Goal: Information Seeking & Learning: Learn about a topic

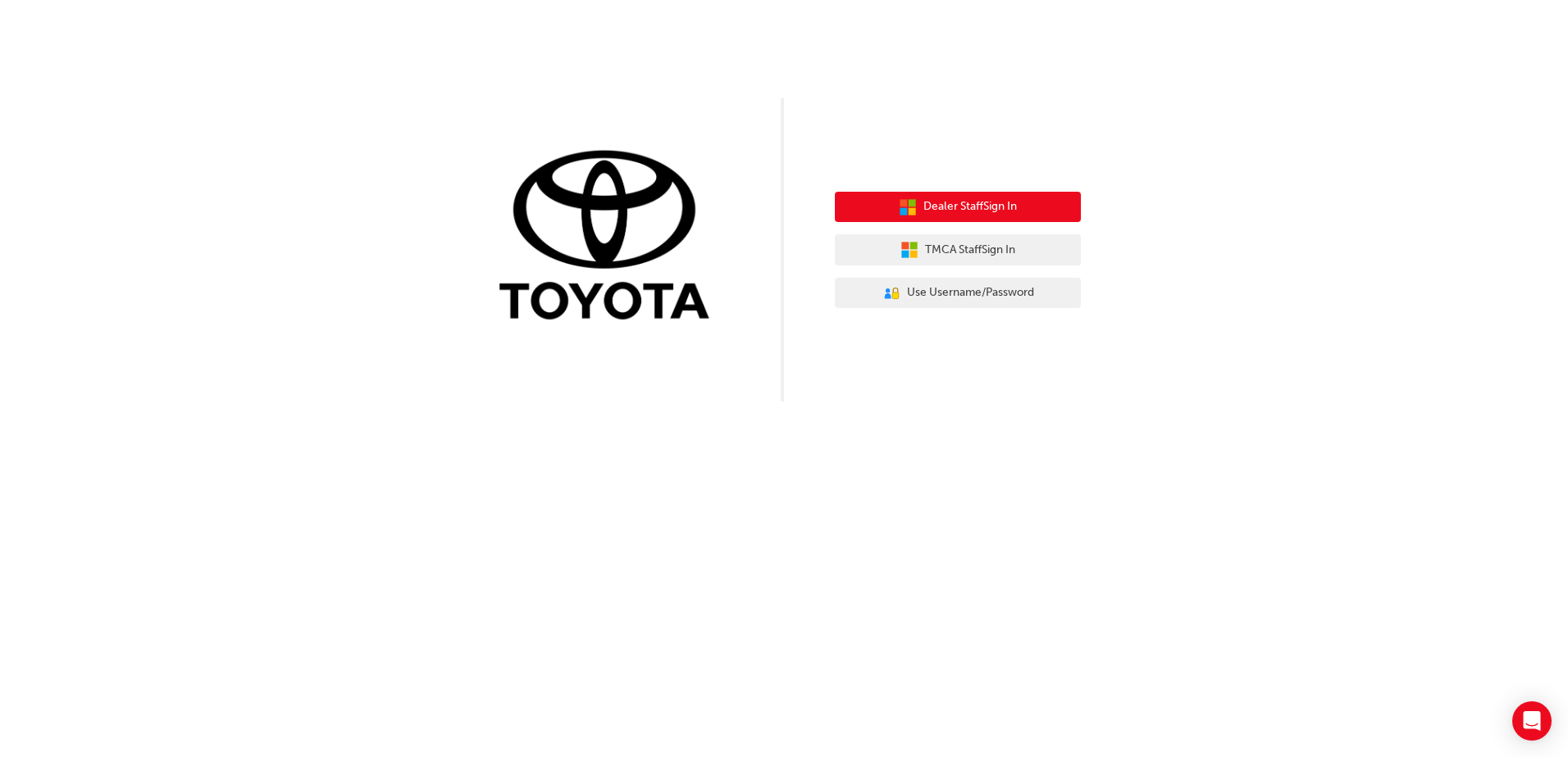
click at [938, 202] on span "Dealer Staff Sign In" at bounding box center [970, 207] width 93 height 19
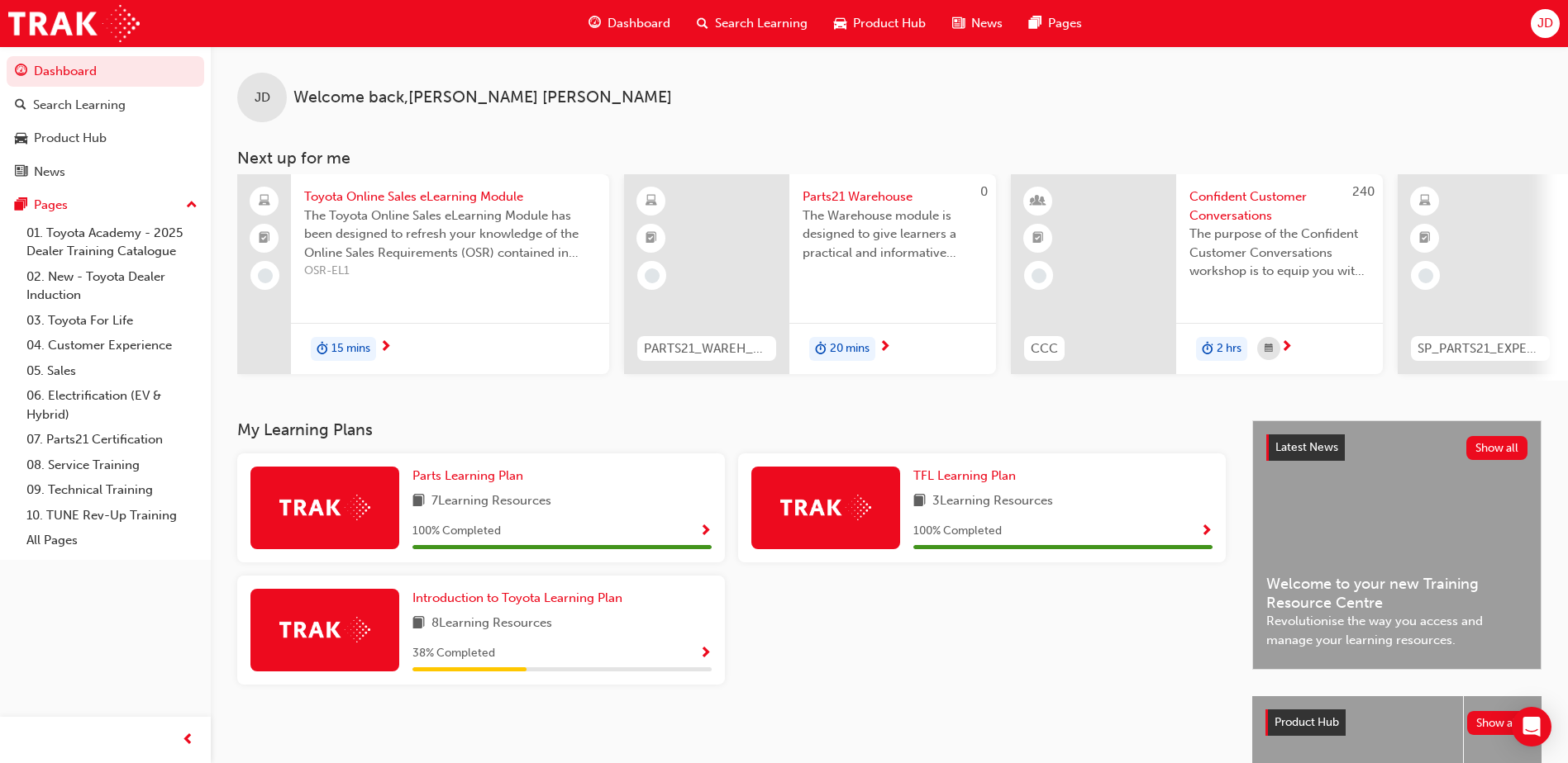
click at [379, 636] on div at bounding box center [325, 630] width 149 height 83
click at [516, 621] on span "8 Learning Resources" at bounding box center [492, 624] width 121 height 21
click at [526, 603] on span "Introduction to Toyota Learning Plan" at bounding box center [518, 598] width 210 height 15
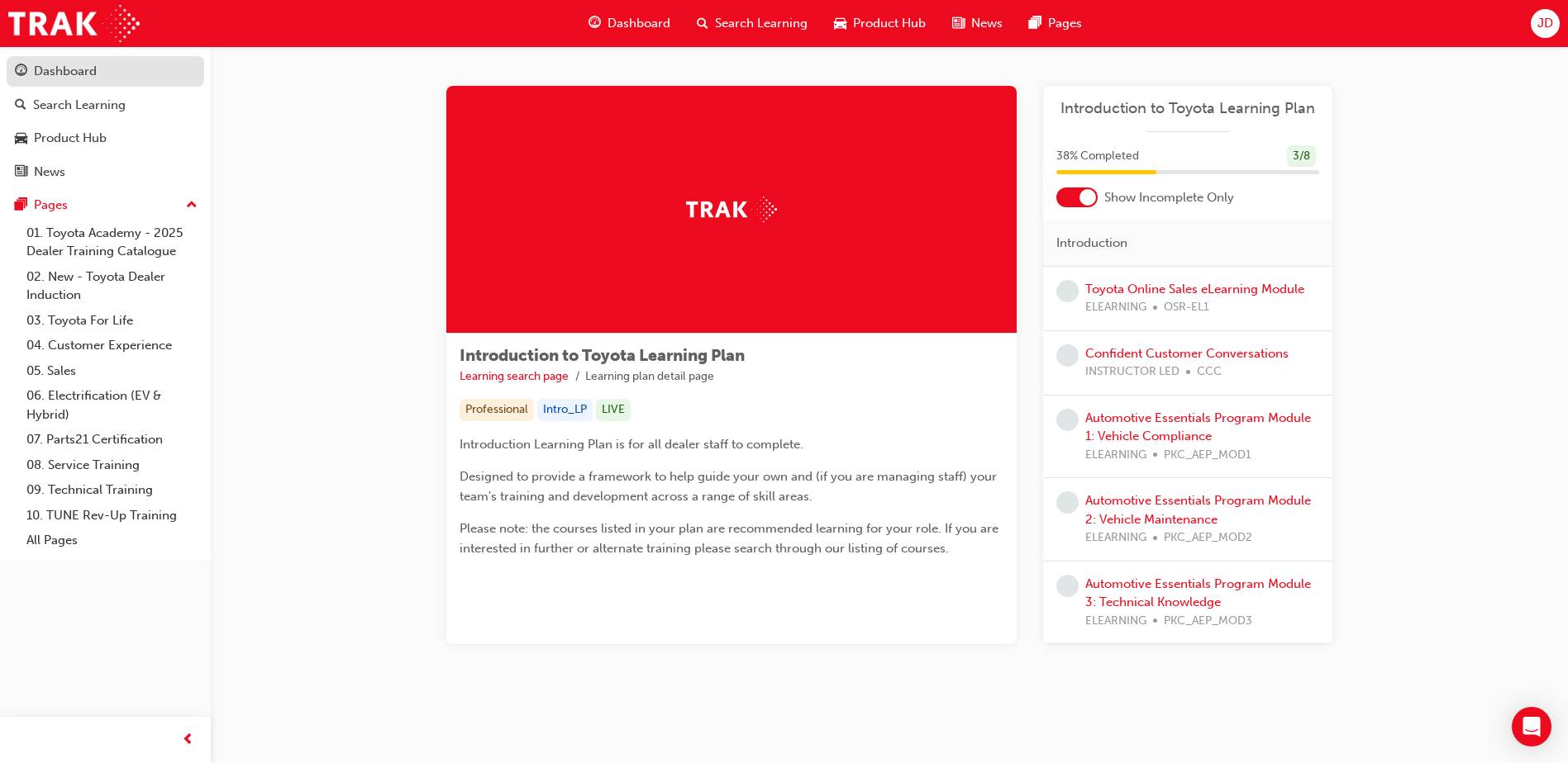
click at [82, 65] on div "Dashboard" at bounding box center [65, 71] width 63 height 19
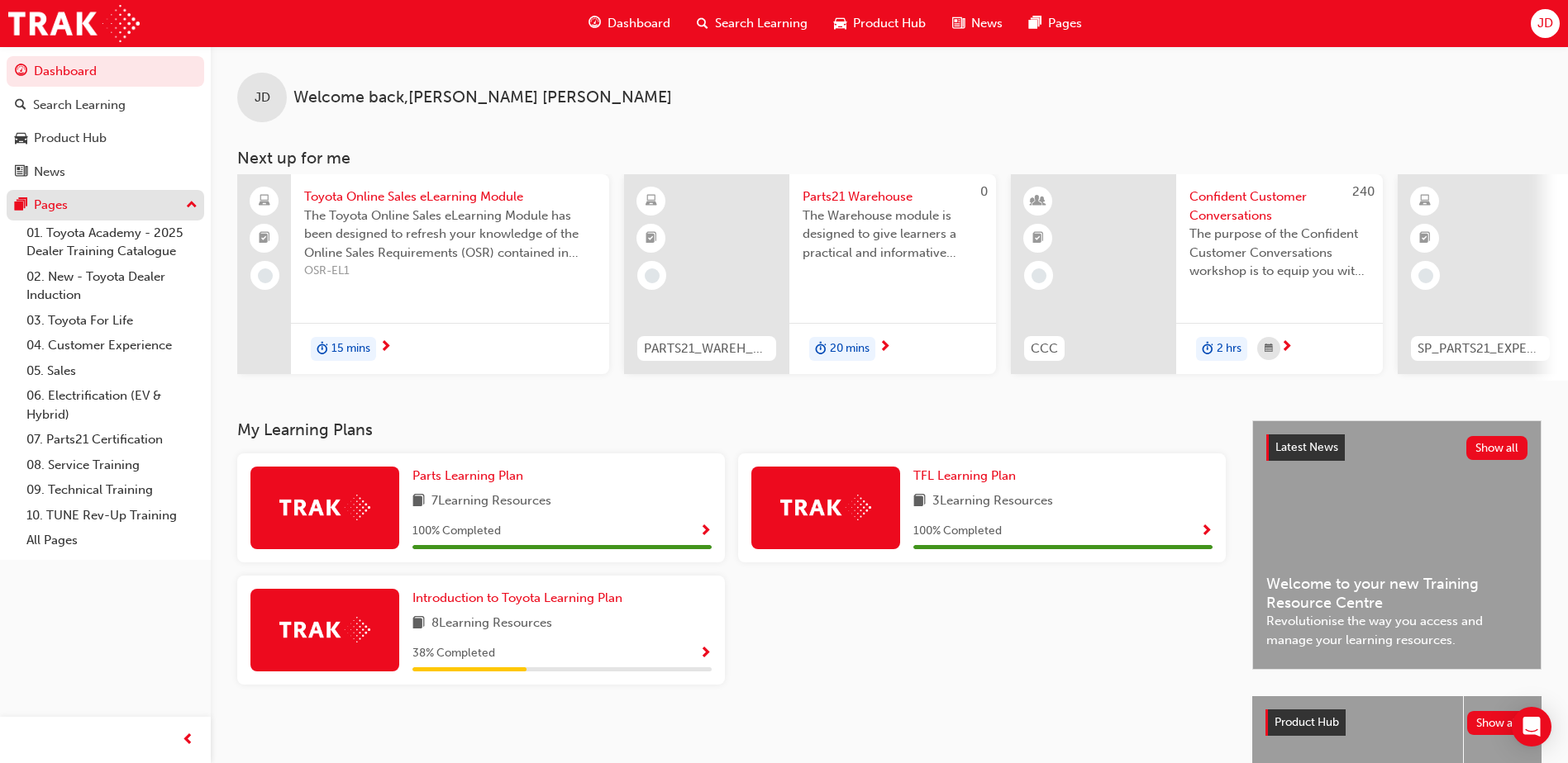
click at [199, 202] on button "Pages" at bounding box center [105, 205] width 197 height 30
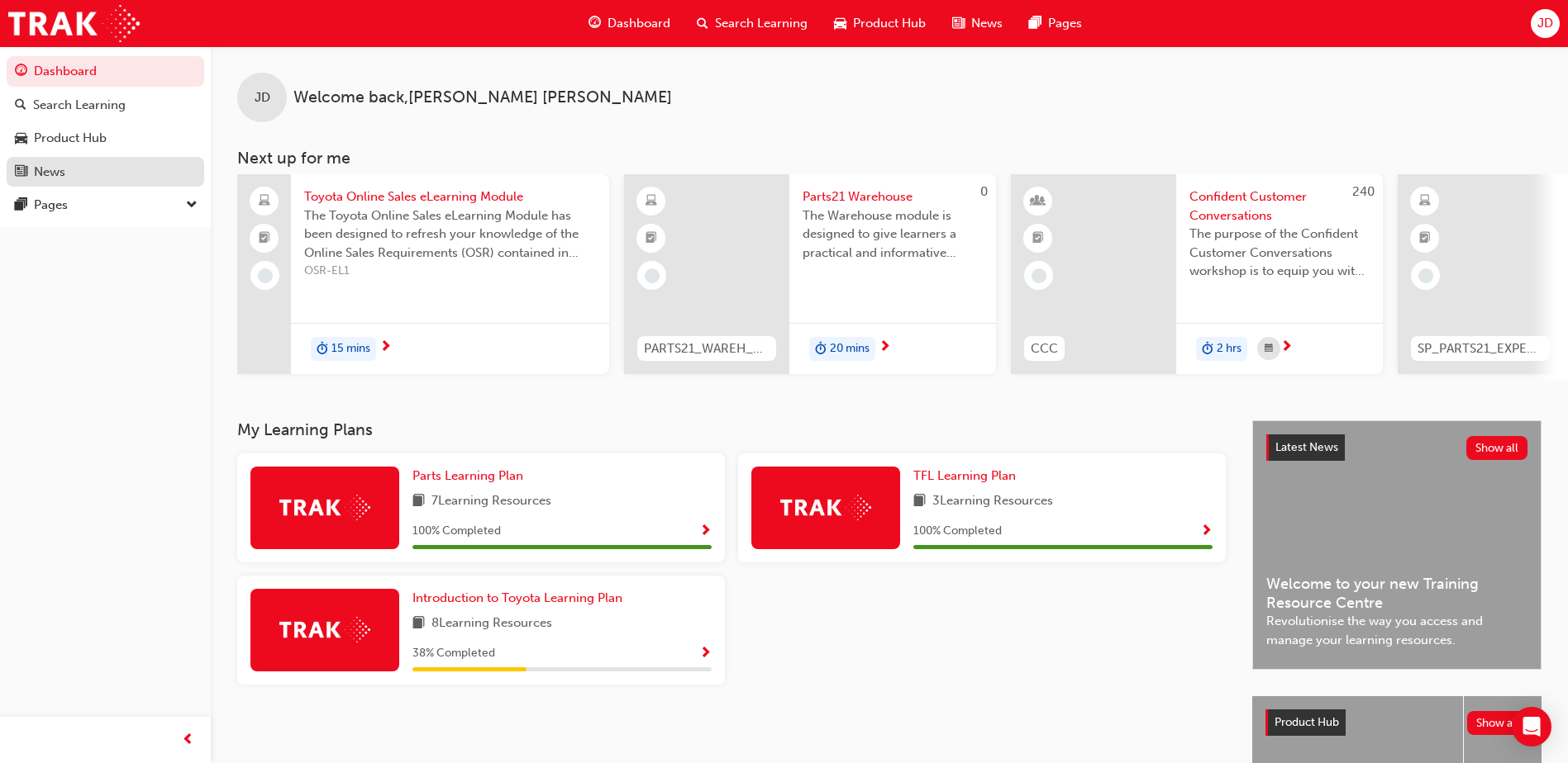
click at [129, 162] on div "News" at bounding box center [105, 172] width 181 height 21
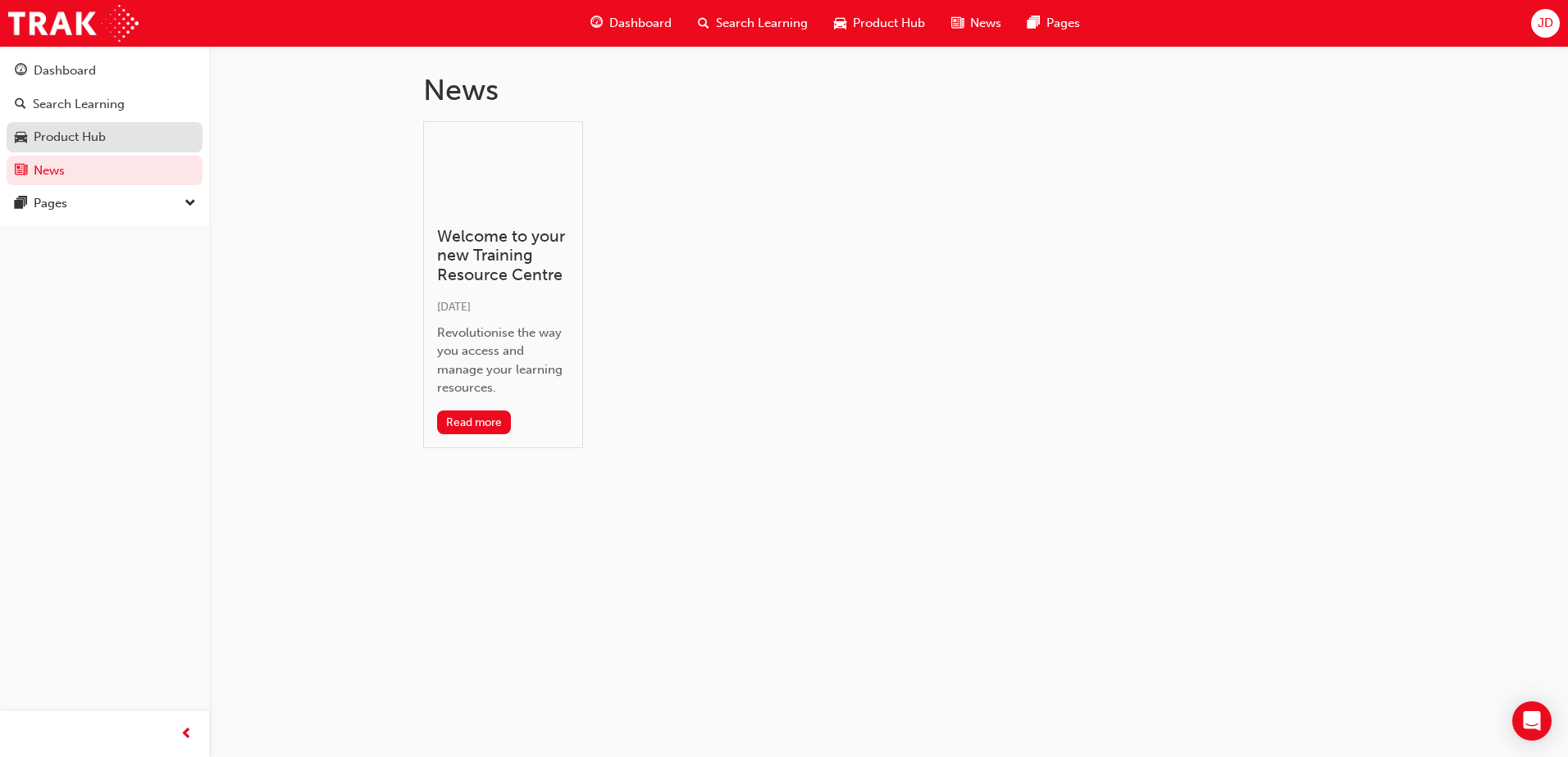
click at [122, 138] on div "Product Hub" at bounding box center [104, 138] width 180 height 21
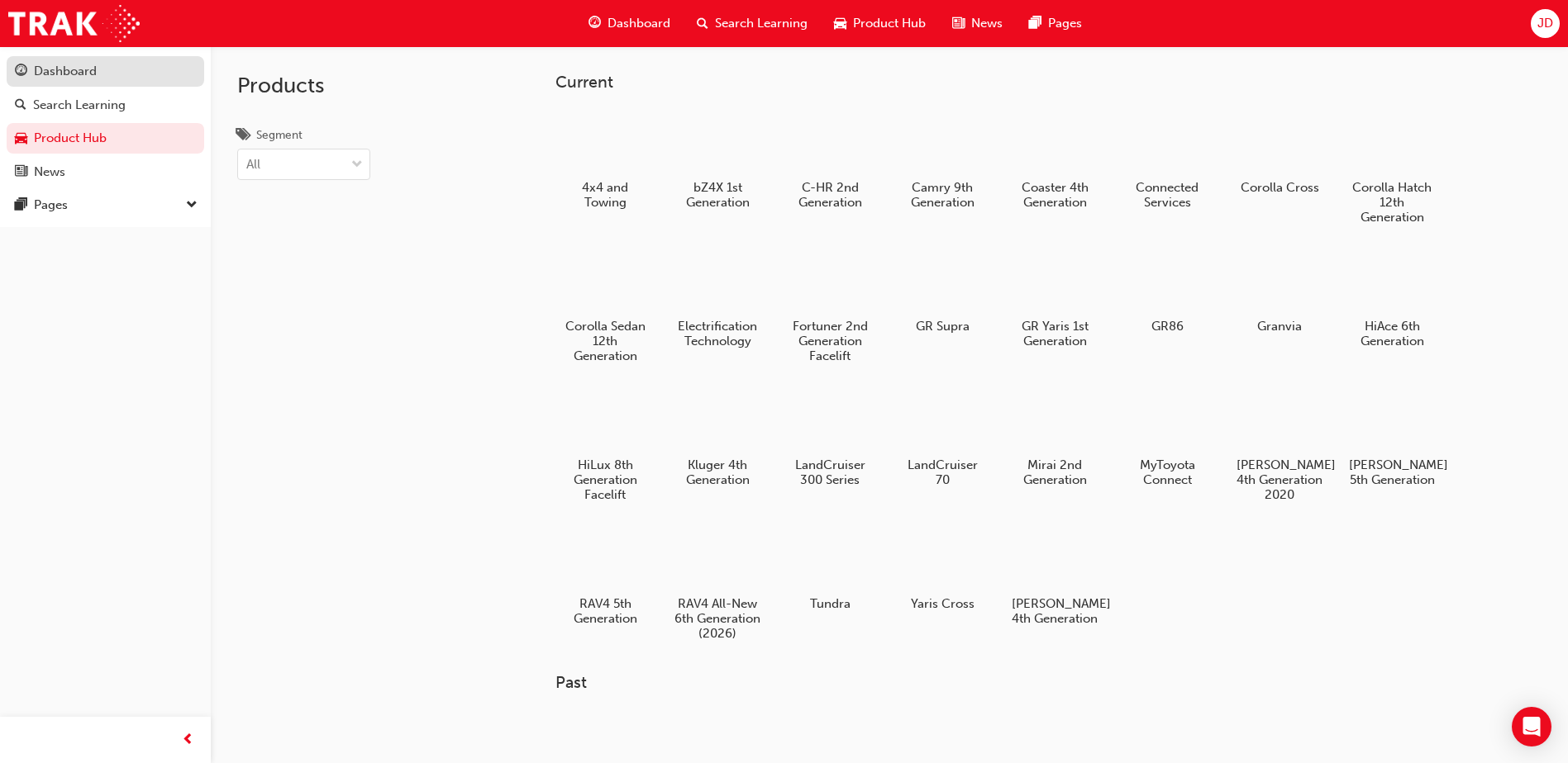
click at [79, 71] on div "Dashboard" at bounding box center [65, 71] width 63 height 19
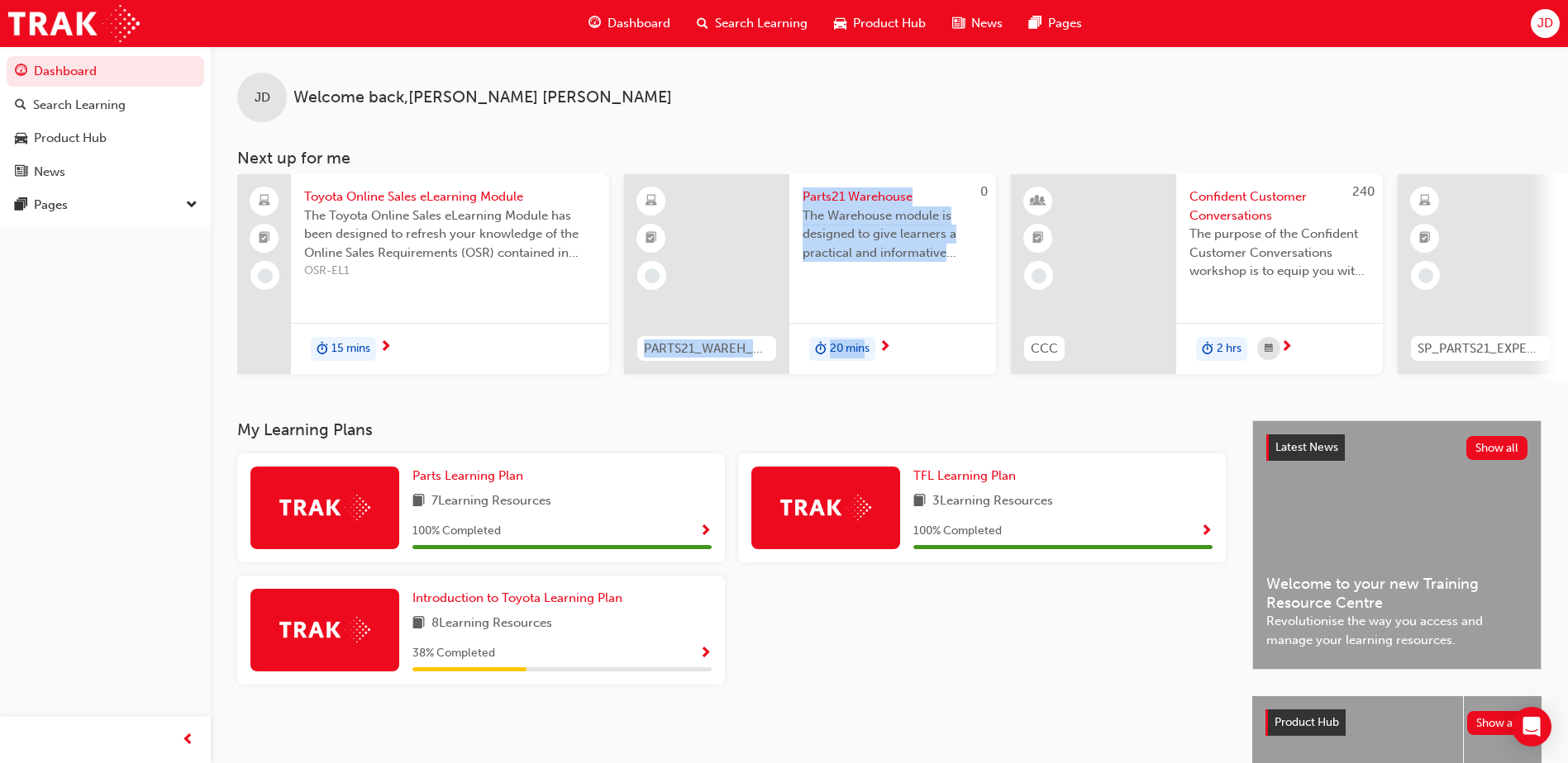
drag, startPoint x: 695, startPoint y: 378, endPoint x: 866, endPoint y: 384, distance: 171.1
click at [866, 381] on div "Toyota Online Sales eLearning Module The Toyota Online Sales eLearning Module h…" at bounding box center [902, 277] width 1331 height 207
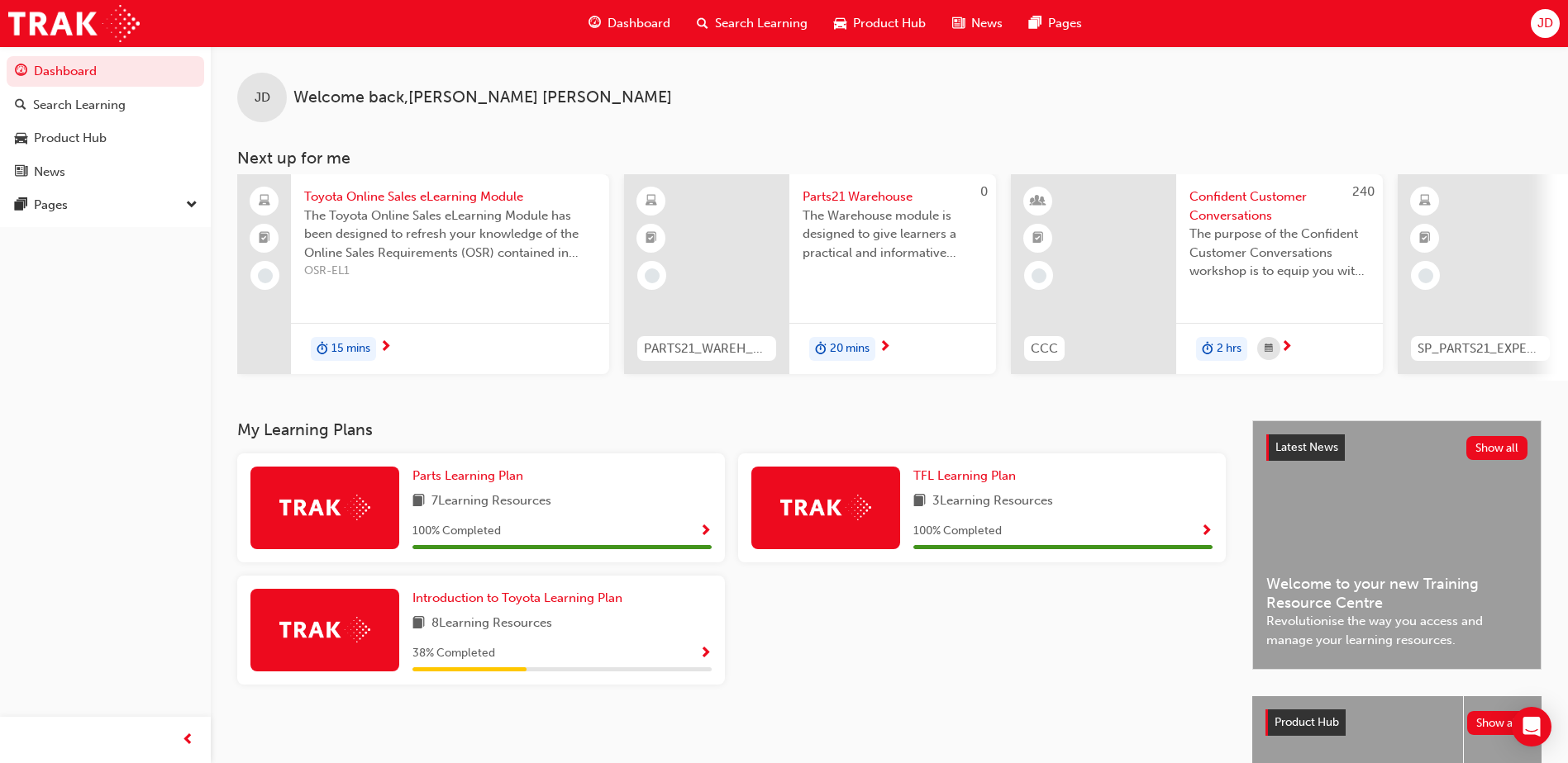
click at [549, 413] on div "JD Welcome back , [PERSON_NAME] Next up for me Toyota Online Sales eLearning Mo…" at bounding box center [889, 233] width 1357 height 375
click at [352, 344] on span "15 mins" at bounding box center [351, 349] width 39 height 19
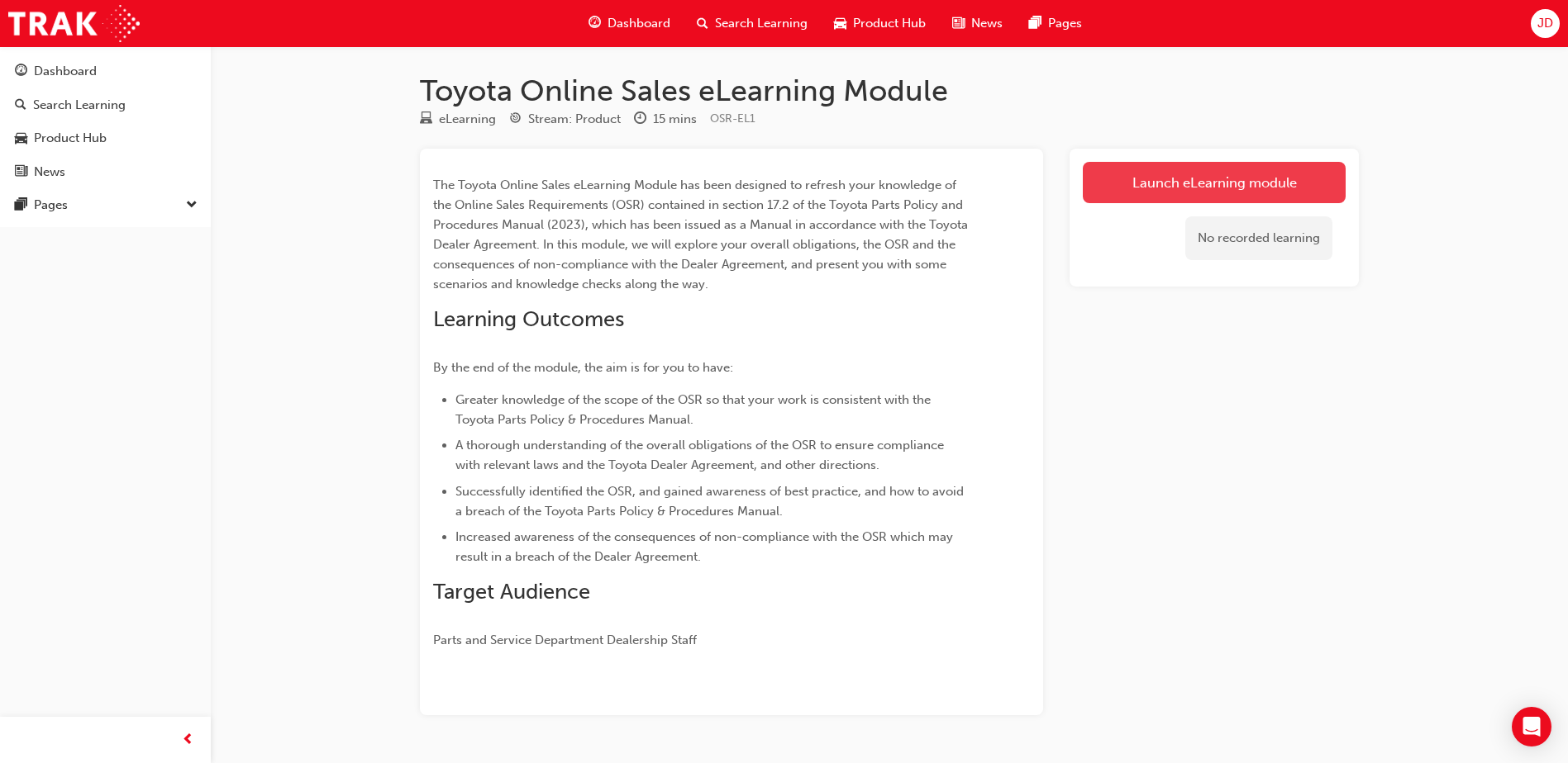
click at [1304, 193] on link "Launch eLearning module" at bounding box center [1214, 183] width 263 height 41
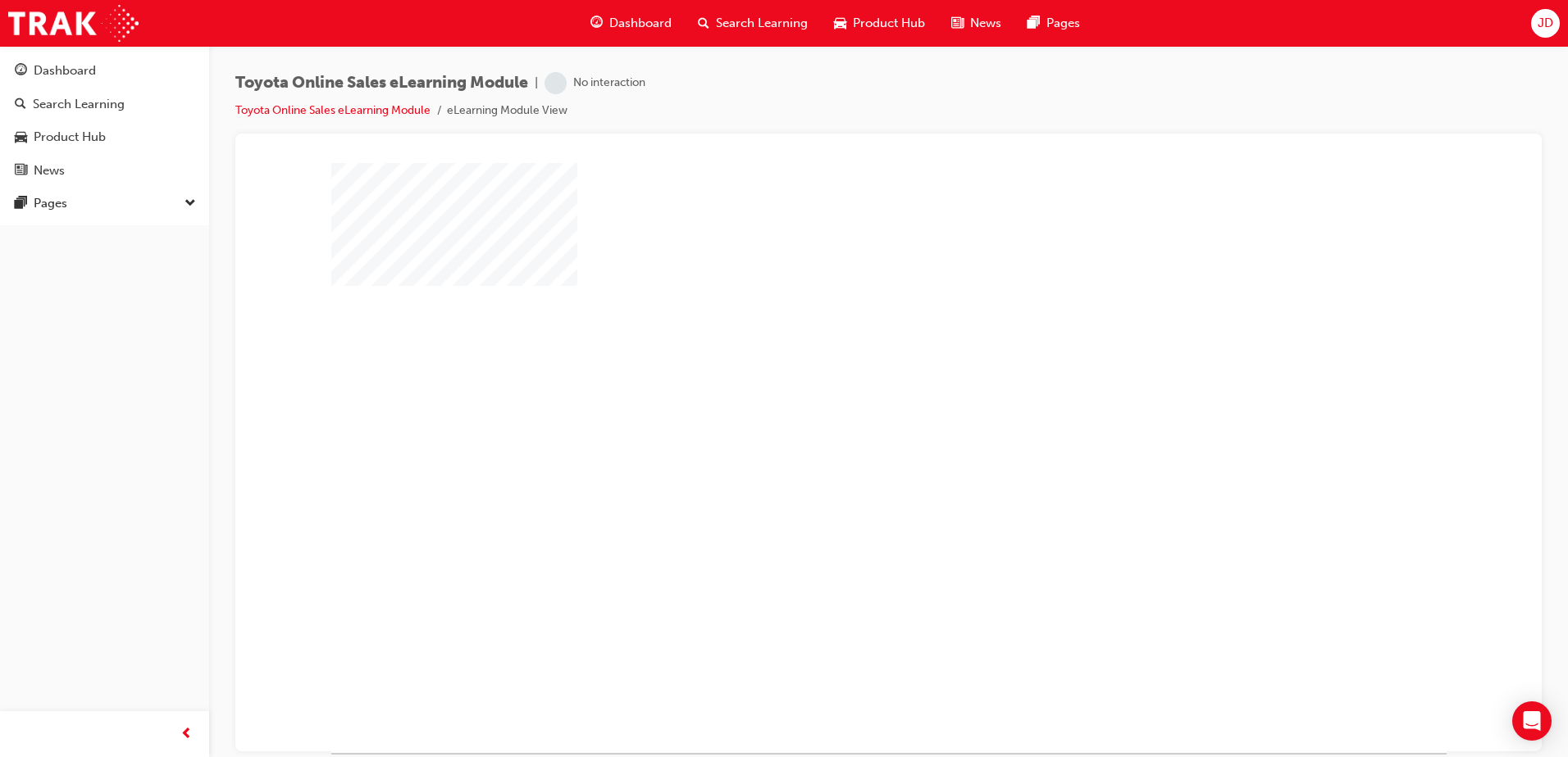
click at [841, 410] on div "play" at bounding box center [841, 410] width 0 height 0
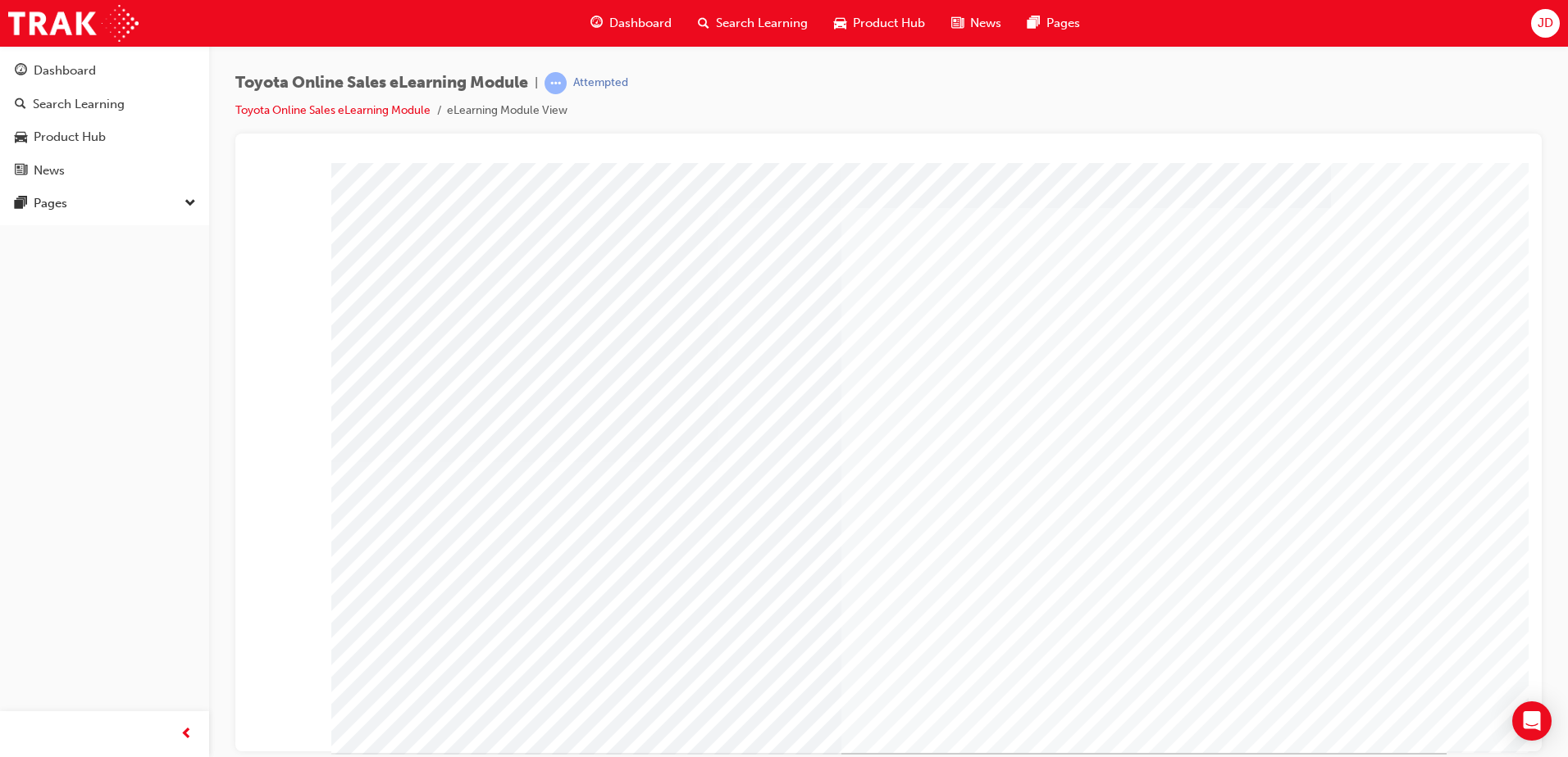
scroll to position [23, 0]
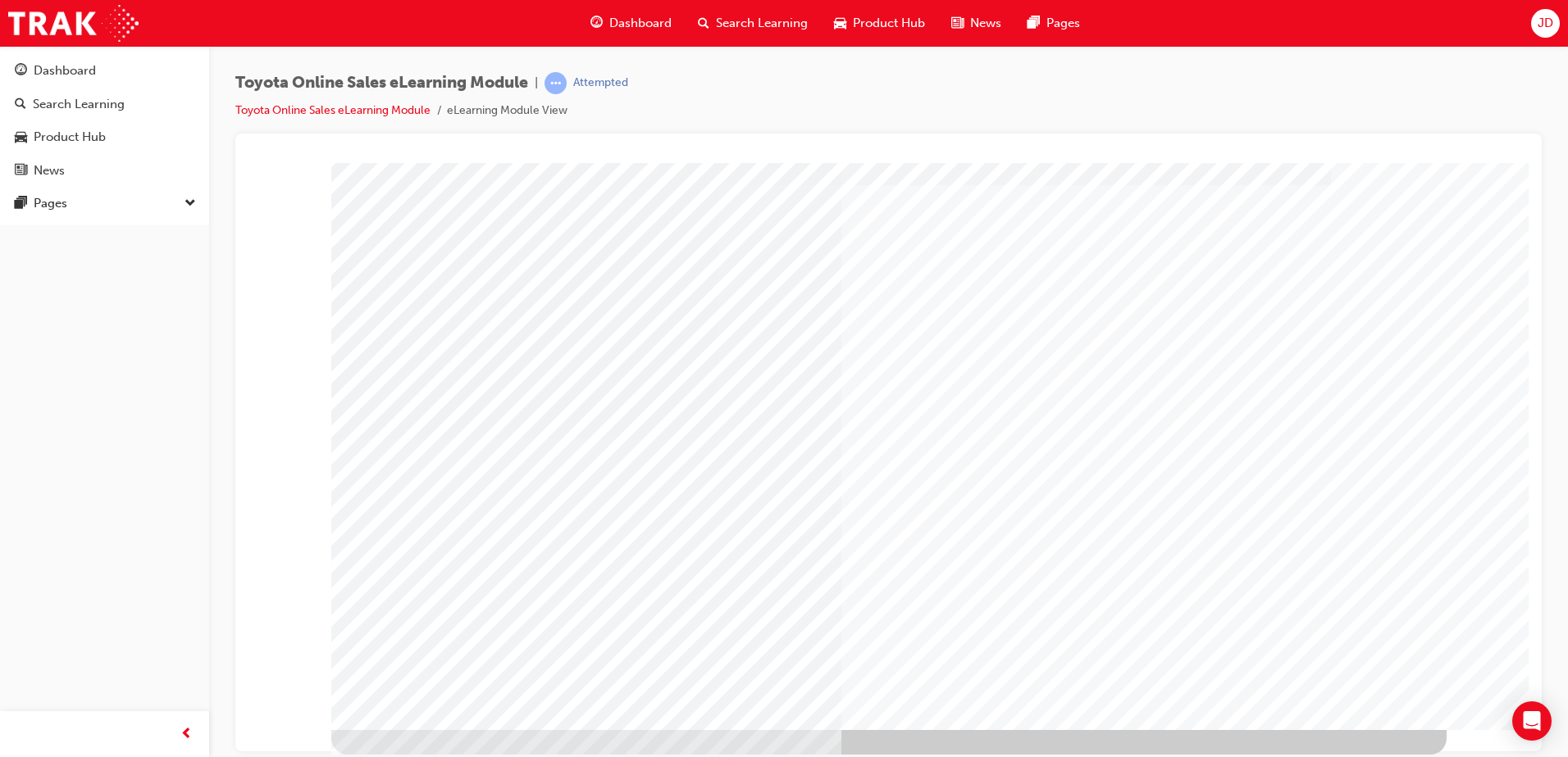
click at [1309, 628] on div "Cover page" at bounding box center [889, 434] width 1116 height 590
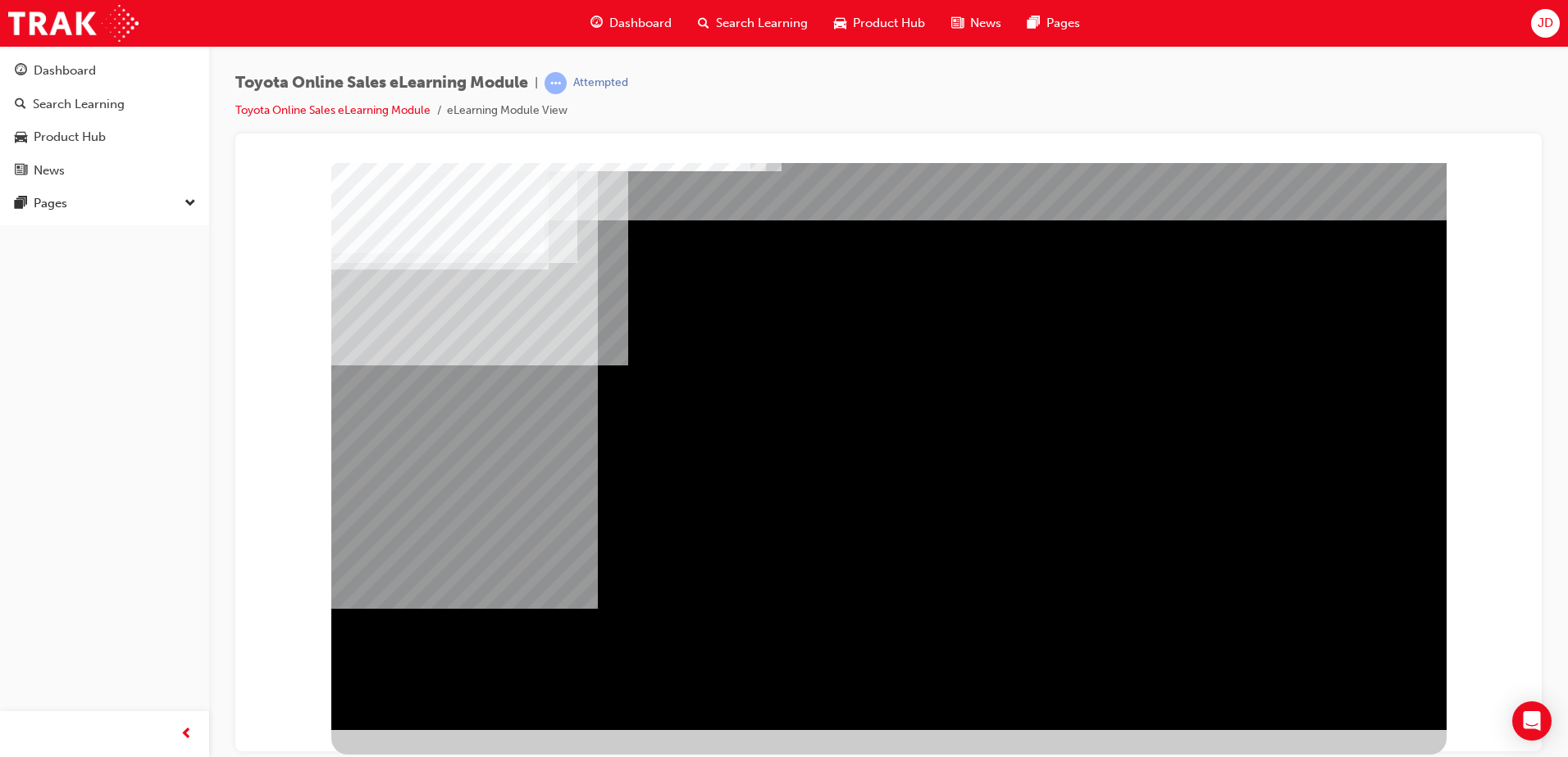
scroll to position [0, 0]
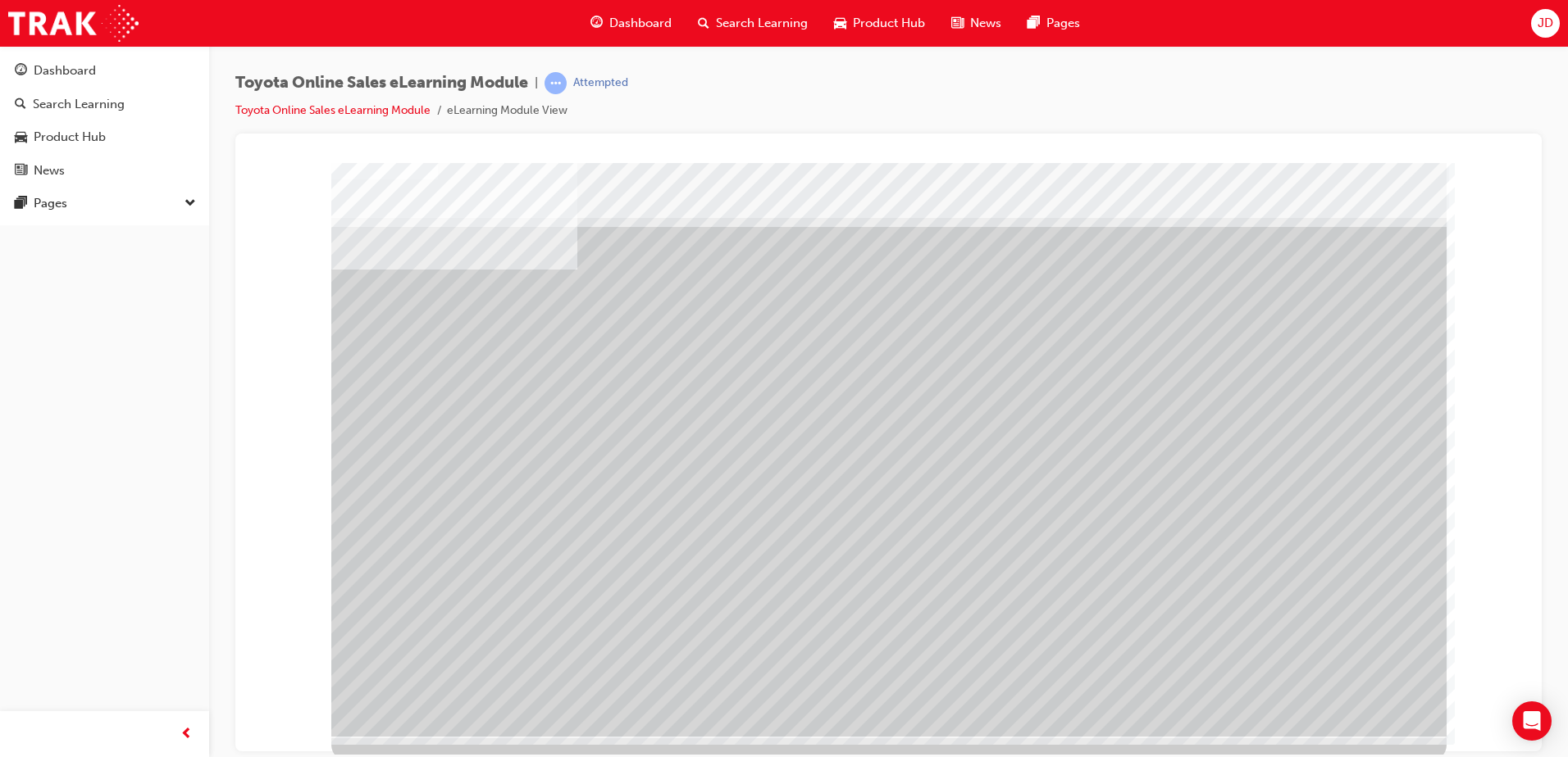
scroll to position [23, 0]
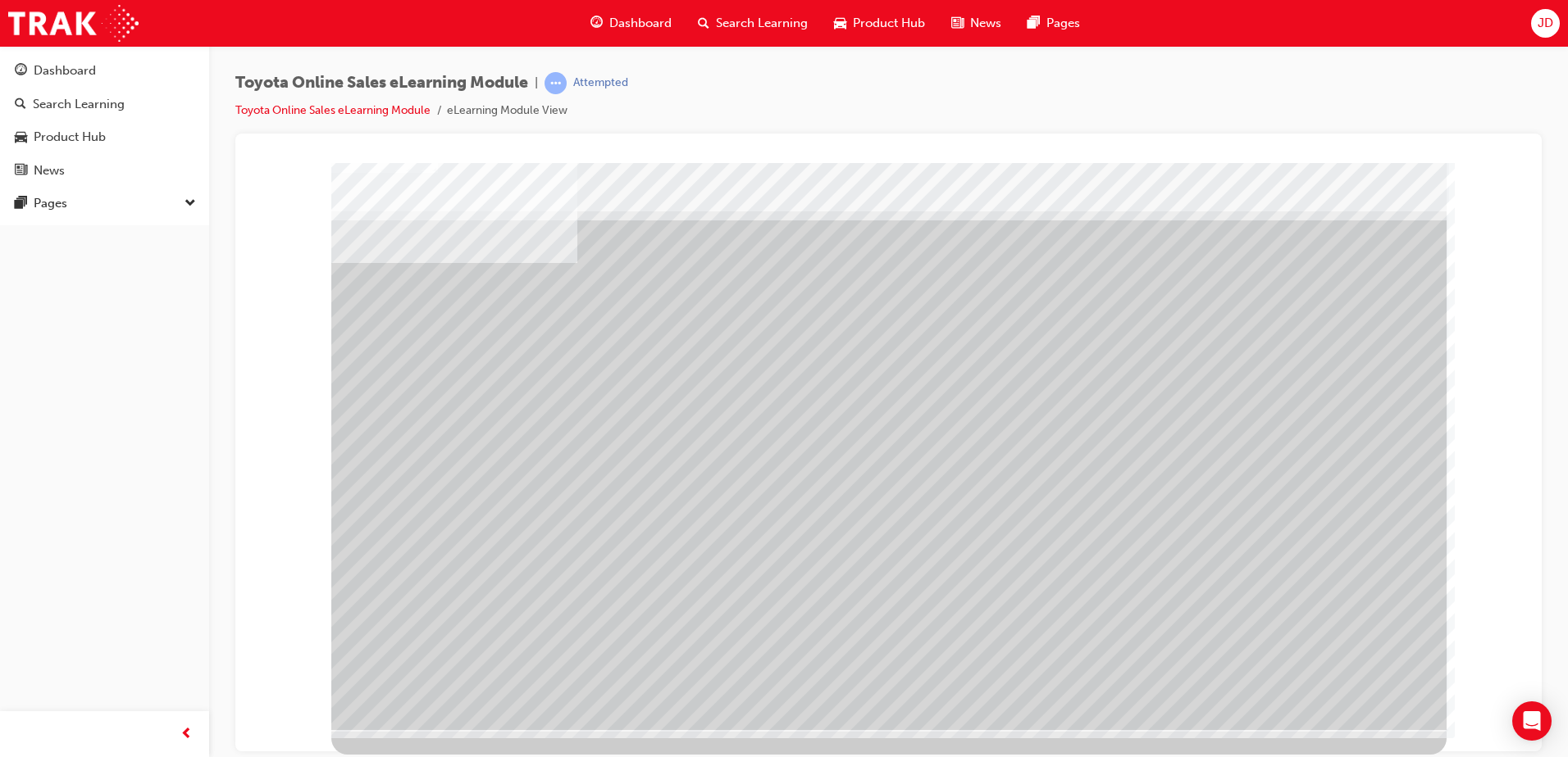
scroll to position [0, 0]
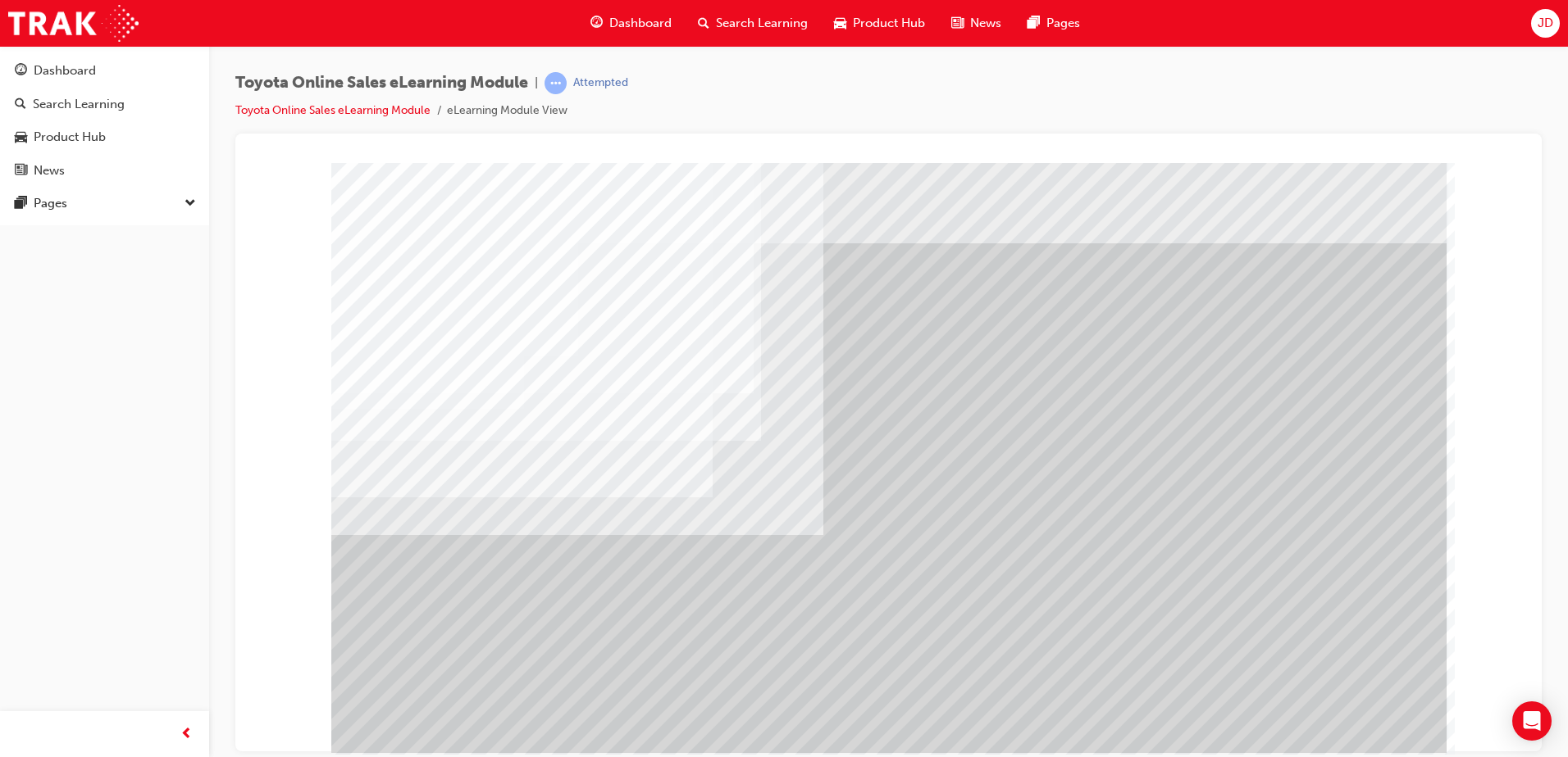
scroll to position [23, 0]
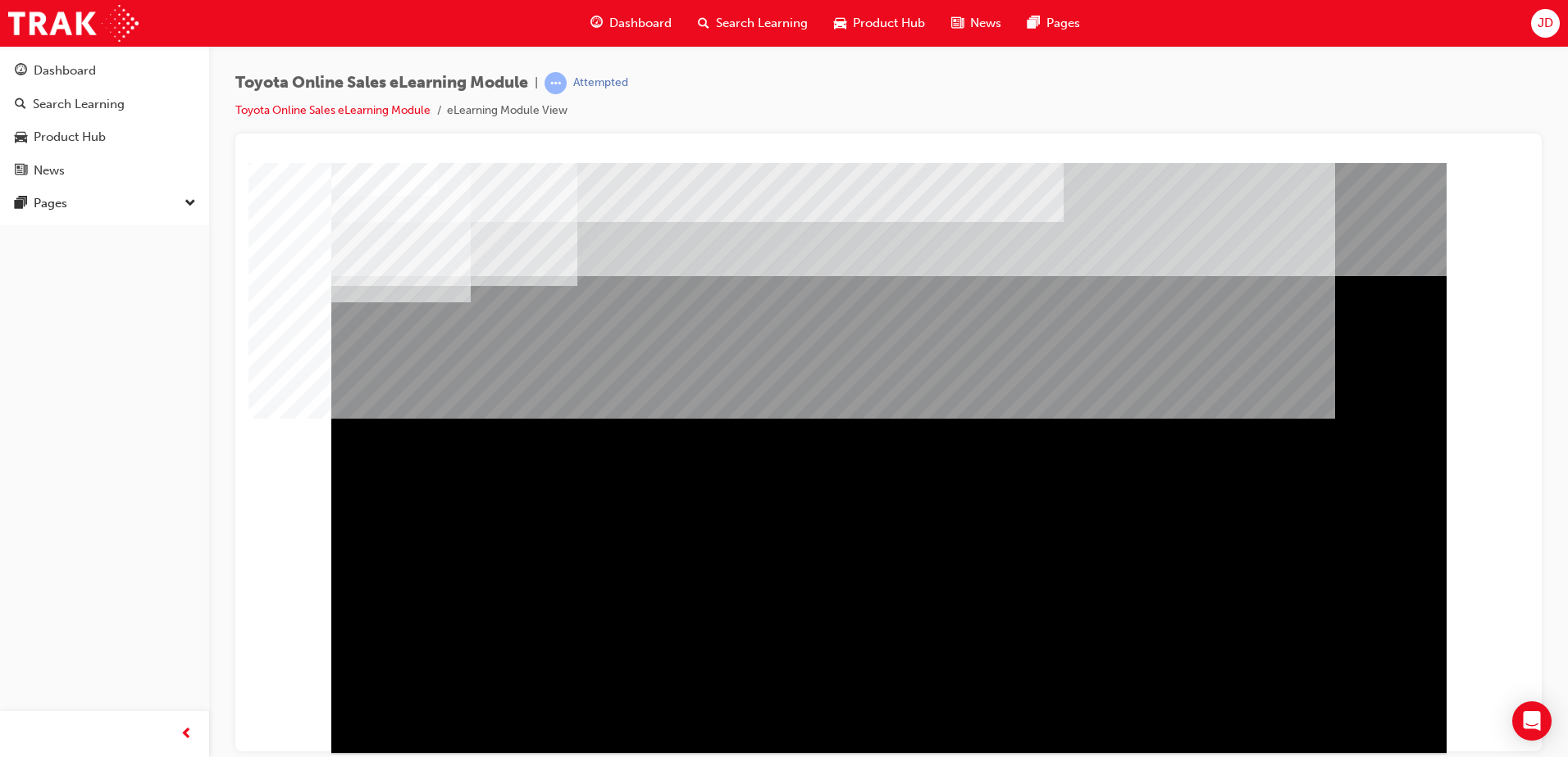
drag, startPoint x: 1362, startPoint y: 725, endPoint x: 1325, endPoint y: 711, distance: 39.6
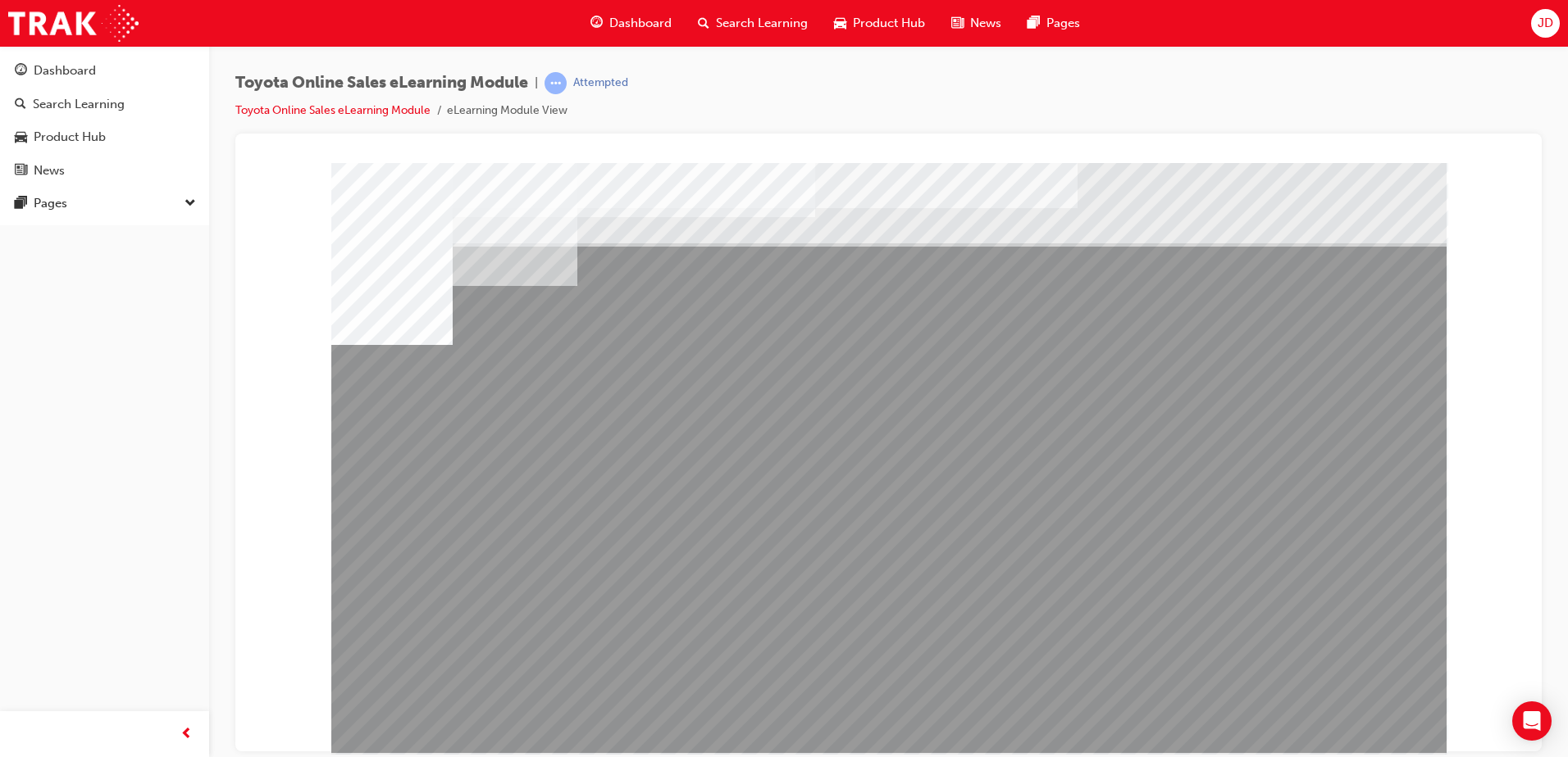
drag, startPoint x: 693, startPoint y: 577, endPoint x: 815, endPoint y: 577, distance: 122.0
drag, startPoint x: 827, startPoint y: 577, endPoint x: 949, endPoint y: 578, distance: 122.0
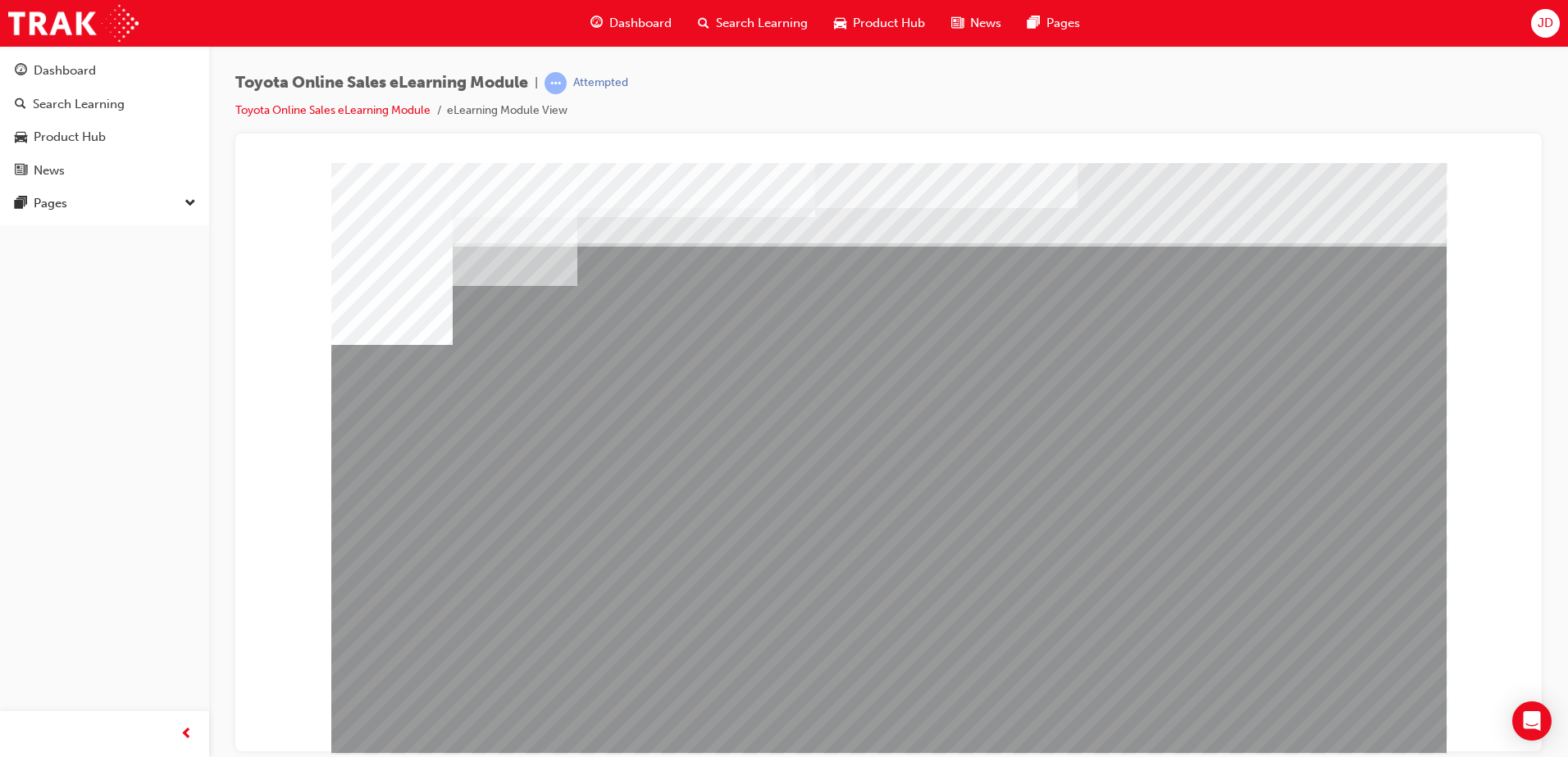
drag, startPoint x: 951, startPoint y: 578, endPoint x: 960, endPoint y: 578, distance: 9.0
drag, startPoint x: 1093, startPoint y: 578, endPoint x: 1180, endPoint y: 573, distance: 87.1
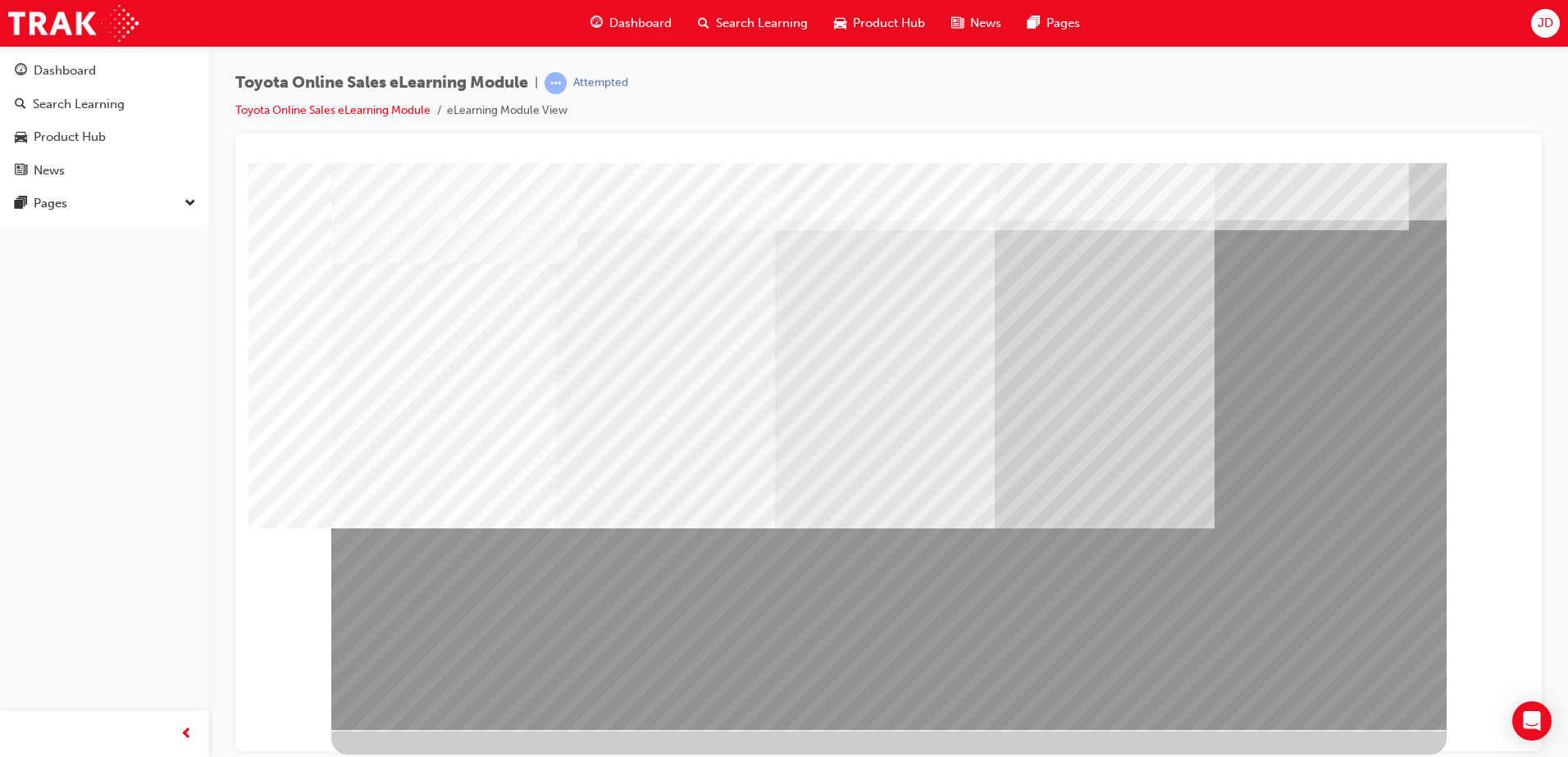
drag, startPoint x: 881, startPoint y: 618, endPoint x: 519, endPoint y: 465, distance: 393.0
click at [519, 465] on div at bounding box center [889, 434] width 1116 height 590
drag, startPoint x: 645, startPoint y: 608, endPoint x: 824, endPoint y: 607, distance: 179.0
click at [824, 608] on div at bounding box center [889, 434] width 1116 height 590
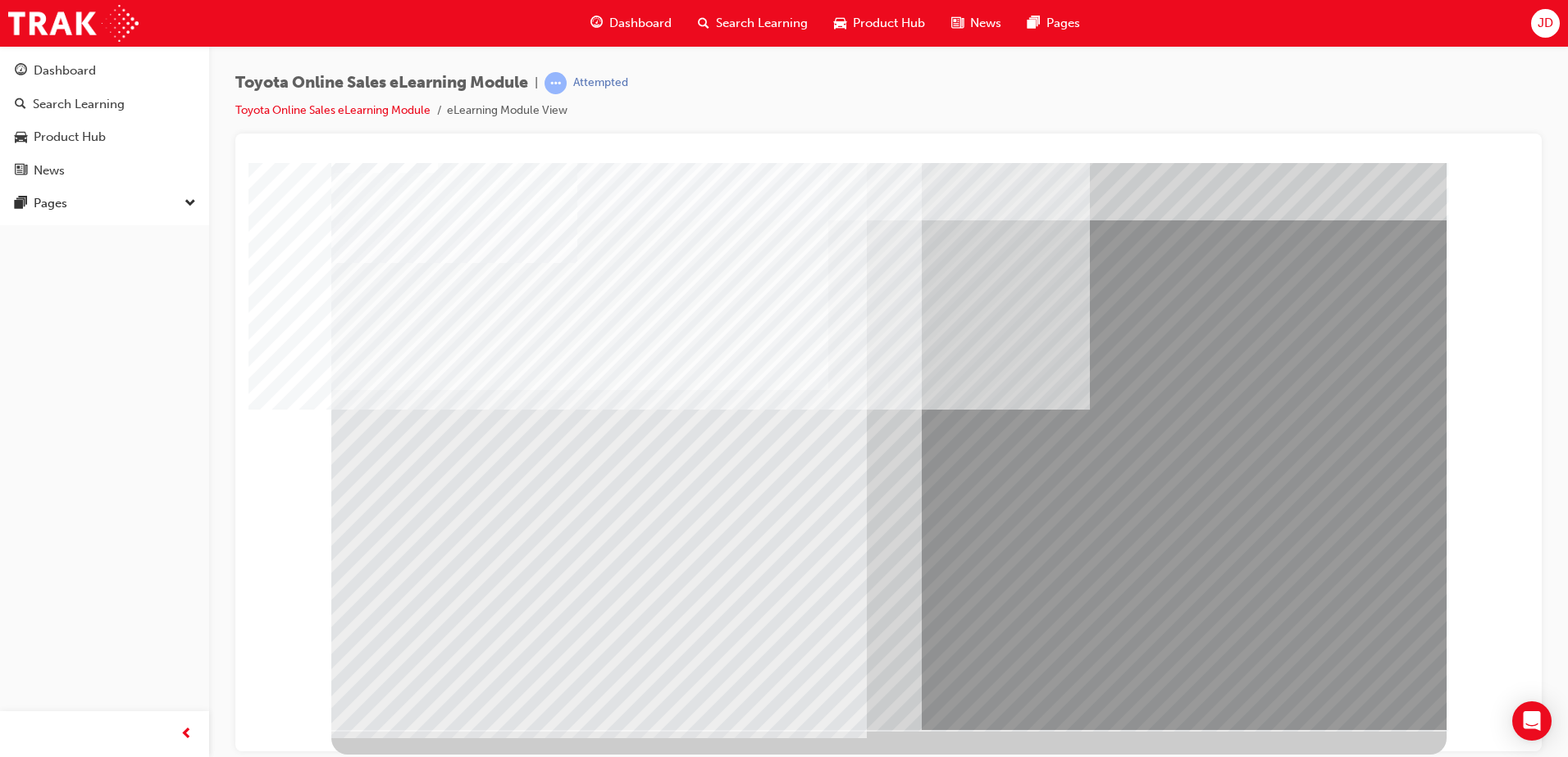
scroll to position [0, 0]
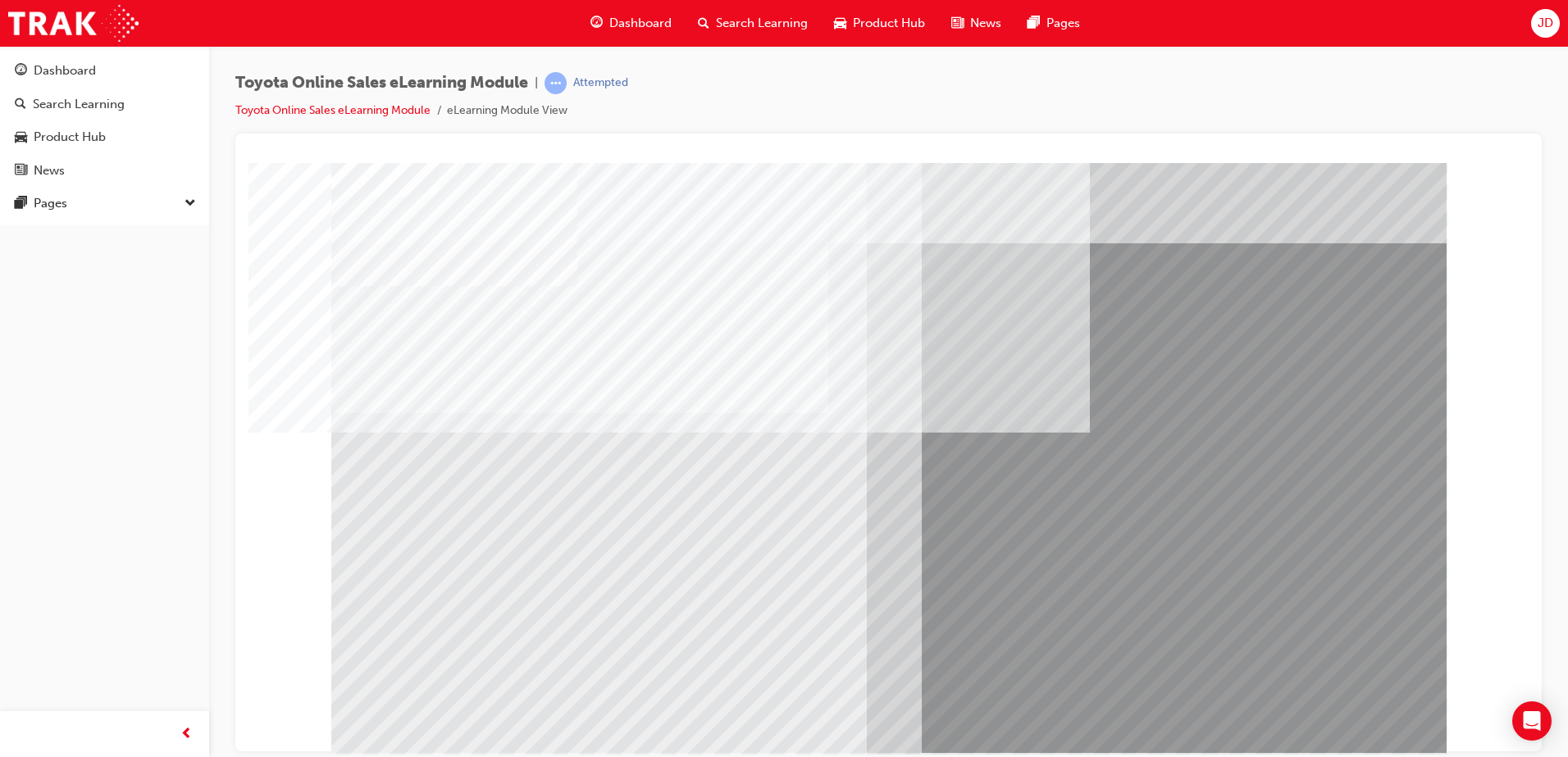
click at [1338, 701] on div at bounding box center [889, 457] width 1116 height 590
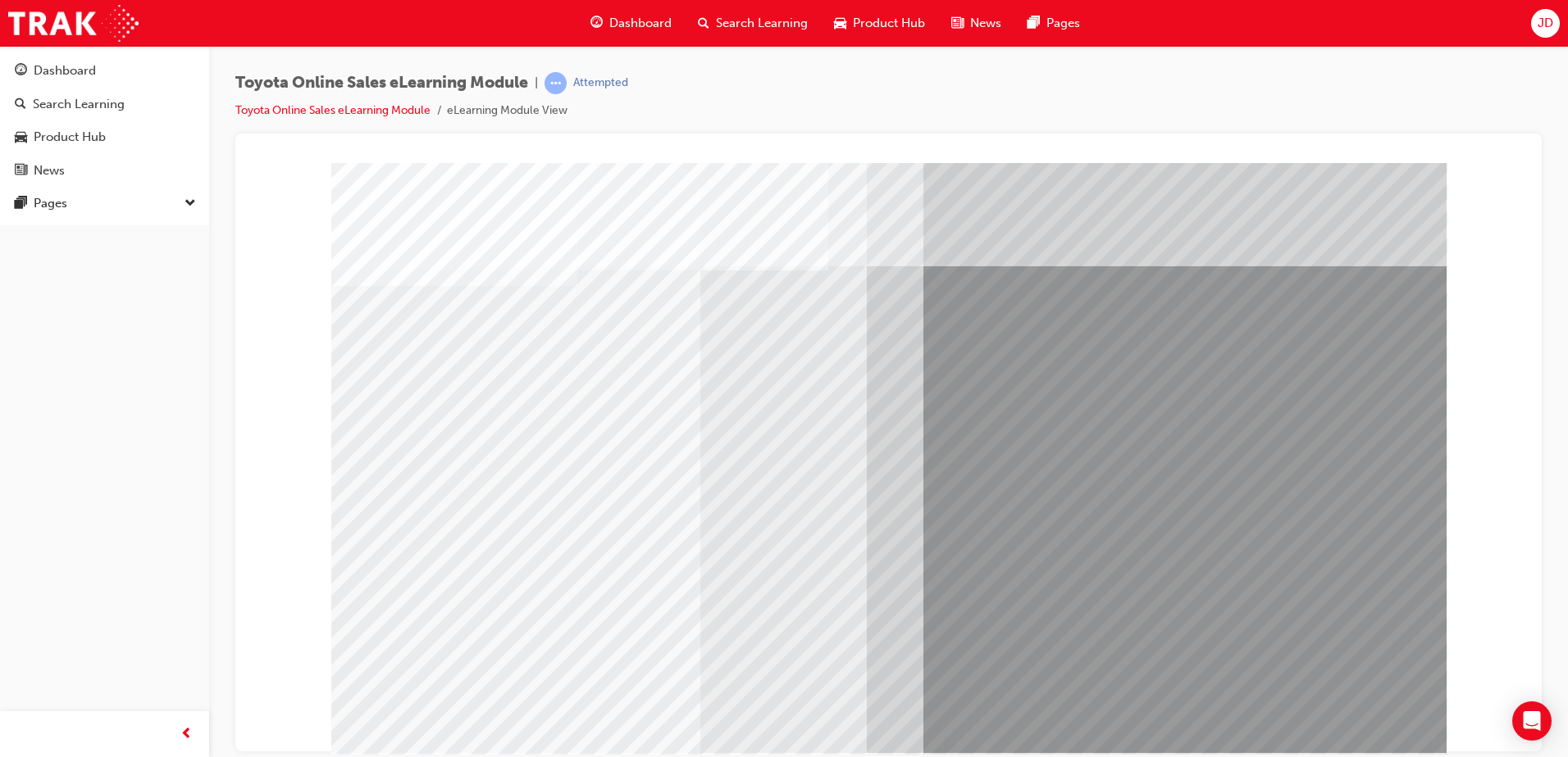
drag, startPoint x: 909, startPoint y: 502, endPoint x: 934, endPoint y: 467, distance: 43.0
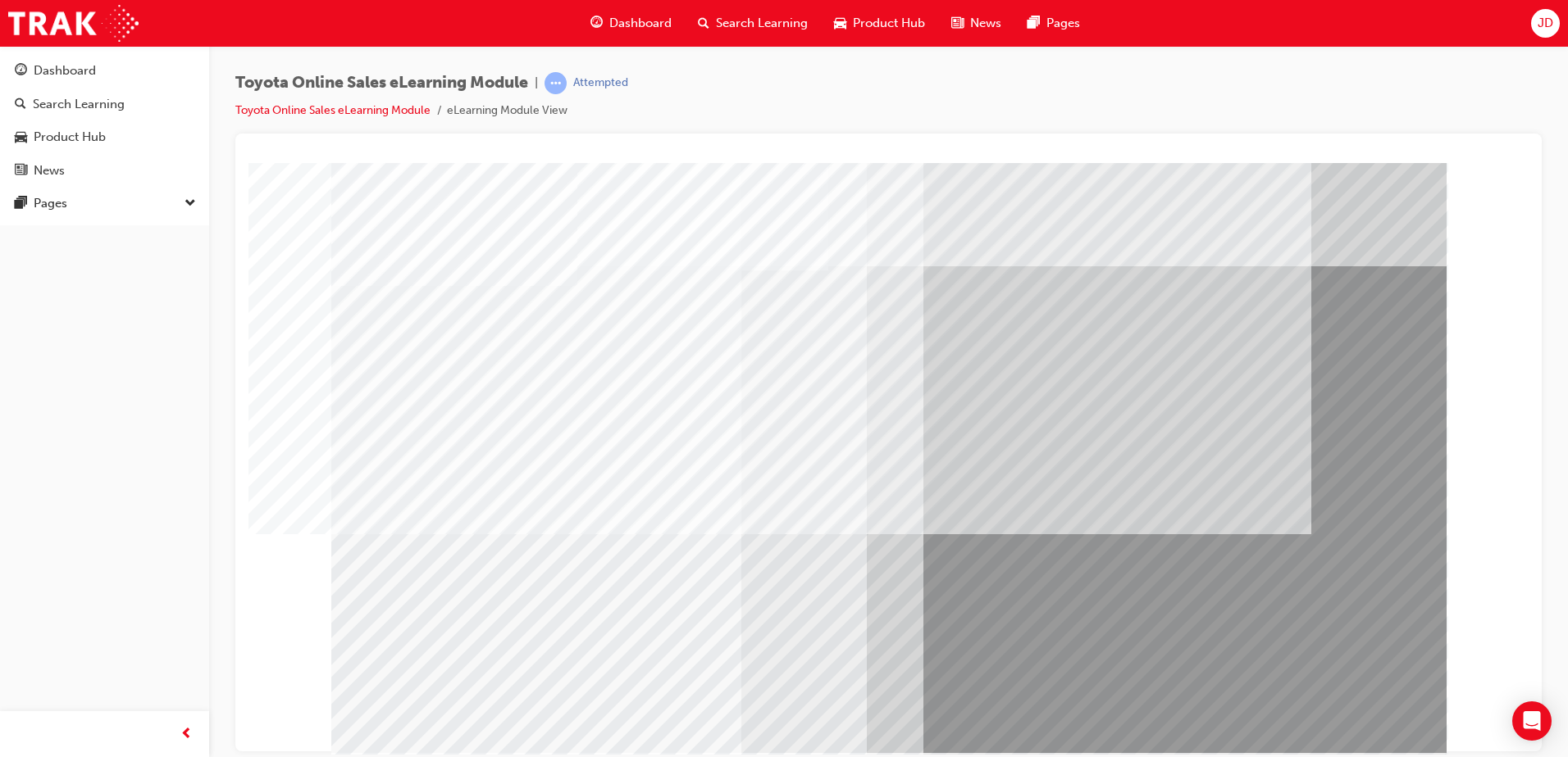
drag, startPoint x: 1380, startPoint y: 717, endPoint x: 1364, endPoint y: 717, distance: 16.0
click at [1364, 717] on div "multistate" at bounding box center [889, 457] width 1116 height 590
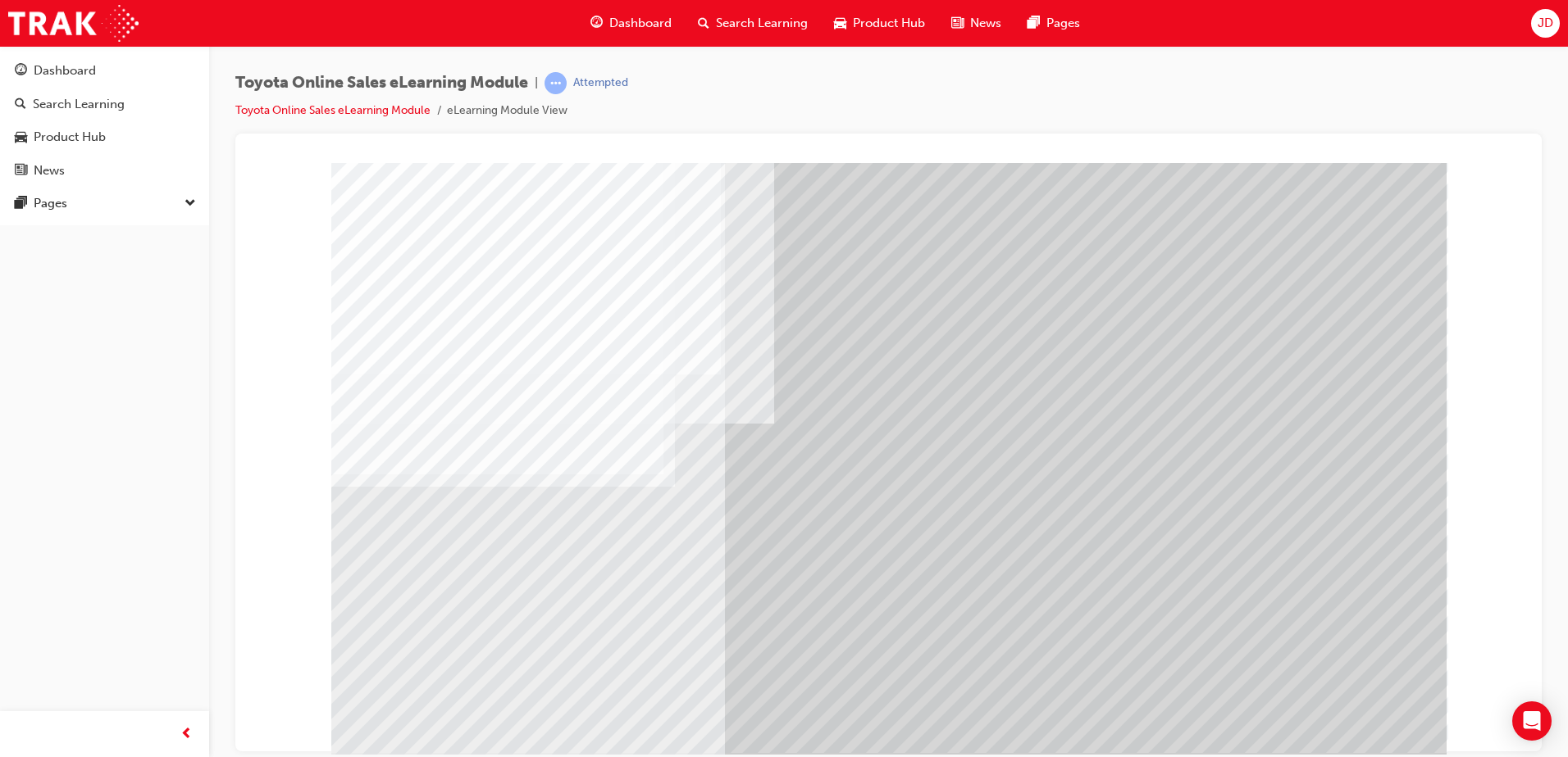
drag, startPoint x: 1174, startPoint y: 664, endPoint x: 1317, endPoint y: 689, distance: 145.2
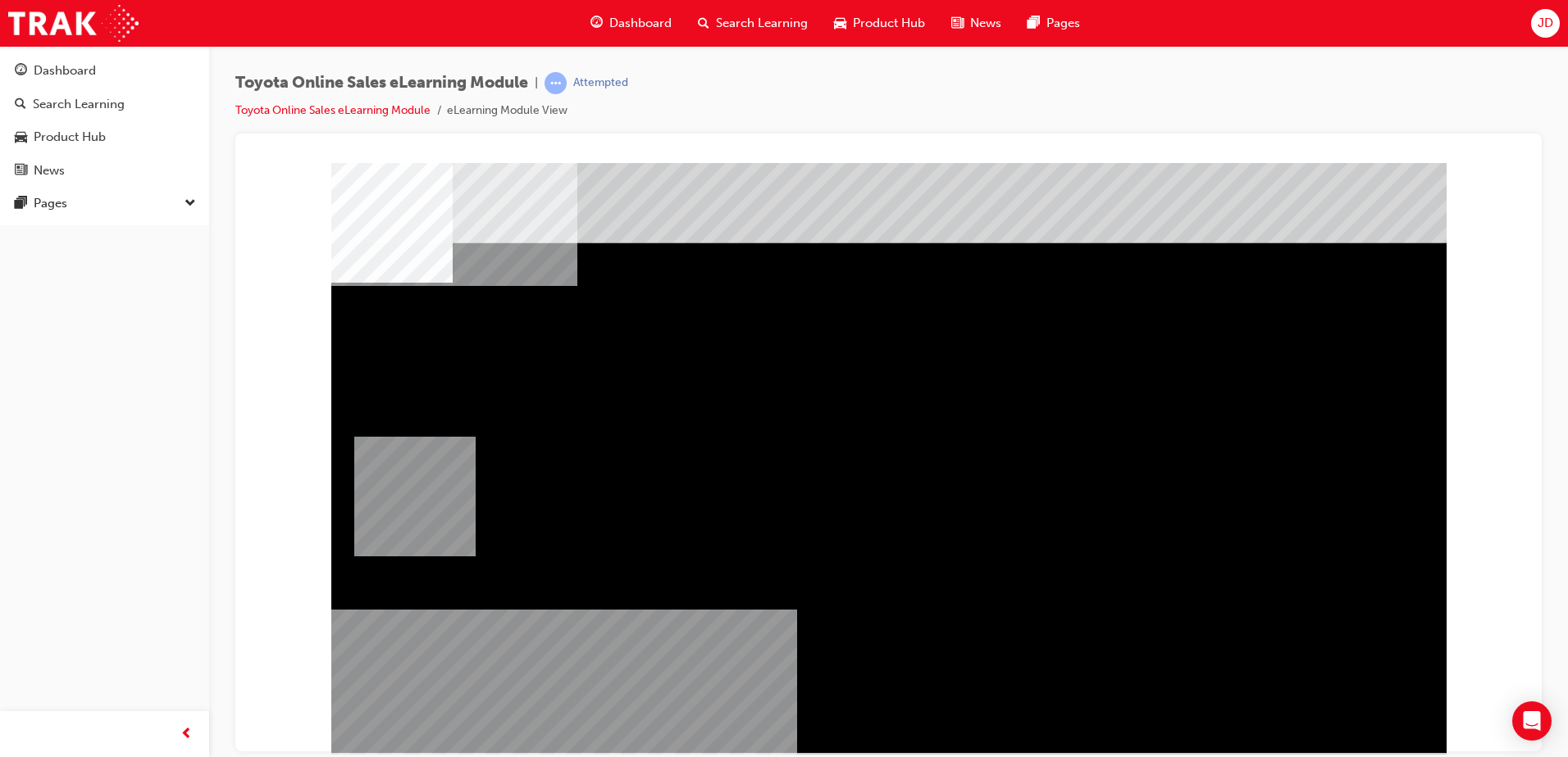
drag, startPoint x: 640, startPoint y: 408, endPoint x: 373, endPoint y: 576, distance: 315.5
click at [326, 169] on div "multistate" at bounding box center [888, 169] width 1267 height 0
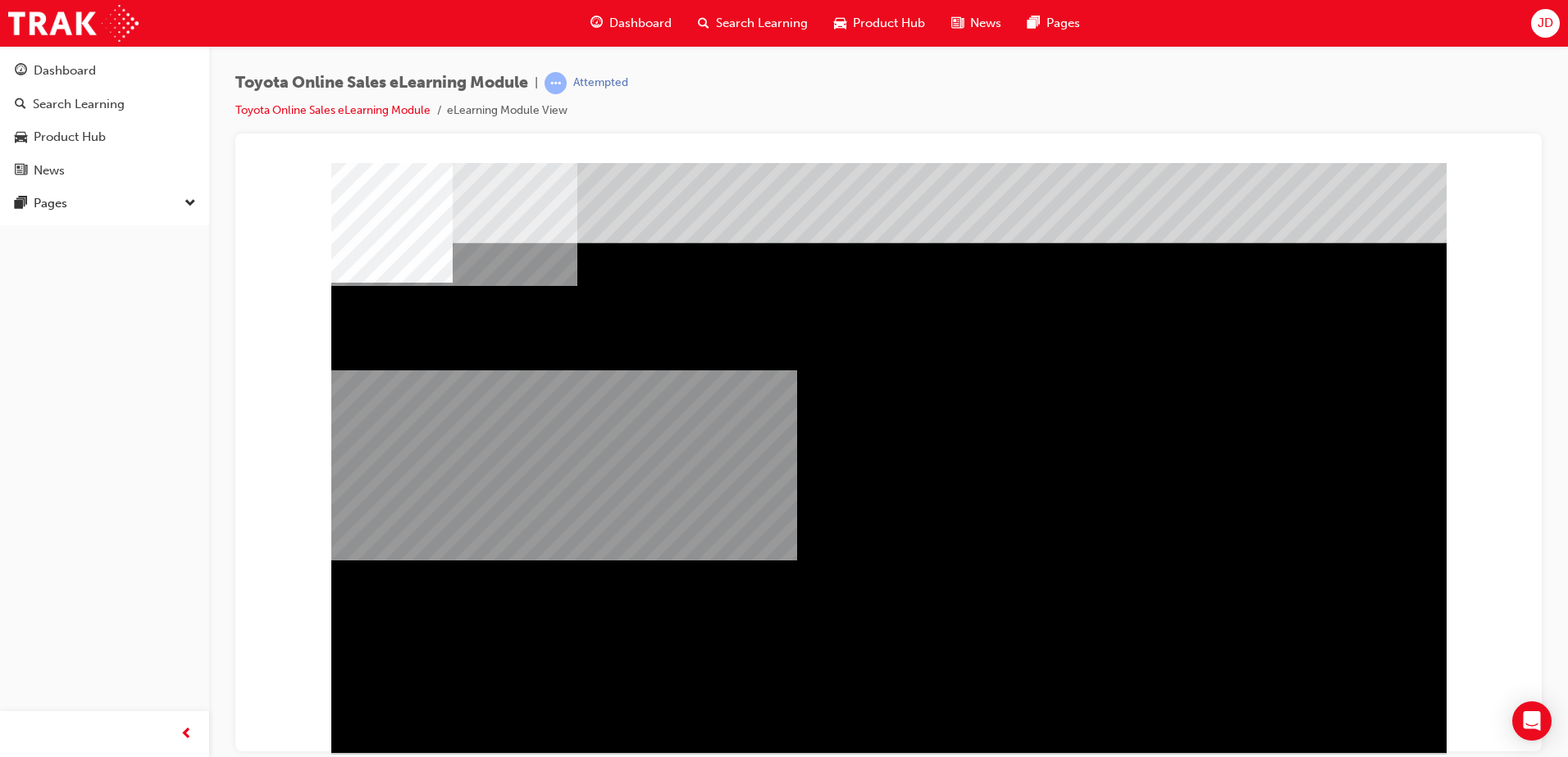
click at [658, 496] on div "multistate" at bounding box center [889, 457] width 1116 height 590
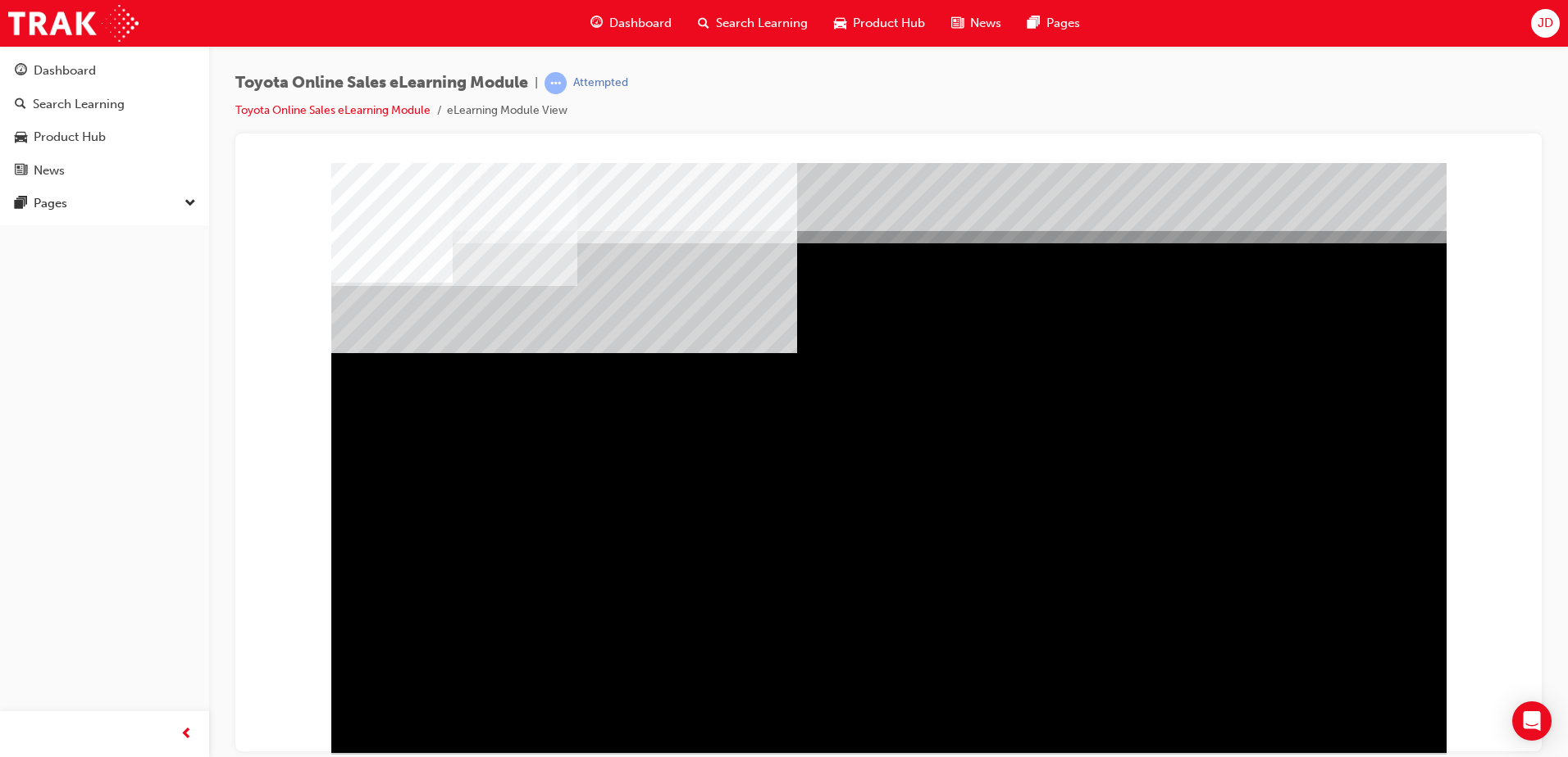
drag, startPoint x: 582, startPoint y: 575, endPoint x: 554, endPoint y: 654, distance: 83.8
click at [763, 449] on div at bounding box center [889, 457] width 1116 height 590
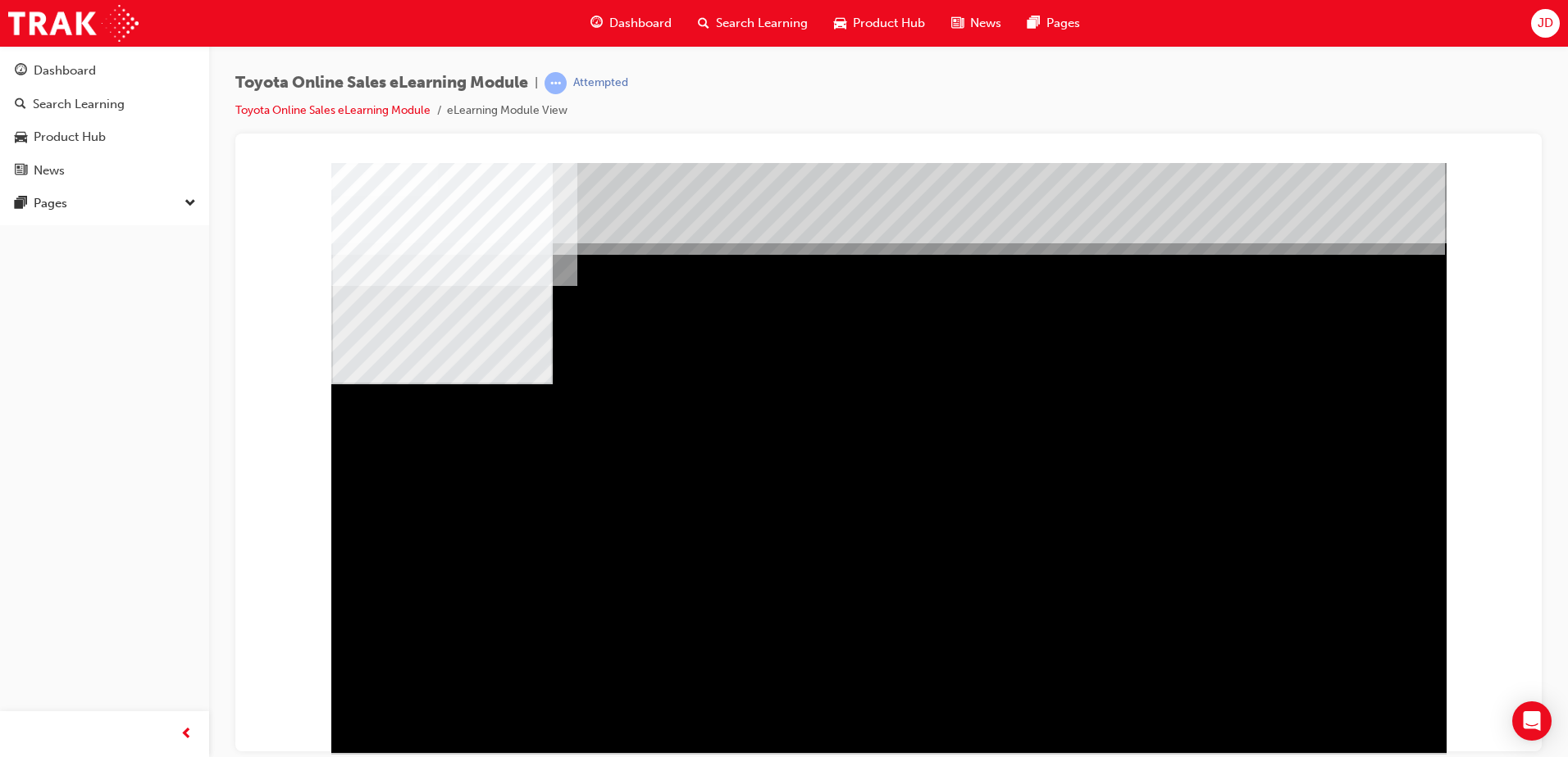
drag, startPoint x: 693, startPoint y: 500, endPoint x: 774, endPoint y: 510, distance: 81.6
drag, startPoint x: 875, startPoint y: 501, endPoint x: 1035, endPoint y: 486, distance: 160.7
drag, startPoint x: 1077, startPoint y: 479, endPoint x: 1093, endPoint y: 510, distance: 34.9
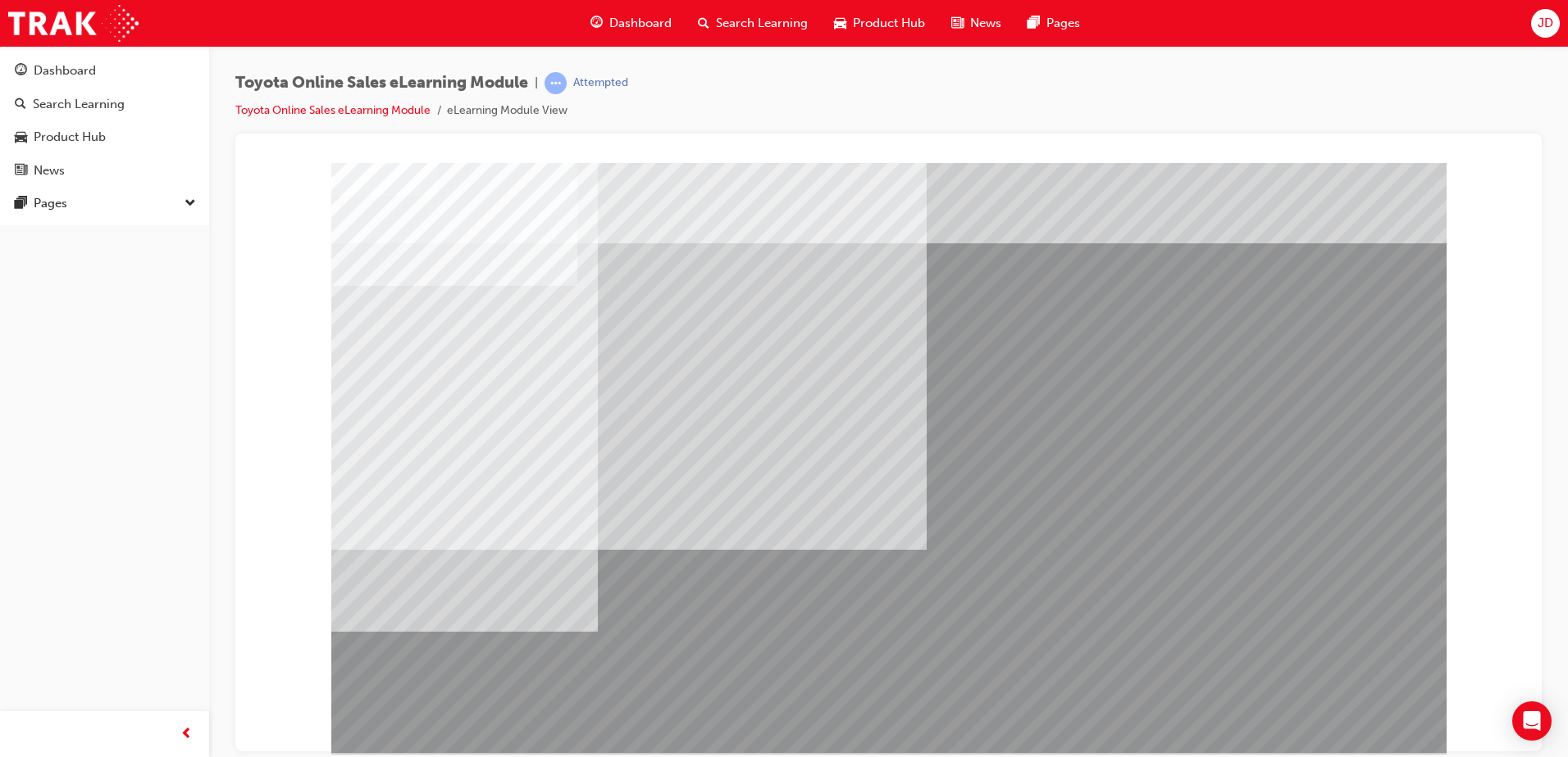
drag, startPoint x: 531, startPoint y: 348, endPoint x: 555, endPoint y: 385, distance: 44.1
drag, startPoint x: 610, startPoint y: 495, endPoint x: 676, endPoint y: 518, distance: 69.9
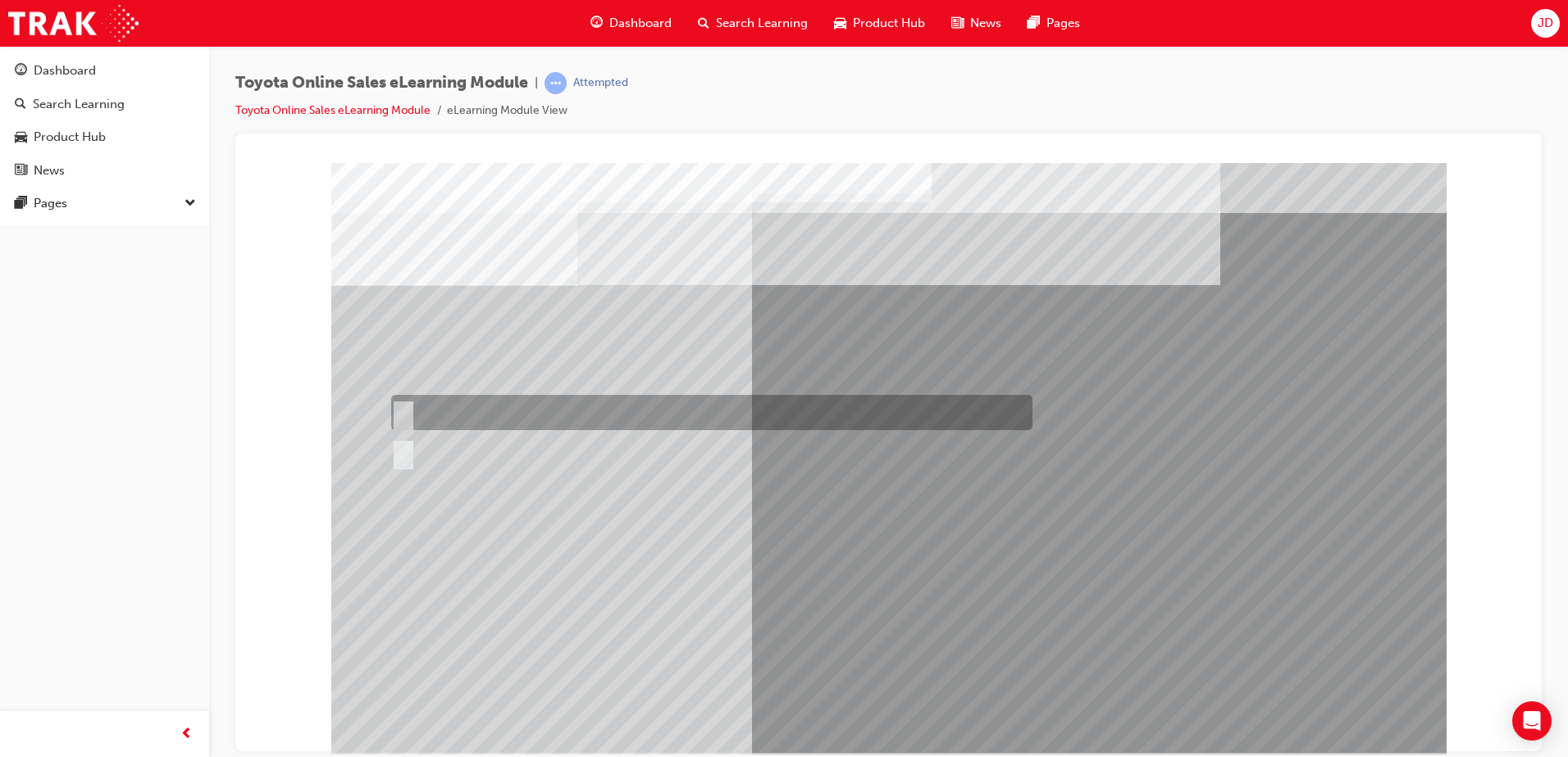
click at [442, 416] on div at bounding box center [708, 412] width 641 height 35
radio input "true"
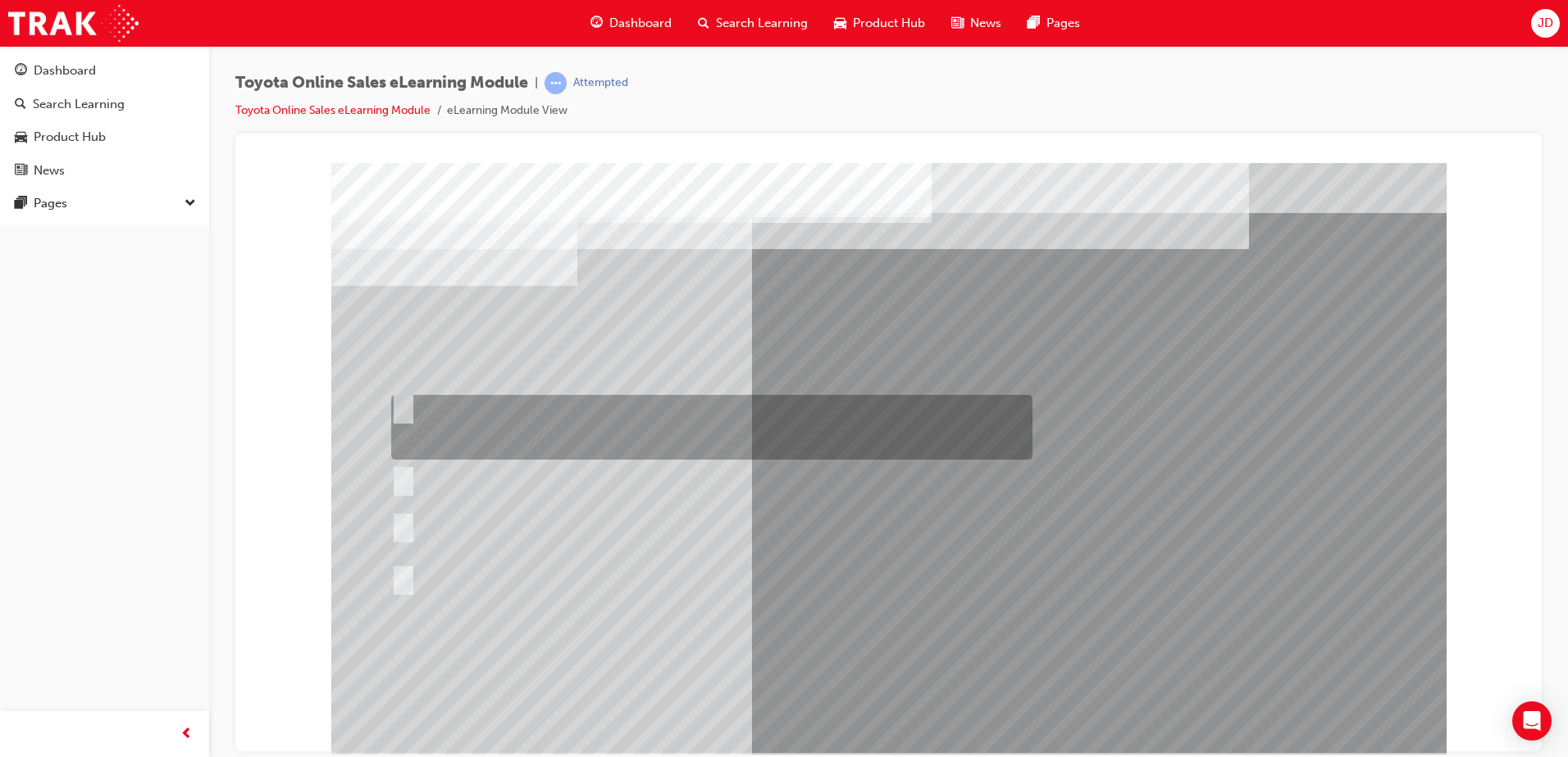
click at [623, 426] on div at bounding box center [708, 427] width 641 height 65
radio input "true"
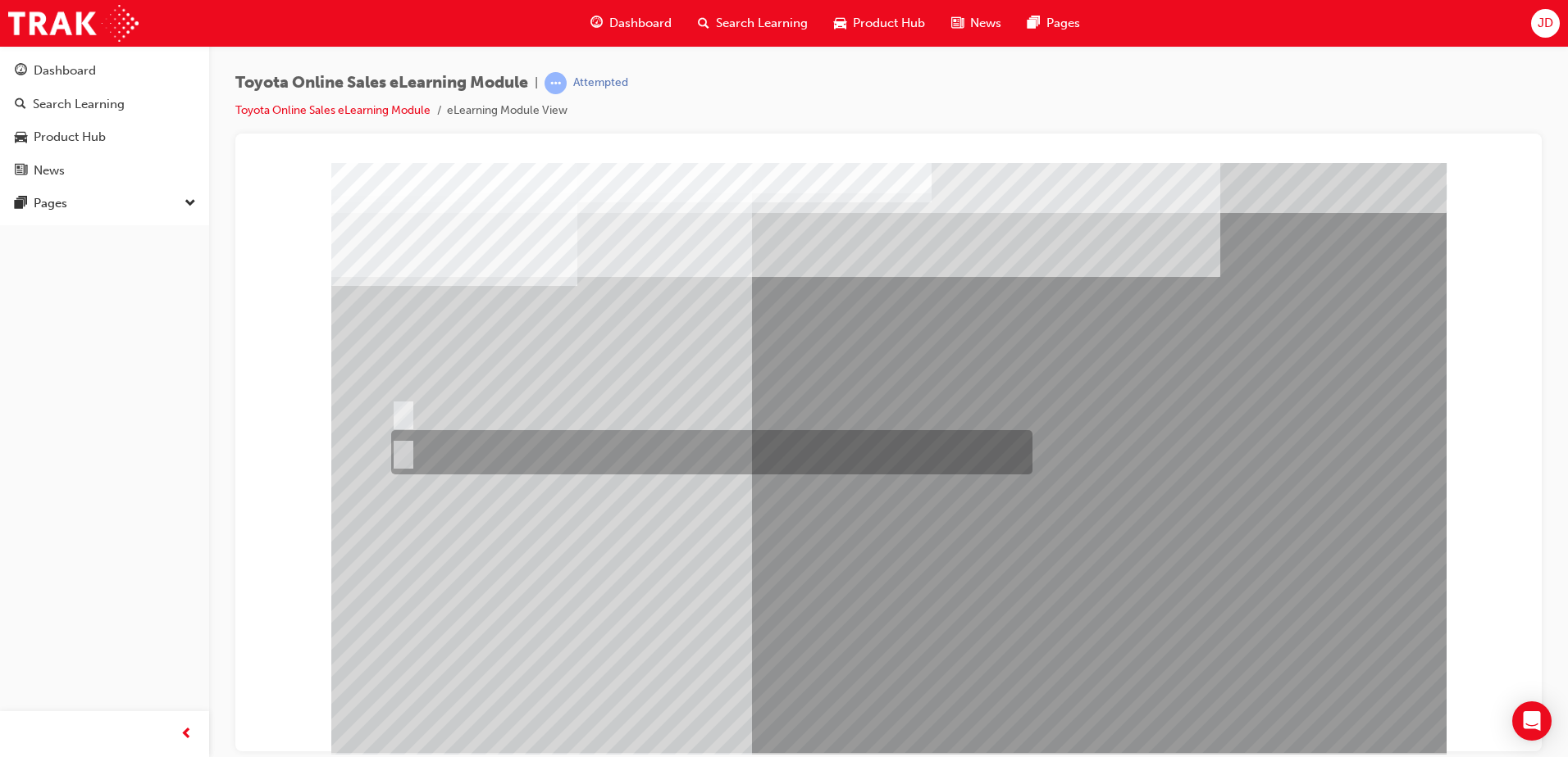
click at [433, 443] on div at bounding box center [708, 453] width 641 height 44
radio input "true"
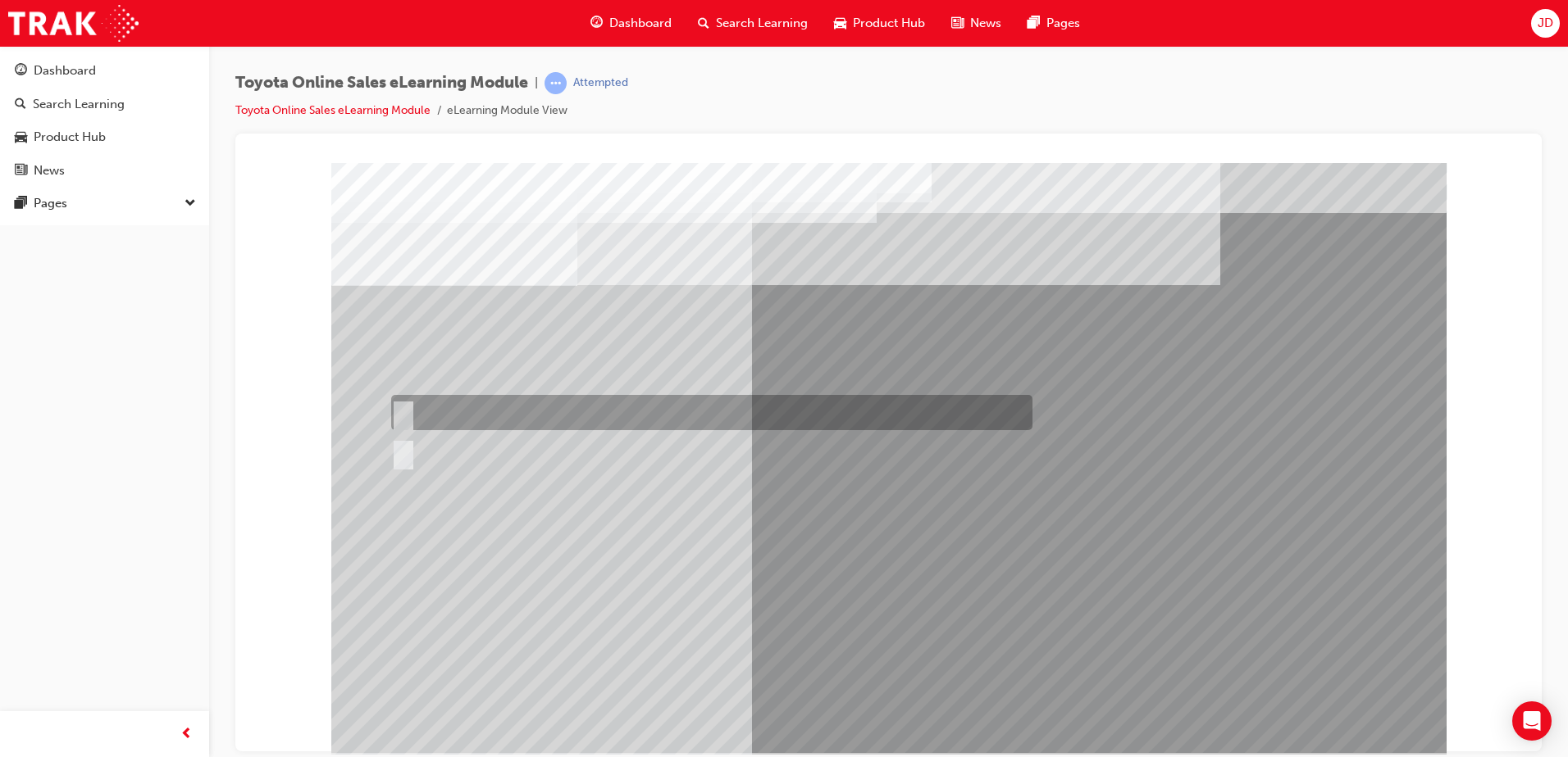
click at [449, 418] on div at bounding box center [708, 412] width 641 height 35
radio input "true"
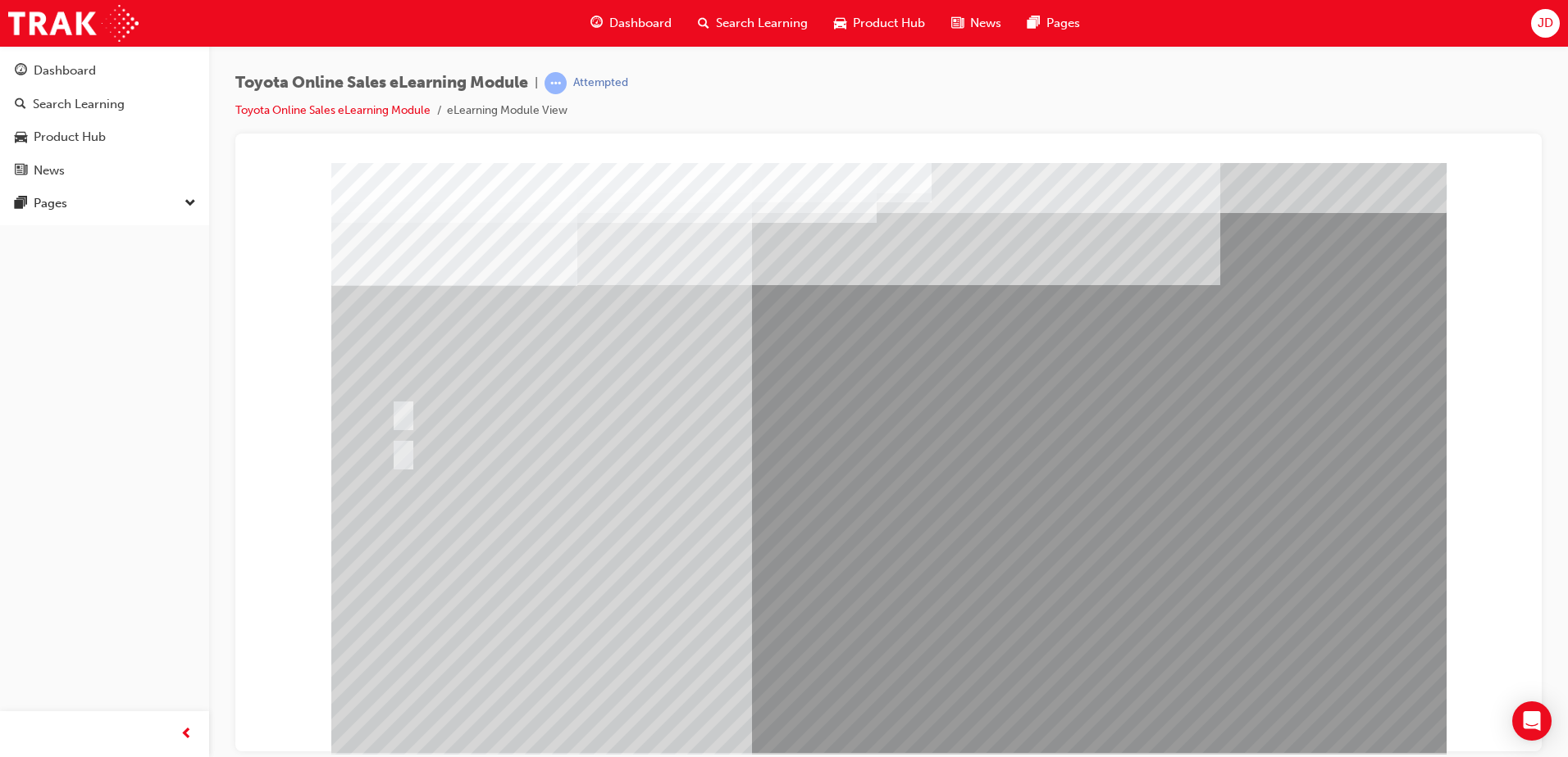
drag, startPoint x: 898, startPoint y: 718, endPoint x: 880, endPoint y: 712, distance: 19.0
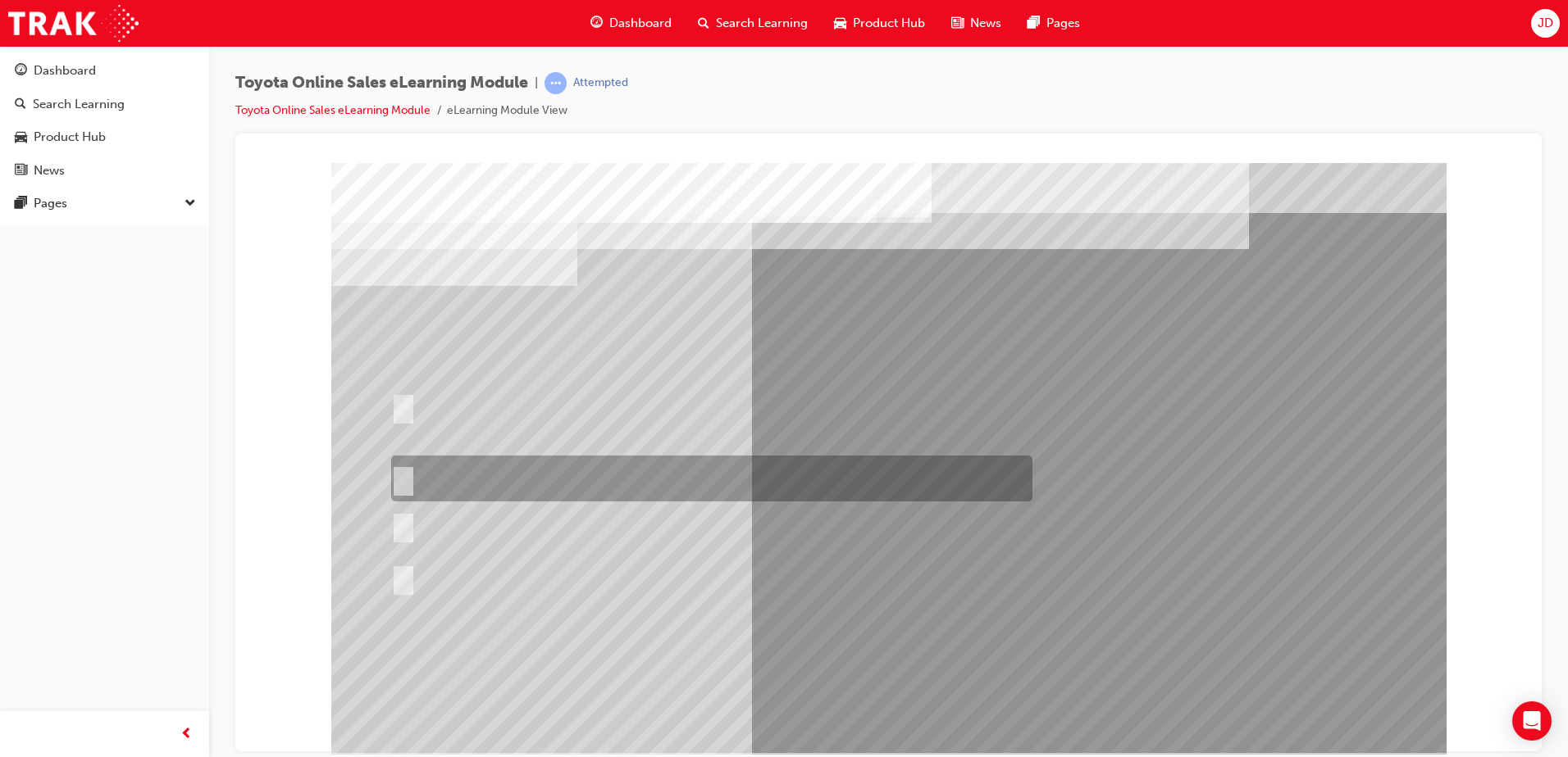
click at [535, 485] on div at bounding box center [708, 478] width 641 height 46
radio input "true"
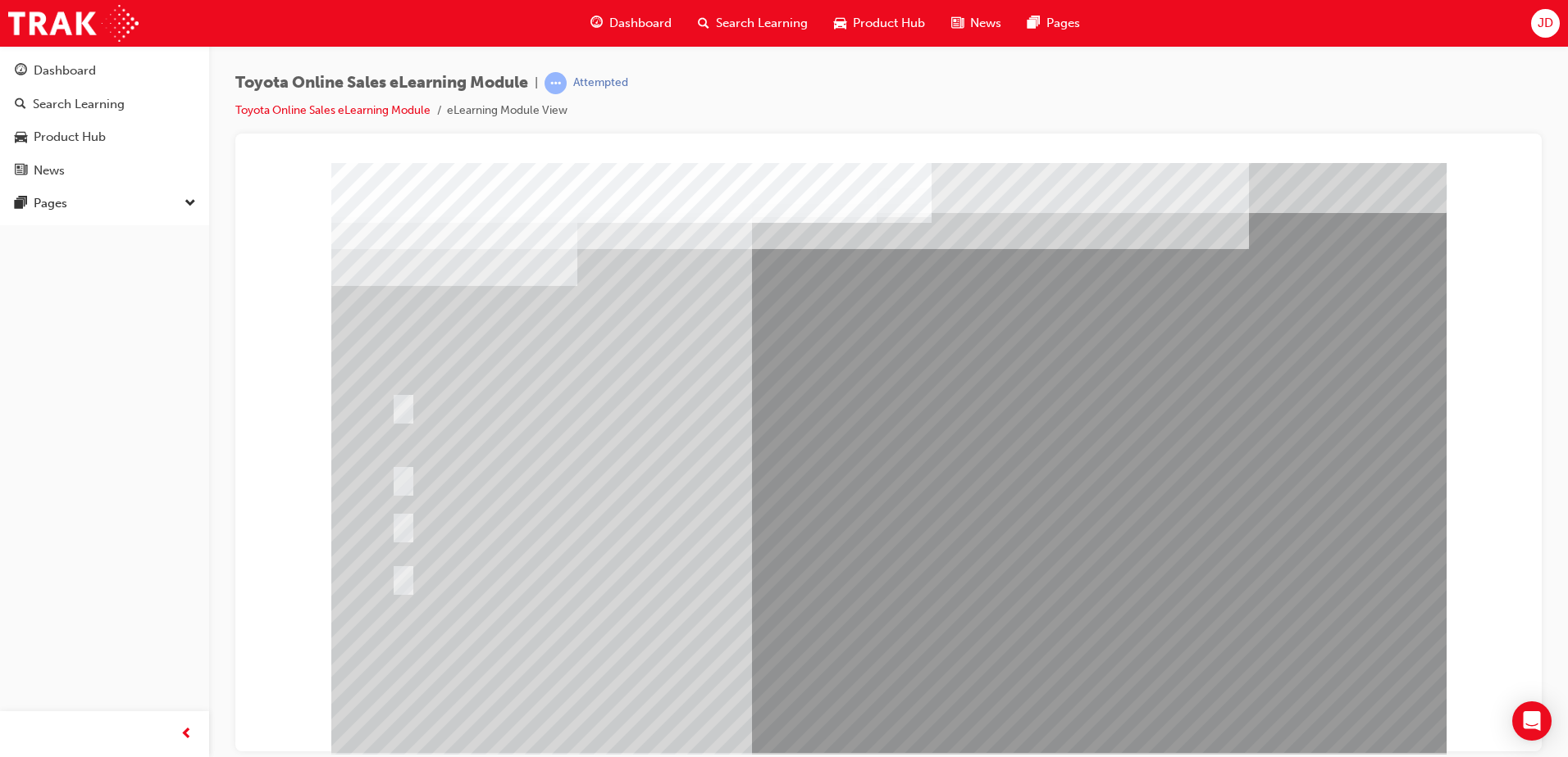
click at [710, 575] on div at bounding box center [708, 577] width 641 height 30
click at [708, 571] on div at bounding box center [708, 577] width 641 height 30
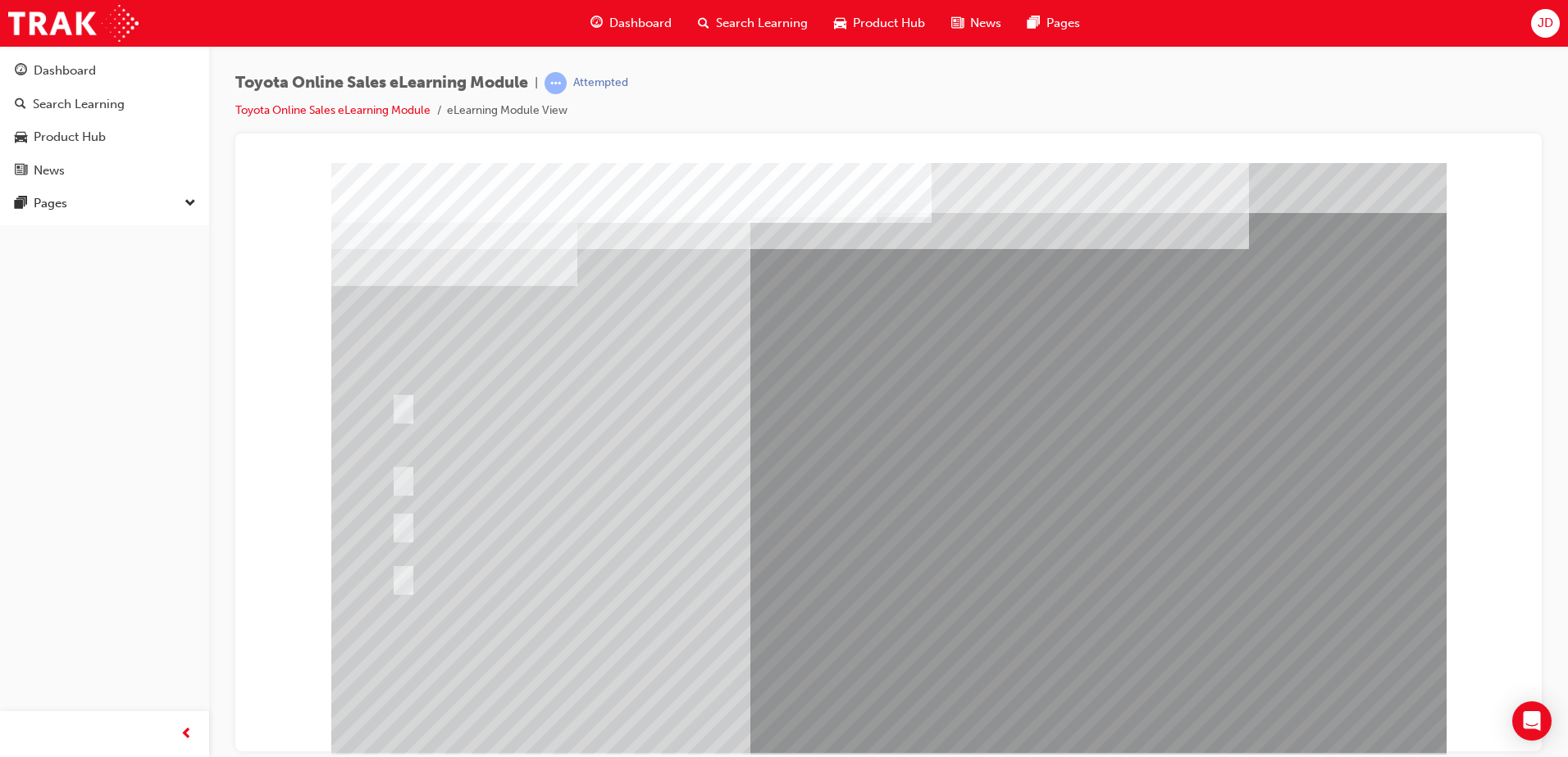
drag, startPoint x: 842, startPoint y: 692, endPoint x: 811, endPoint y: 655, distance: 48.3
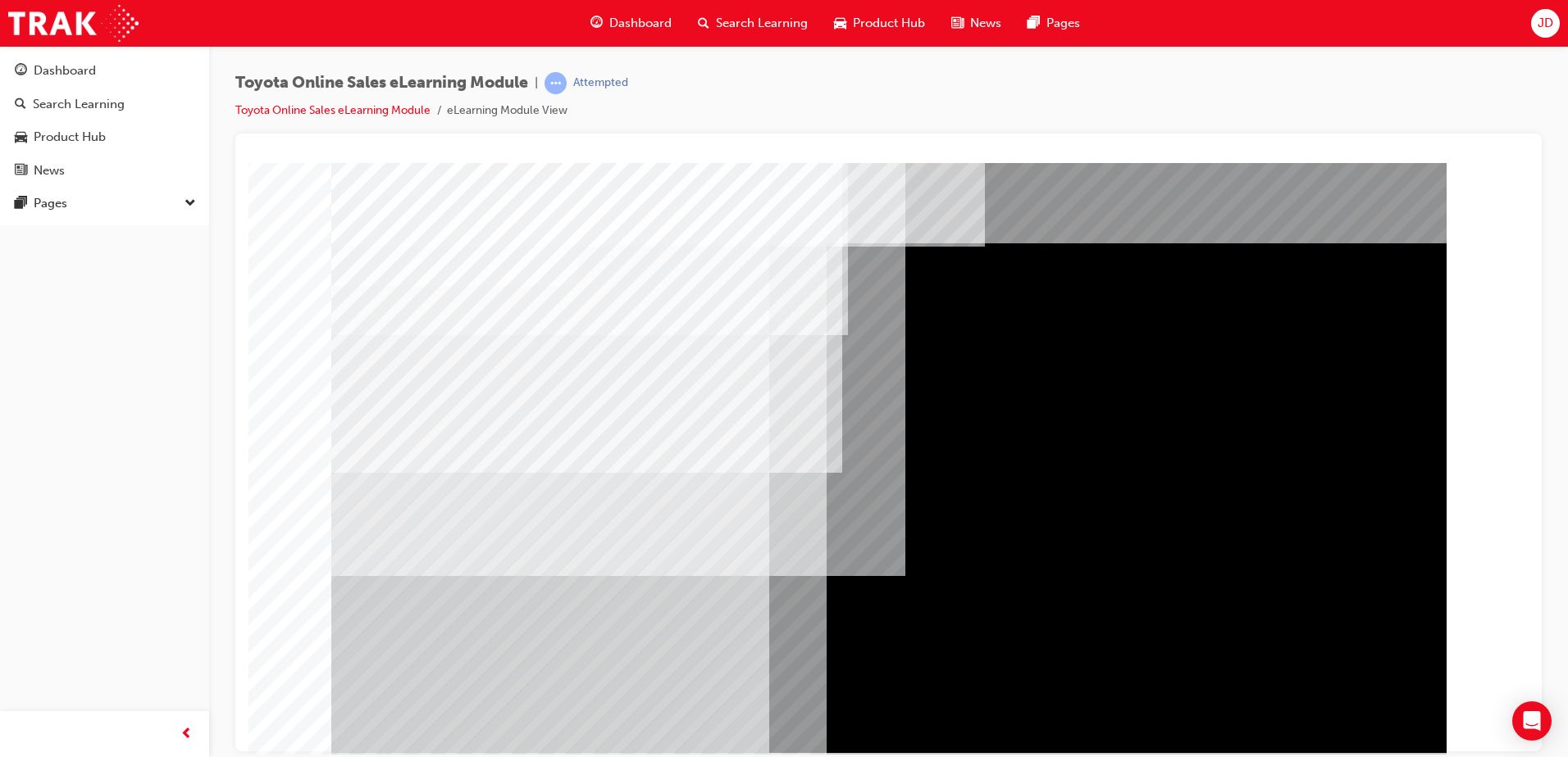
click at [523, 247] on div at bounding box center [889, 457] width 1116 height 590
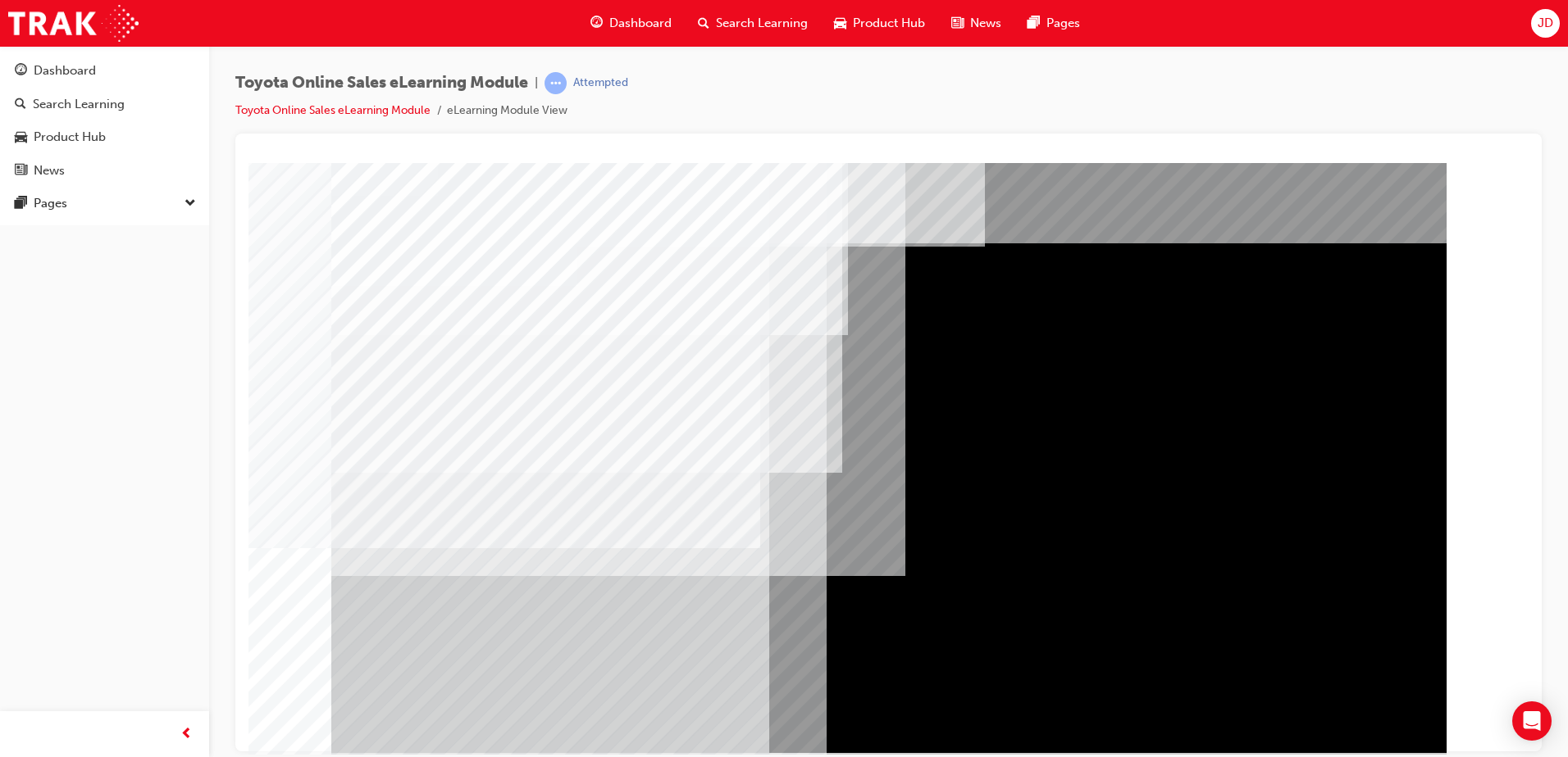
drag, startPoint x: 635, startPoint y: 417, endPoint x: 655, endPoint y: 442, distance: 32.0
drag, startPoint x: 1344, startPoint y: 705, endPoint x: 1344, endPoint y: 715, distance: 10.0
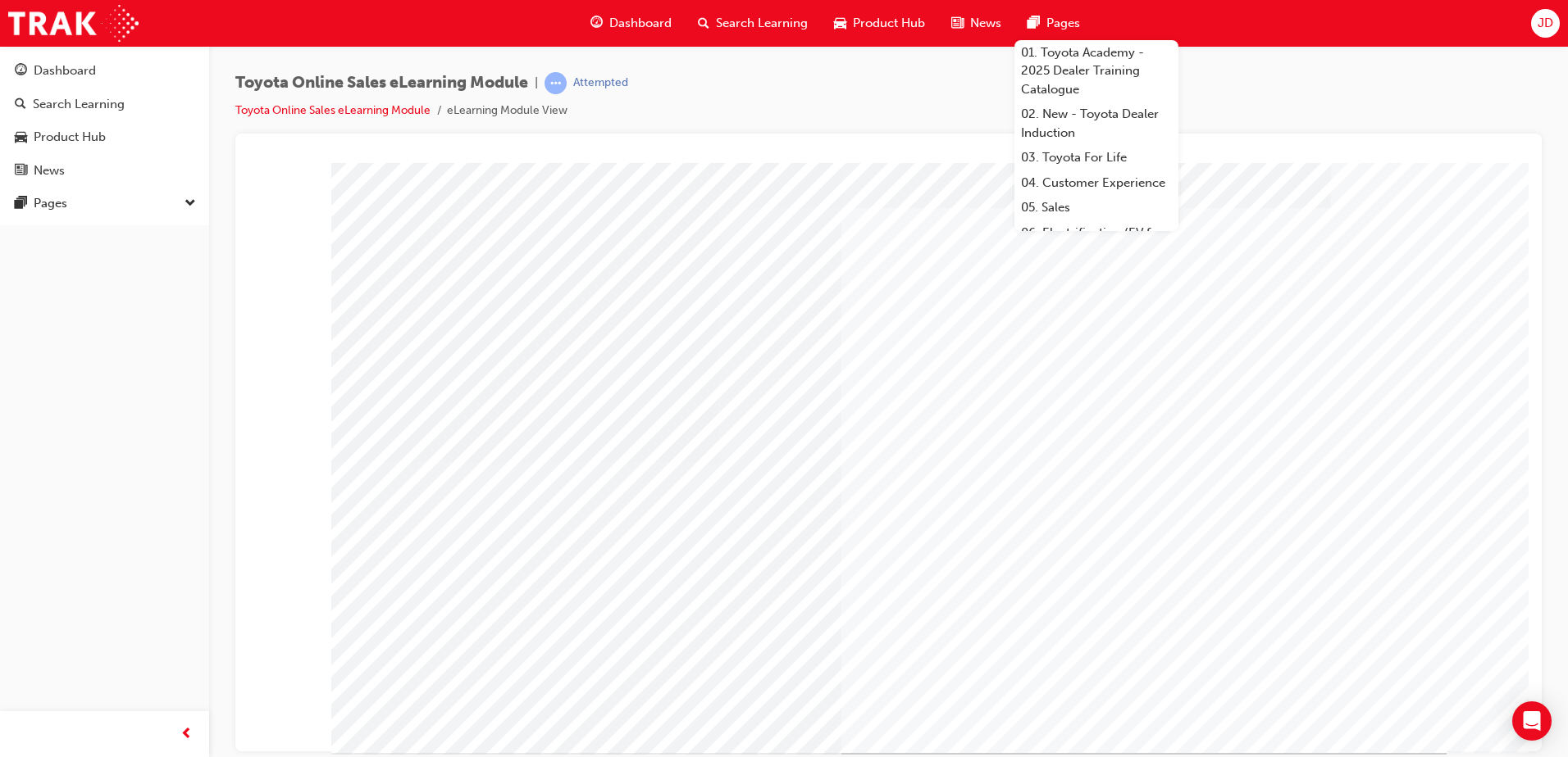
click at [614, 85] on div "Attempted" at bounding box center [601, 83] width 55 height 15
click at [556, 79] on span "learningRecordVerb_ATTEMPT-icon" at bounding box center [556, 83] width 22 height 22
drag, startPoint x: 826, startPoint y: 544, endPoint x: 964, endPoint y: 596, distance: 147.5
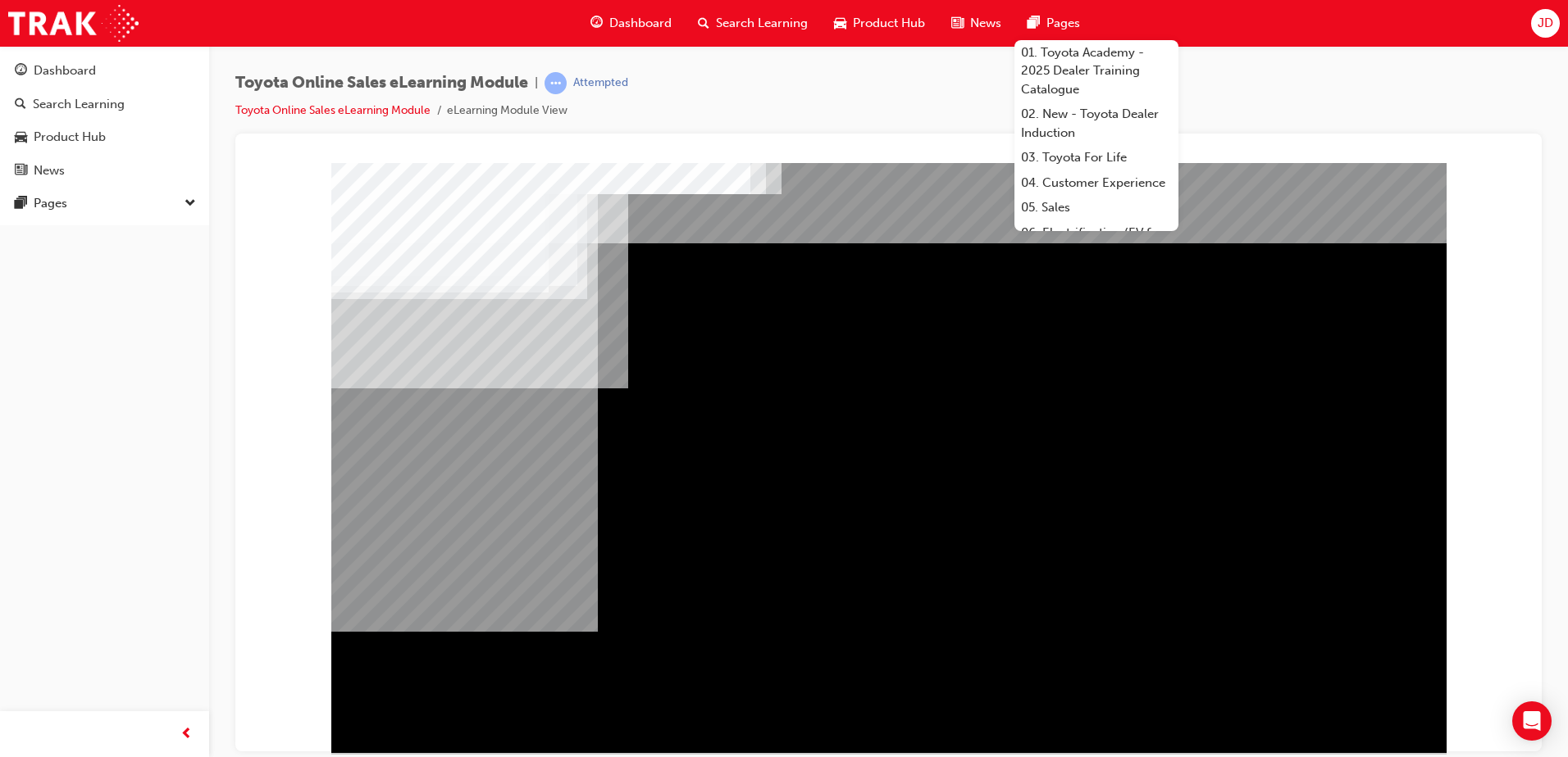
click at [1332, 695] on div "Navigation" at bounding box center [889, 457] width 1116 height 590
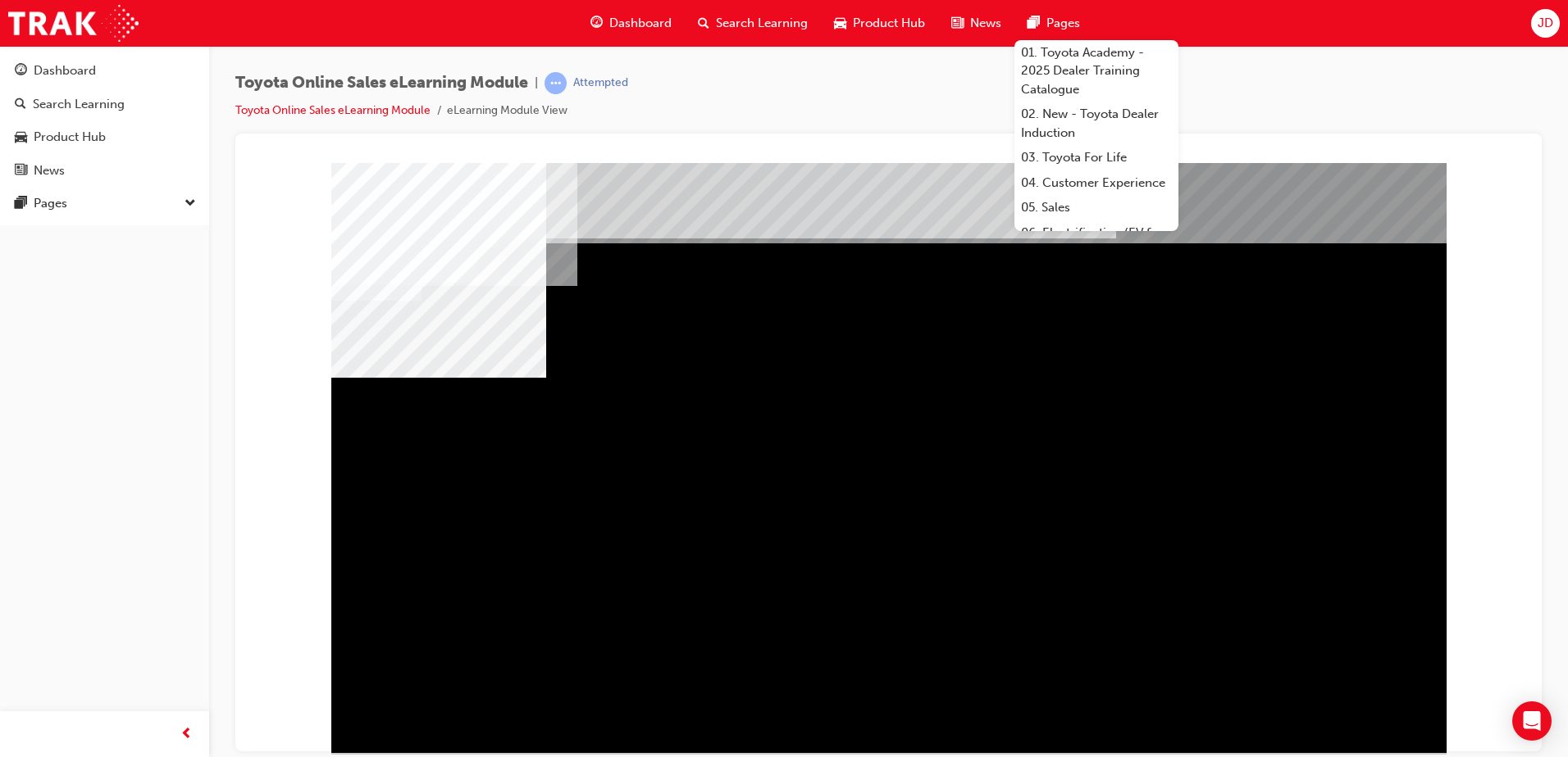
drag, startPoint x: 1249, startPoint y: 496, endPoint x: 1013, endPoint y: 478, distance: 236.7
drag, startPoint x: 682, startPoint y: 455, endPoint x: 621, endPoint y: 450, distance: 61.2
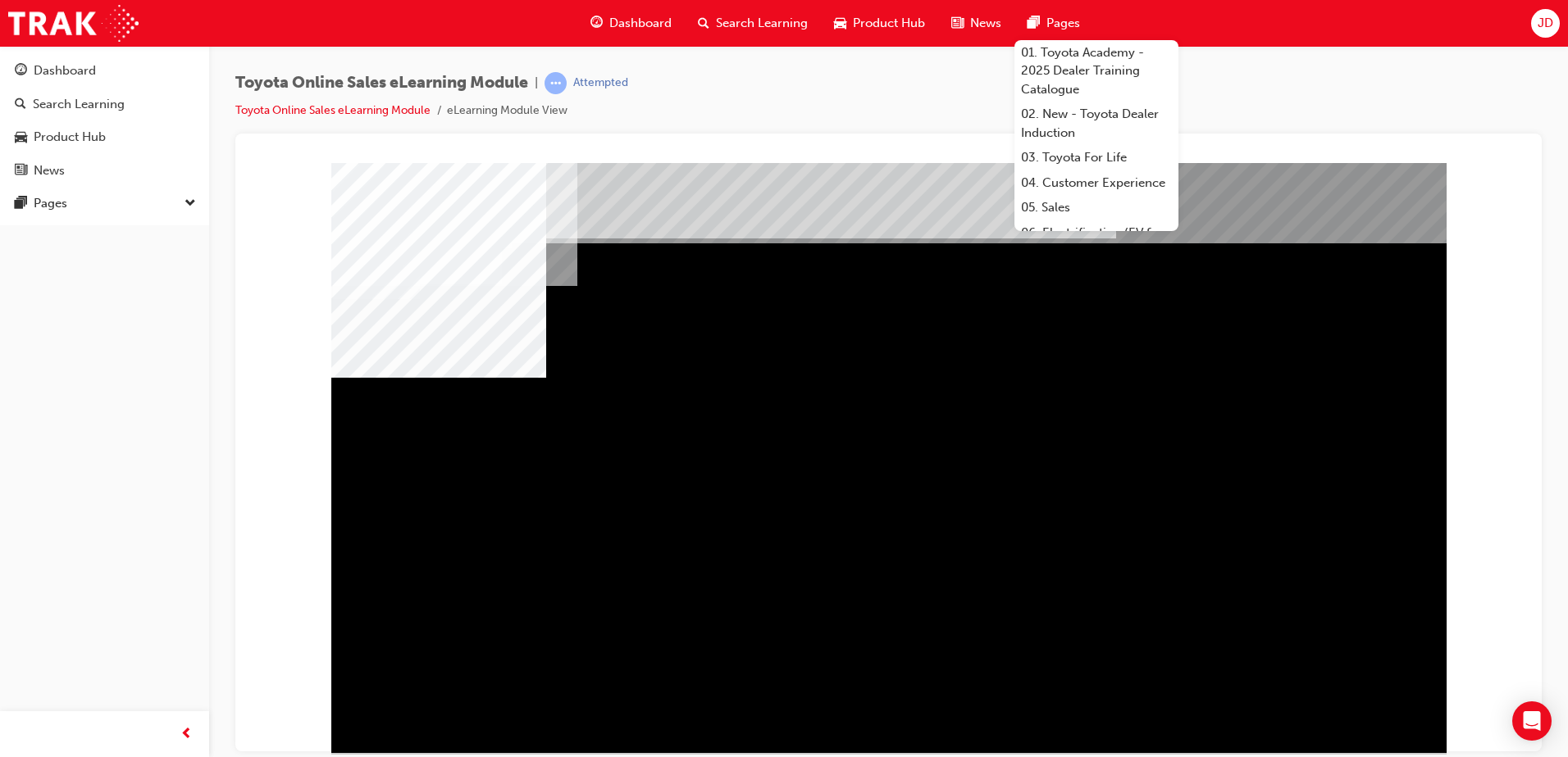
drag, startPoint x: 1195, startPoint y: 491, endPoint x: 1319, endPoint y: 603, distance: 167.1
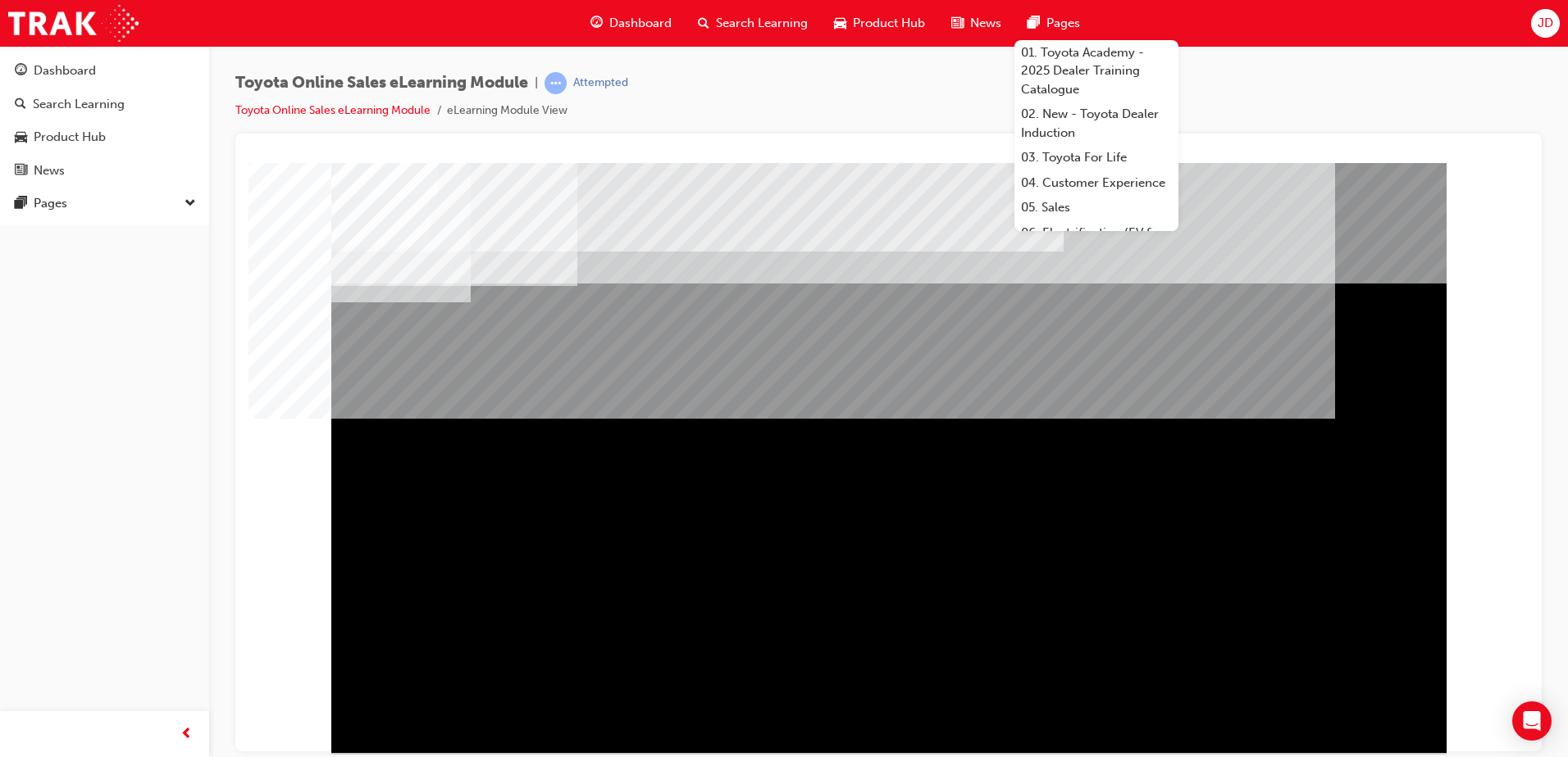
drag, startPoint x: 656, startPoint y: 481, endPoint x: 958, endPoint y: 572, distance: 315.4
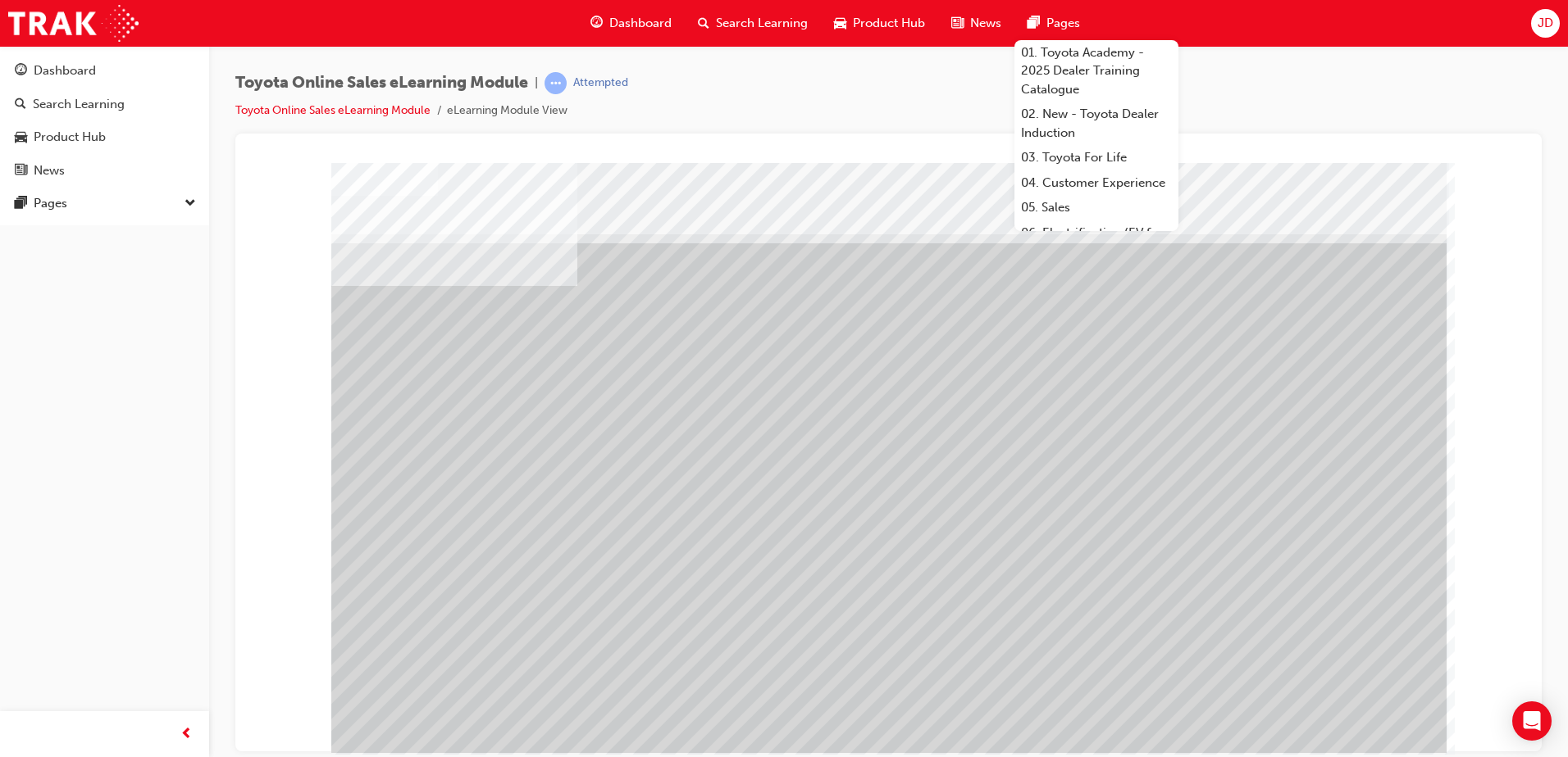
drag, startPoint x: 882, startPoint y: 532, endPoint x: 1152, endPoint y: 532, distance: 270.0
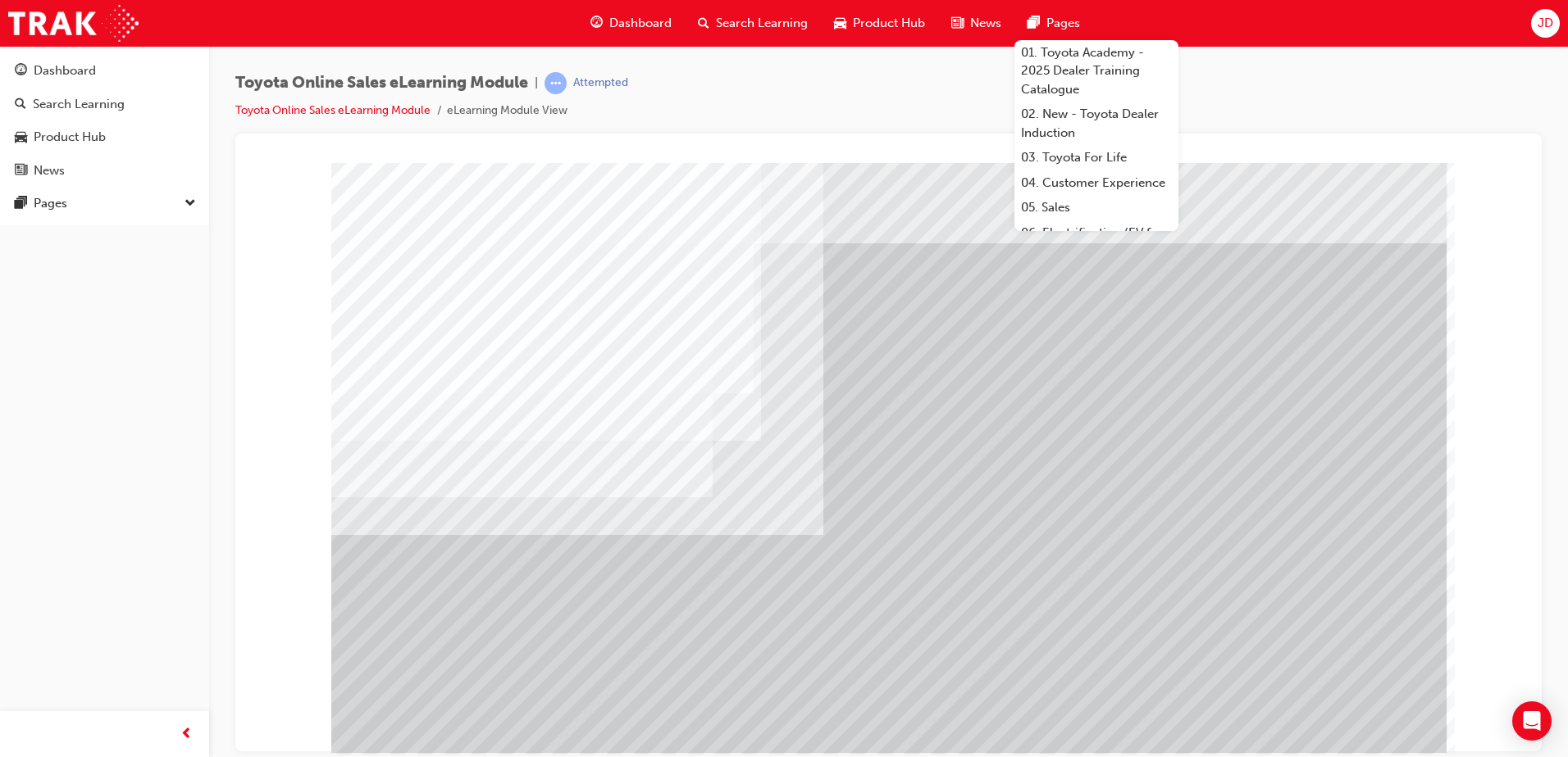
drag, startPoint x: 1022, startPoint y: 503, endPoint x: 1010, endPoint y: 497, distance: 13.4
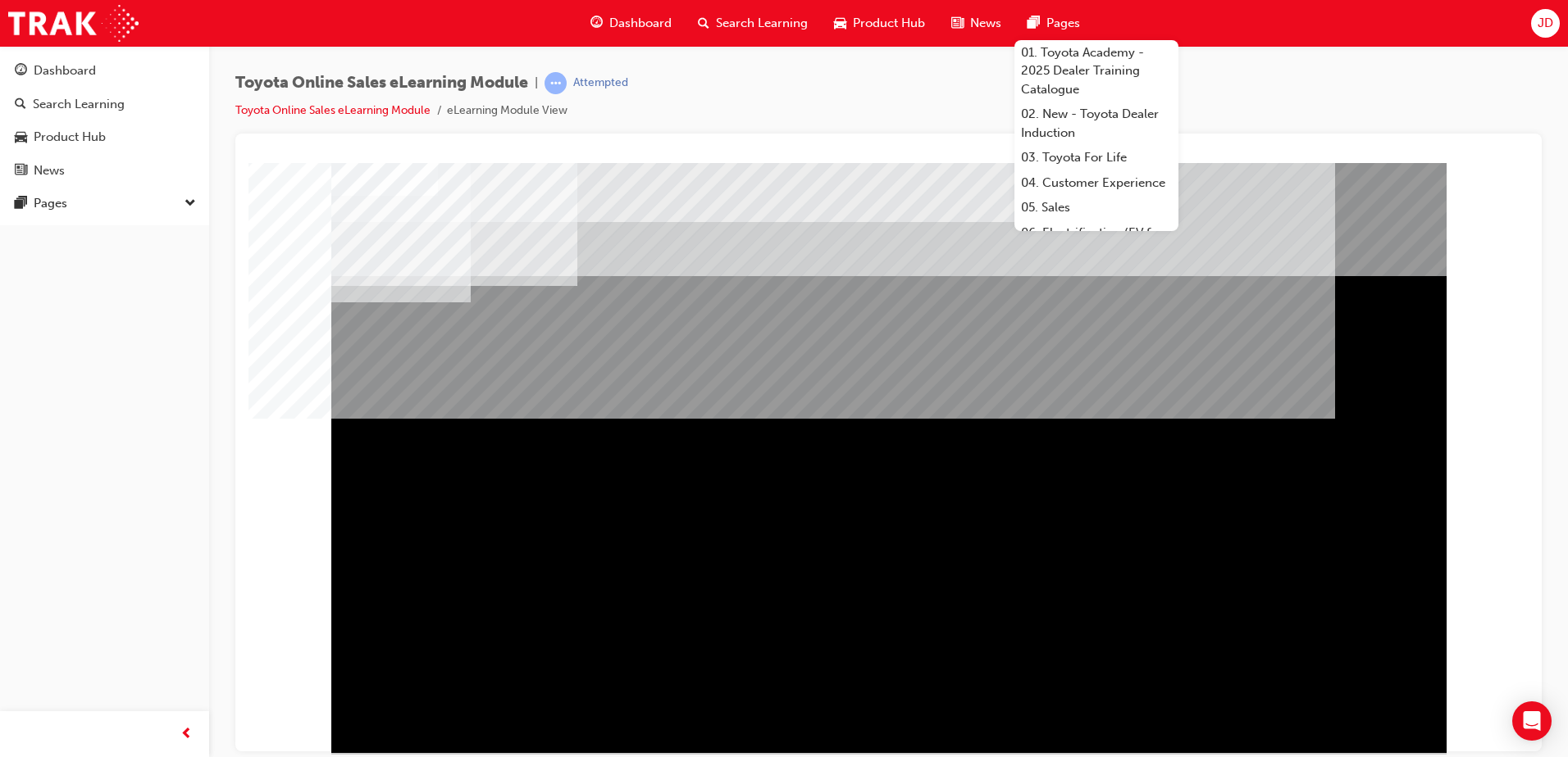
drag, startPoint x: 969, startPoint y: 473, endPoint x: 1119, endPoint y: 537, distance: 163.1
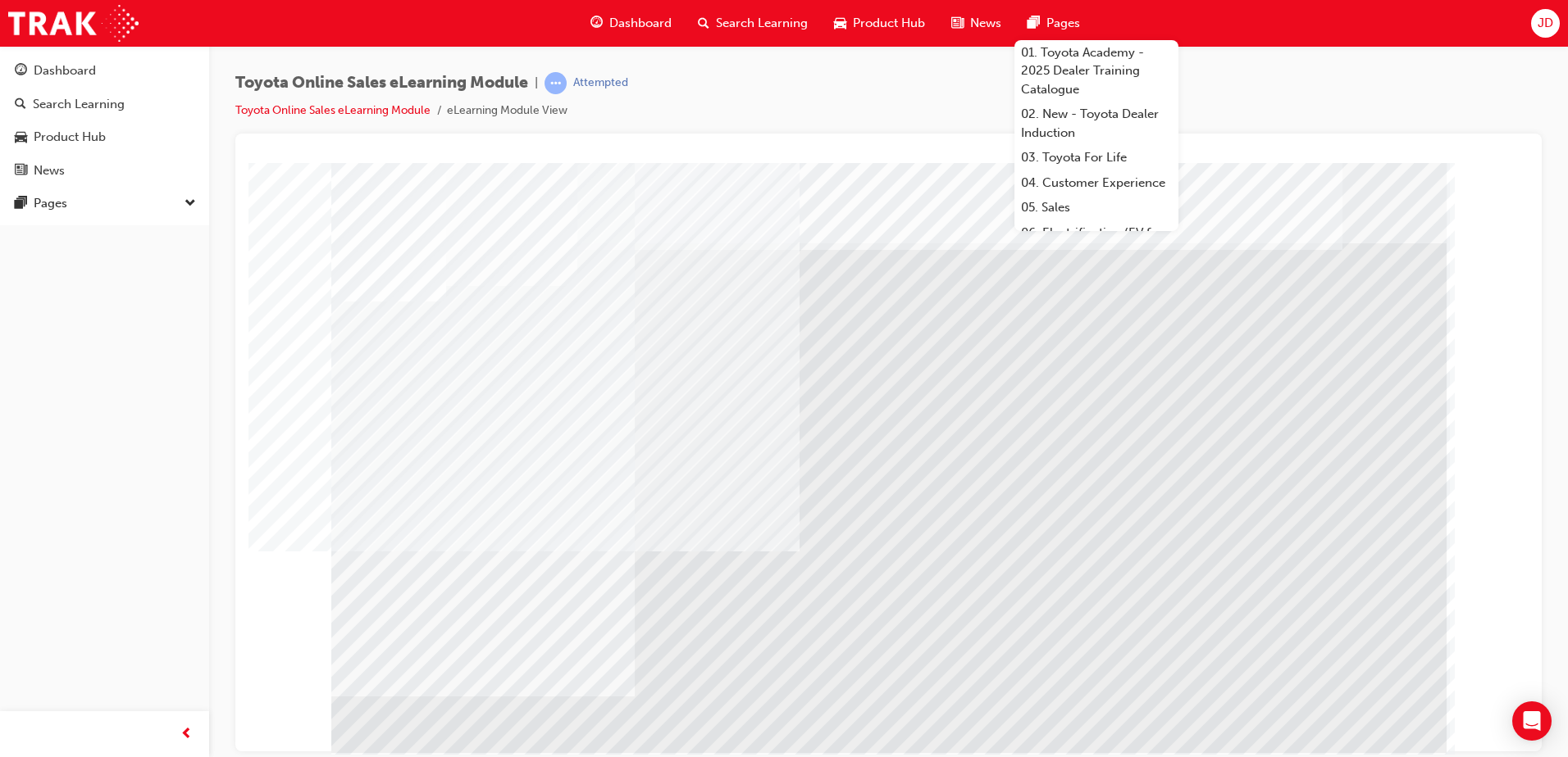
drag, startPoint x: 441, startPoint y: 423, endPoint x: 558, endPoint y: 421, distance: 117.0
drag, startPoint x: 736, startPoint y: 433, endPoint x: 453, endPoint y: 547, distance: 305.1
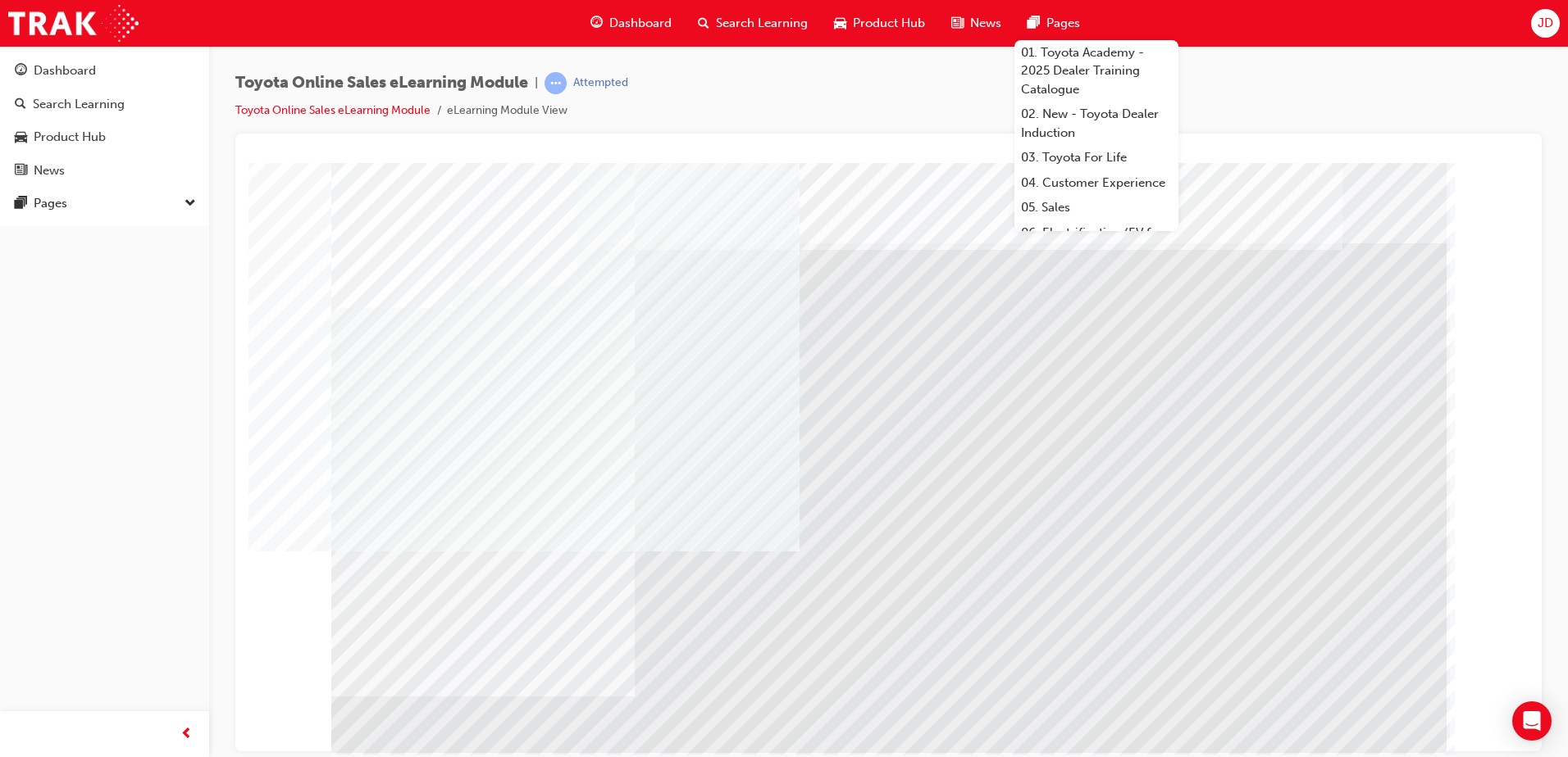
drag, startPoint x: 693, startPoint y: 575, endPoint x: 740, endPoint y: 569, distance: 47.4
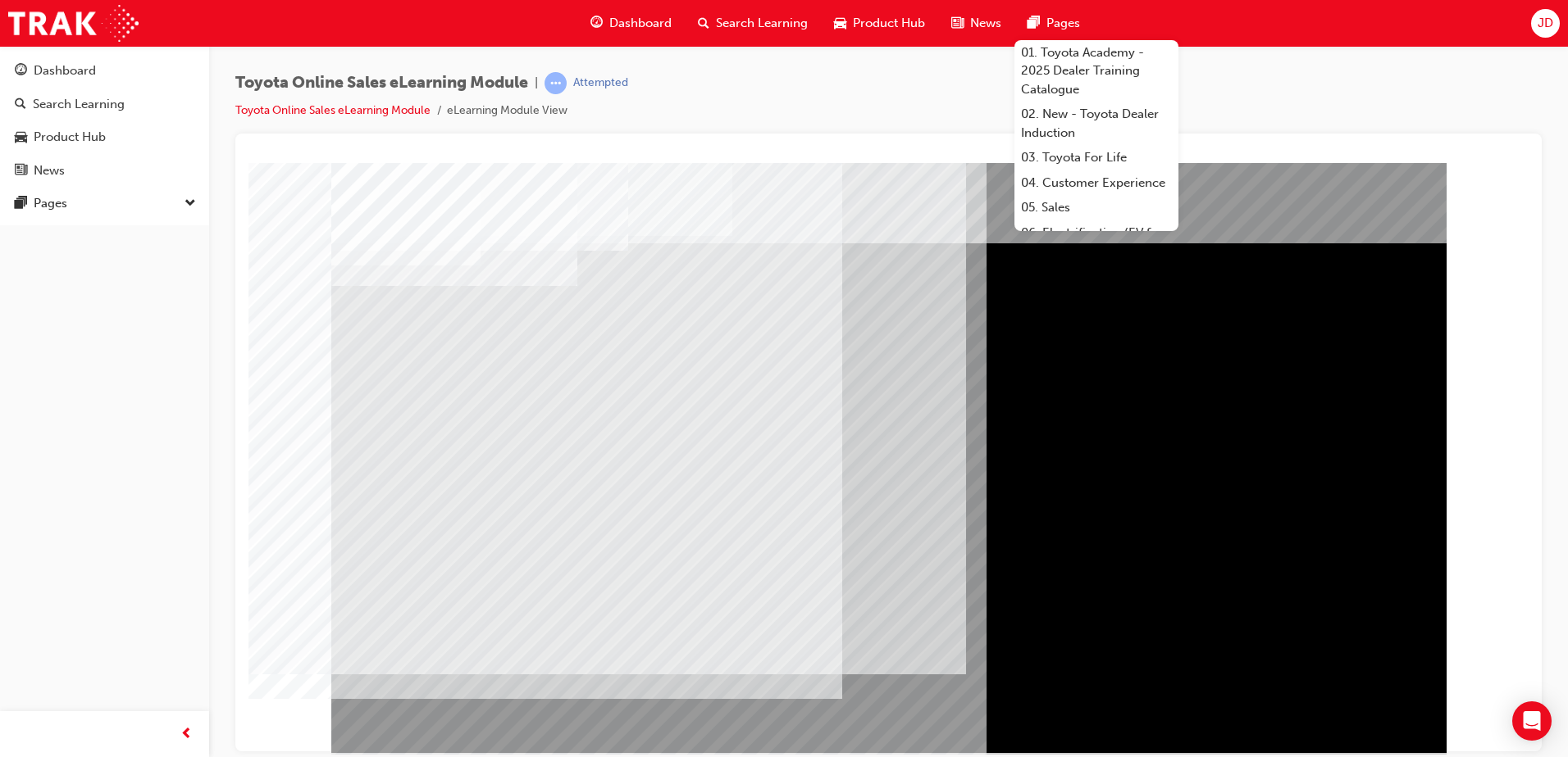
click at [390, 451] on div "multistate" at bounding box center [889, 457] width 1116 height 590
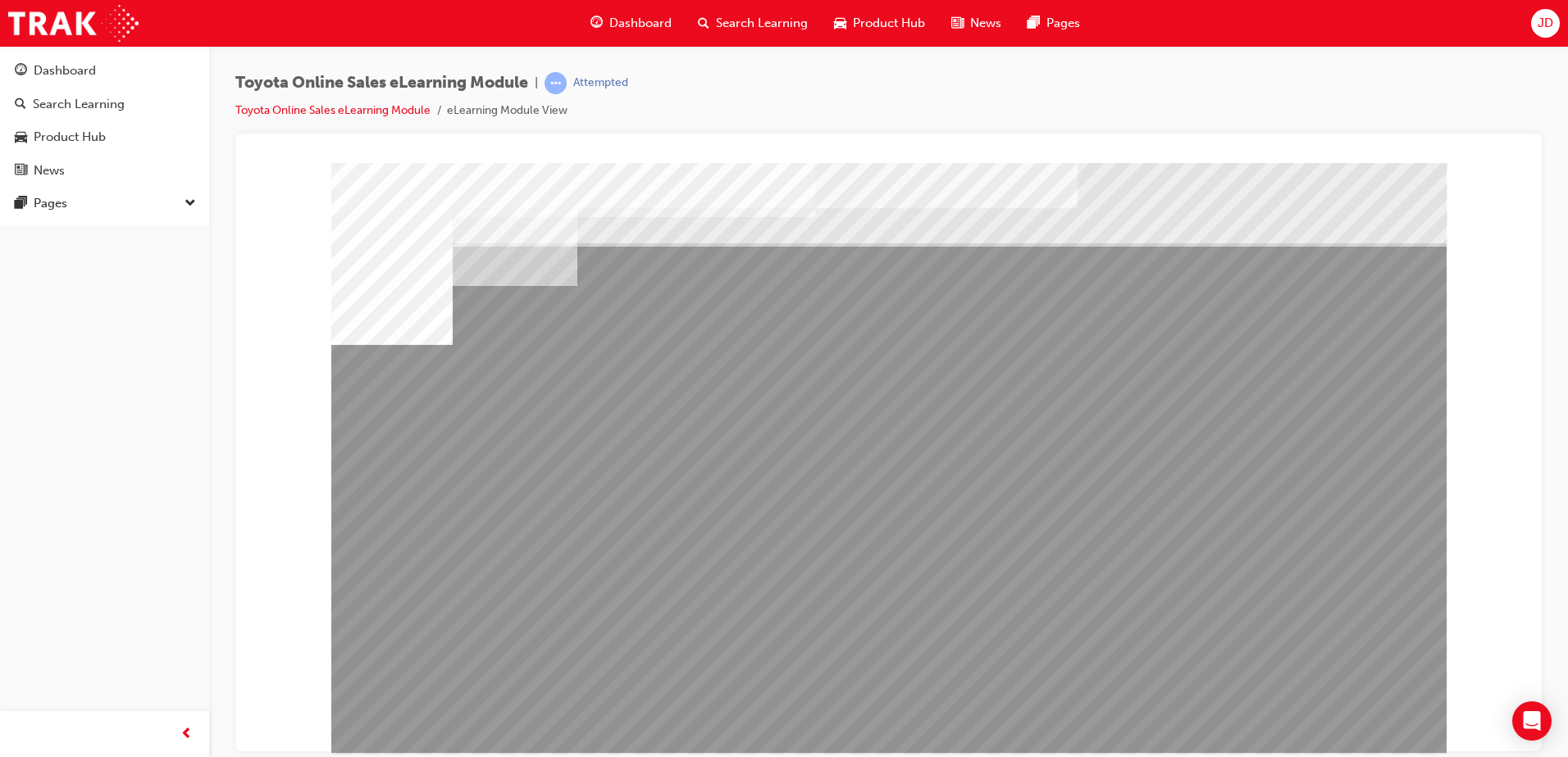
drag, startPoint x: 461, startPoint y: 566, endPoint x: 575, endPoint y: 582, distance: 115.1
drag, startPoint x: 588, startPoint y: 582, endPoint x: 655, endPoint y: 582, distance: 67.0
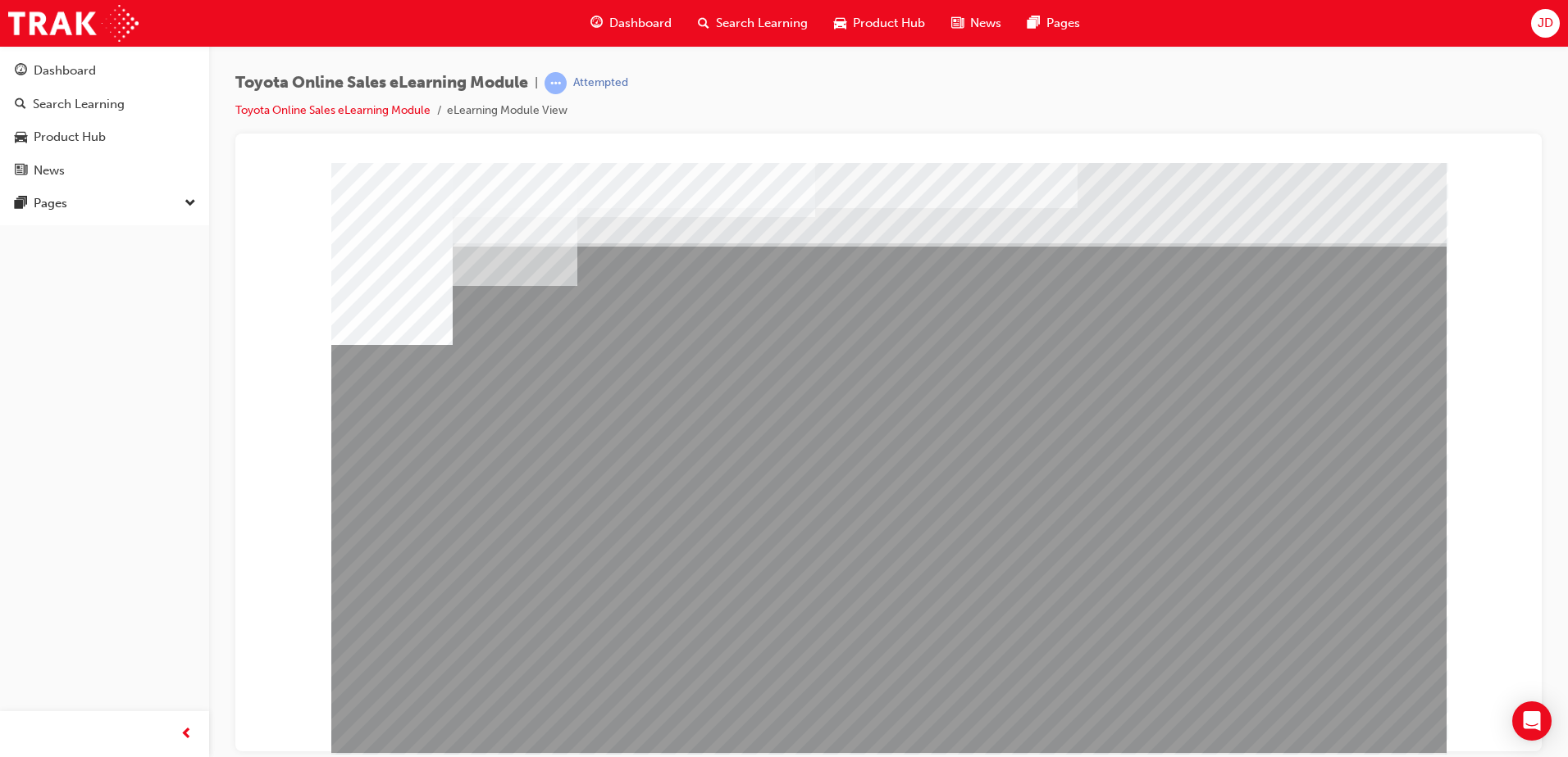
drag, startPoint x: 983, startPoint y: 591, endPoint x: 1029, endPoint y: 594, distance: 46.1
drag, startPoint x: 1200, startPoint y: 596, endPoint x: 1222, endPoint y: 598, distance: 22.1
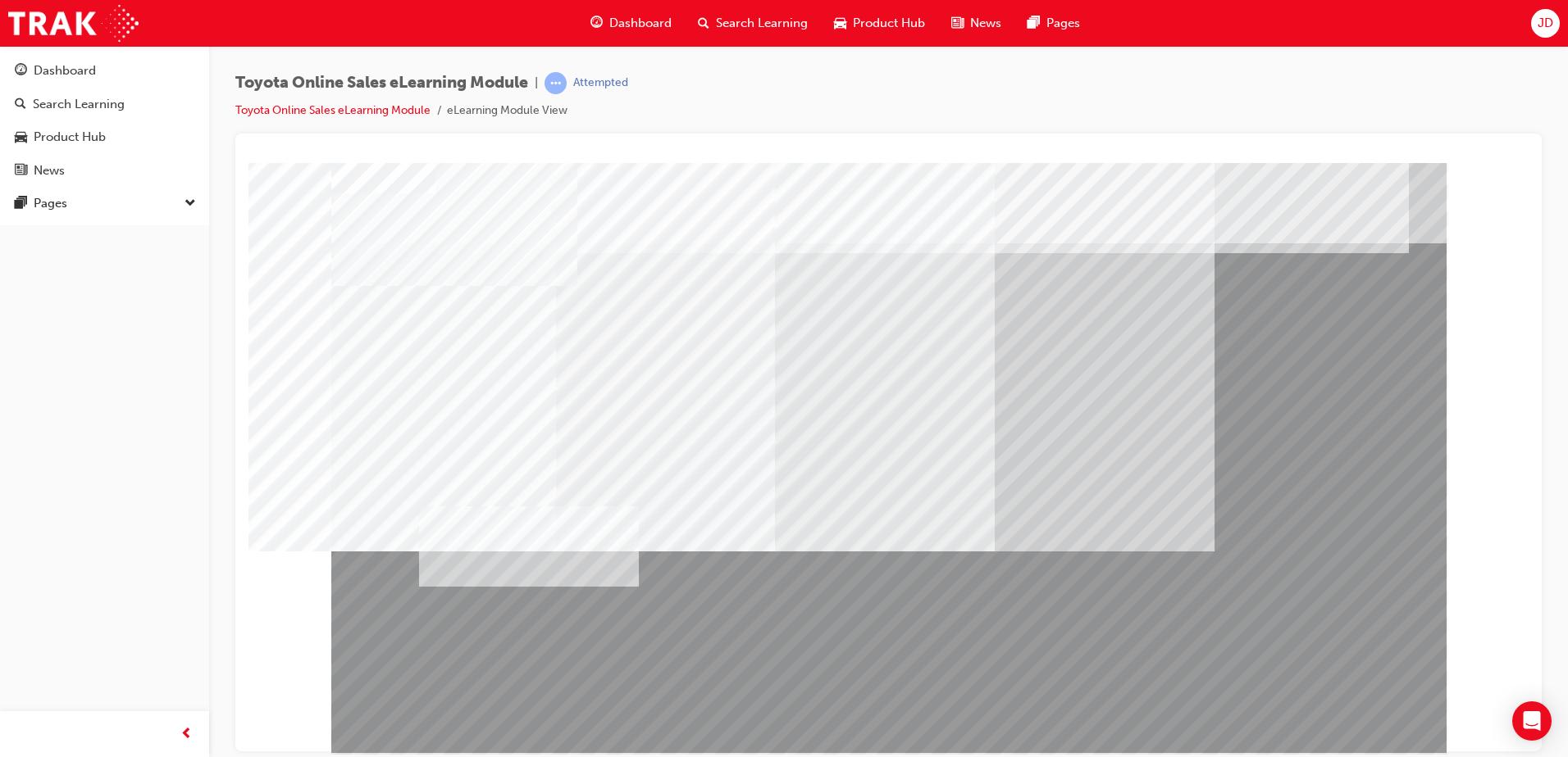
drag, startPoint x: 620, startPoint y: 631, endPoint x: 319, endPoint y: 396, distance: 381.9
click at [319, 169] on div at bounding box center [888, 169] width 1267 height 0
drag, startPoint x: 462, startPoint y: 707, endPoint x: 513, endPoint y: 686, distance: 55.2
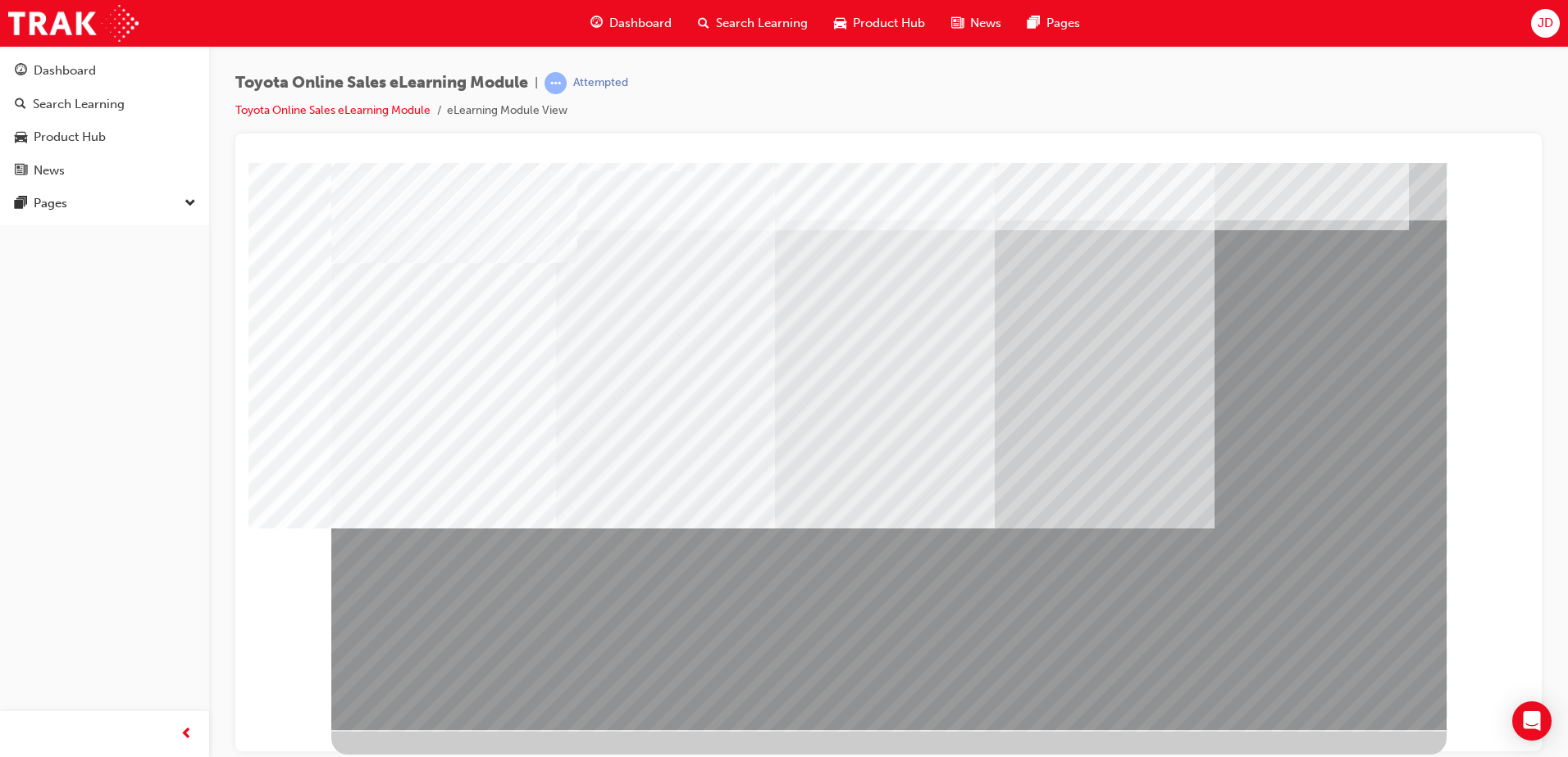
drag, startPoint x: 1093, startPoint y: 700, endPoint x: 1100, endPoint y: 701, distance: 7.1
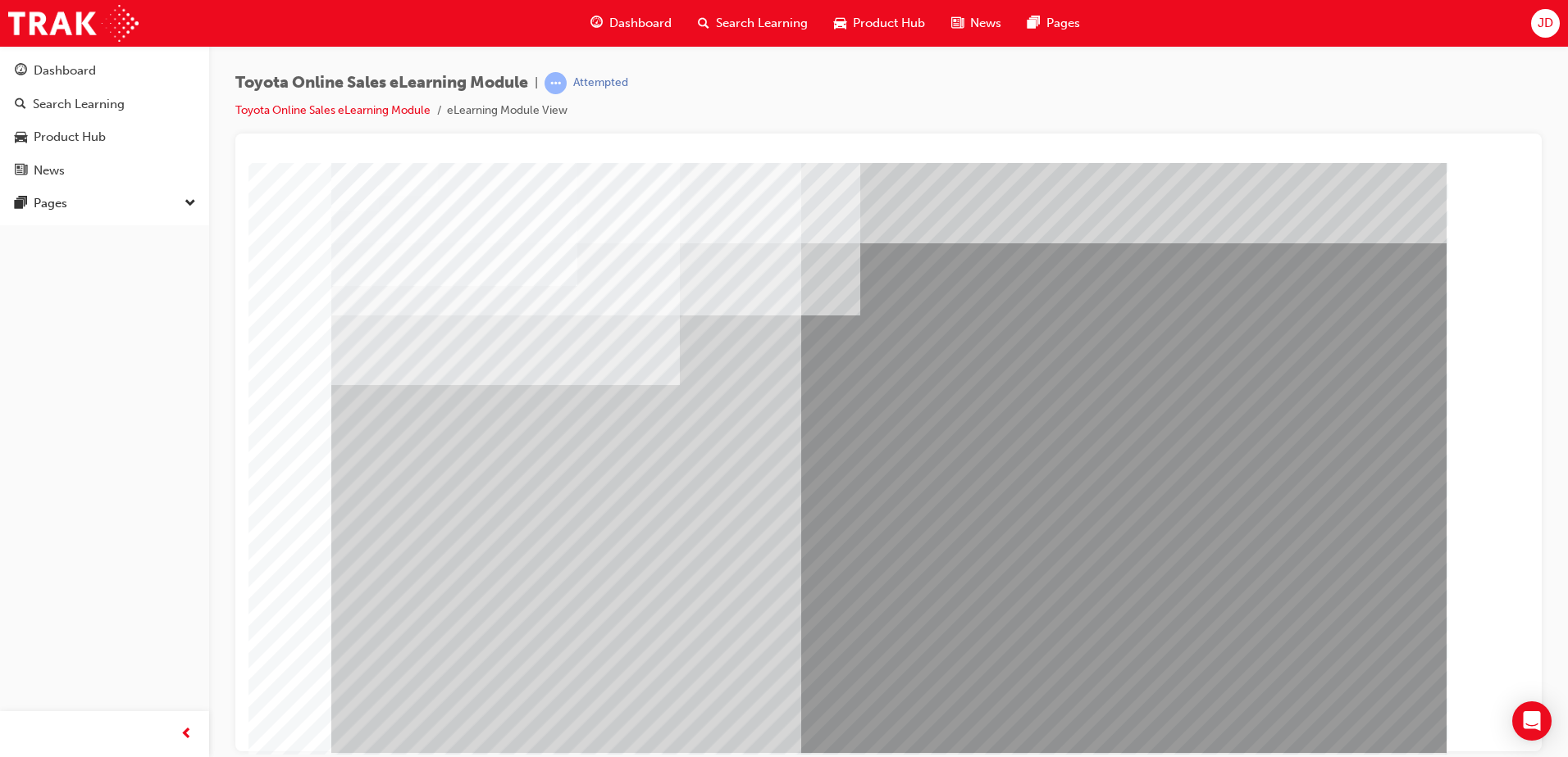
drag, startPoint x: 899, startPoint y: 528, endPoint x: 914, endPoint y: 543, distance: 21.2
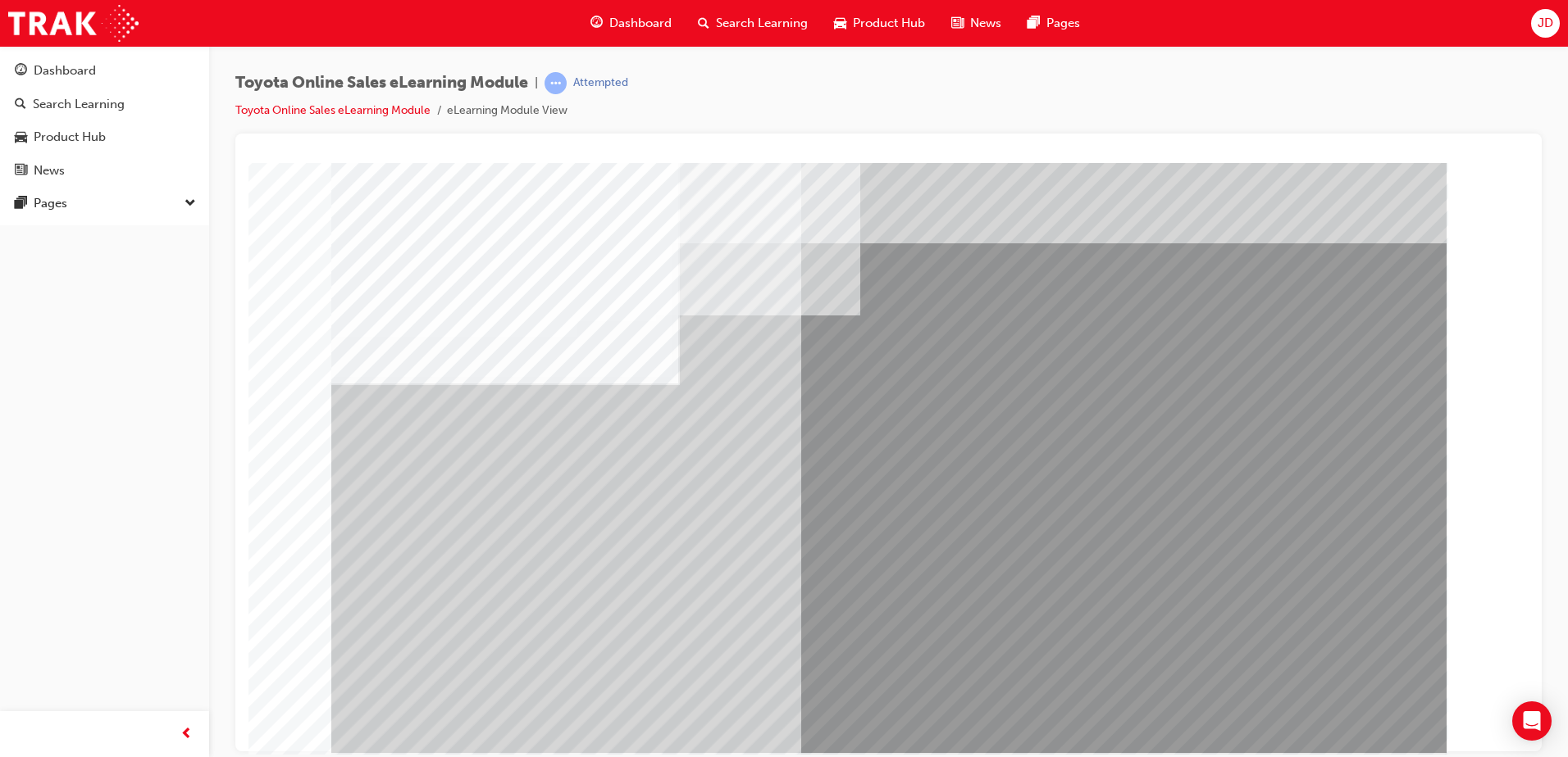
drag, startPoint x: 1339, startPoint y: 714, endPoint x: 1326, endPoint y: 699, distance: 19.8
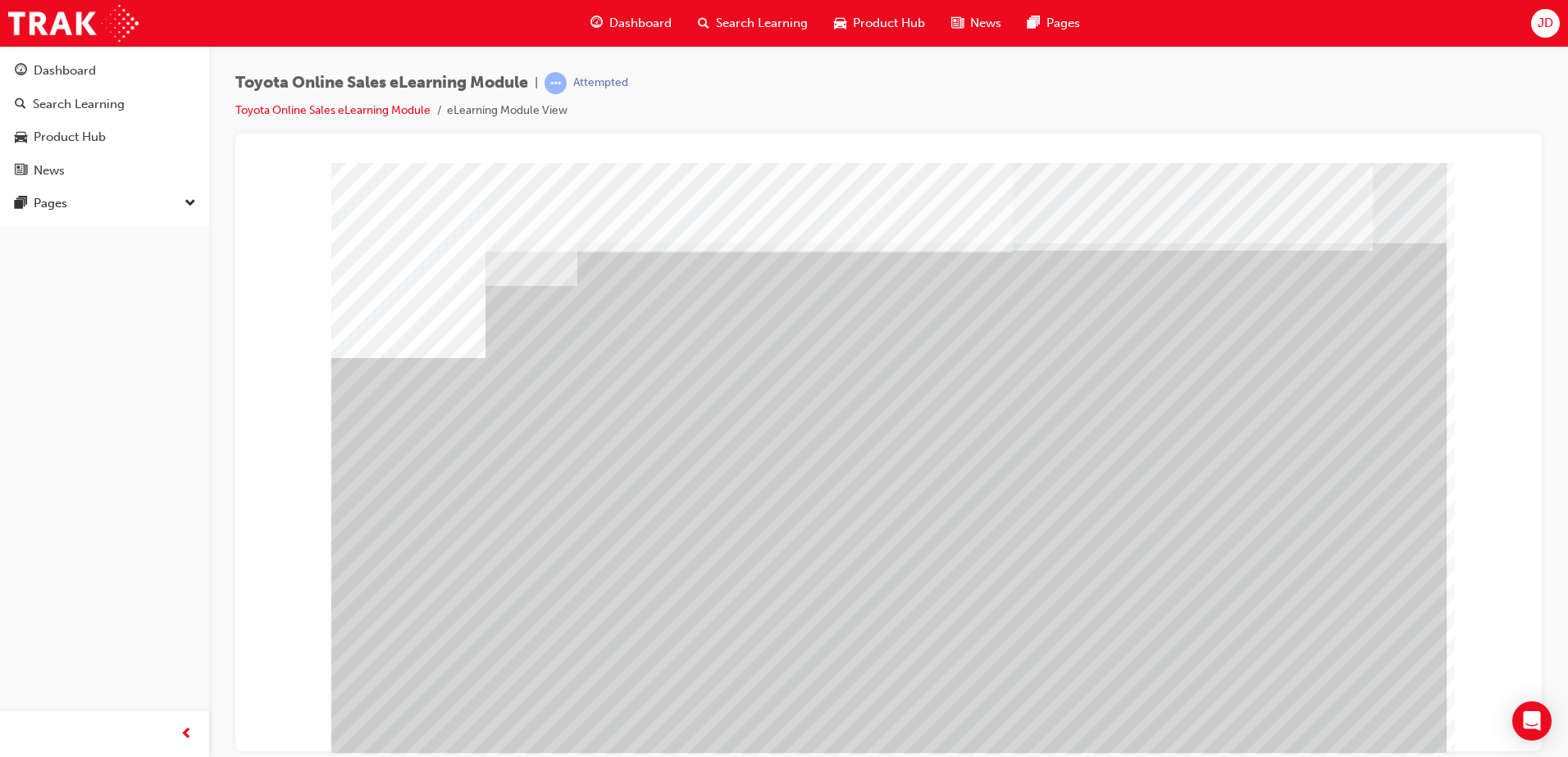
drag, startPoint x: 503, startPoint y: 549, endPoint x: 535, endPoint y: 571, distance: 38.8
drag, startPoint x: 614, startPoint y: 582, endPoint x: 679, endPoint y: 582, distance: 65.0
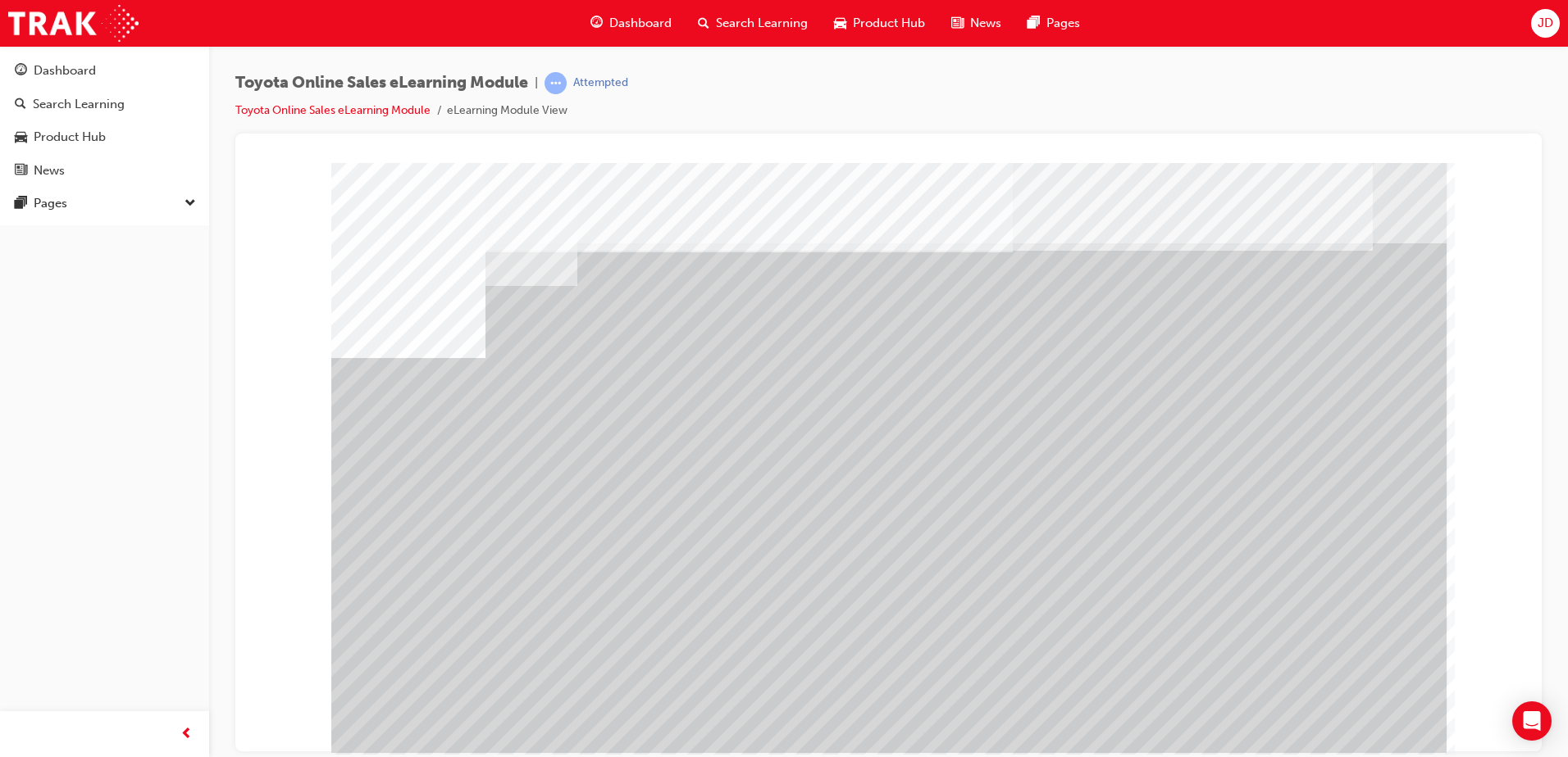
drag, startPoint x: 835, startPoint y: 591, endPoint x: 968, endPoint y: 595, distance: 133.1
drag, startPoint x: 997, startPoint y: 595, endPoint x: 1116, endPoint y: 588, distance: 119.2
drag, startPoint x: 1128, startPoint y: 589, endPoint x: 1254, endPoint y: 590, distance: 126.0
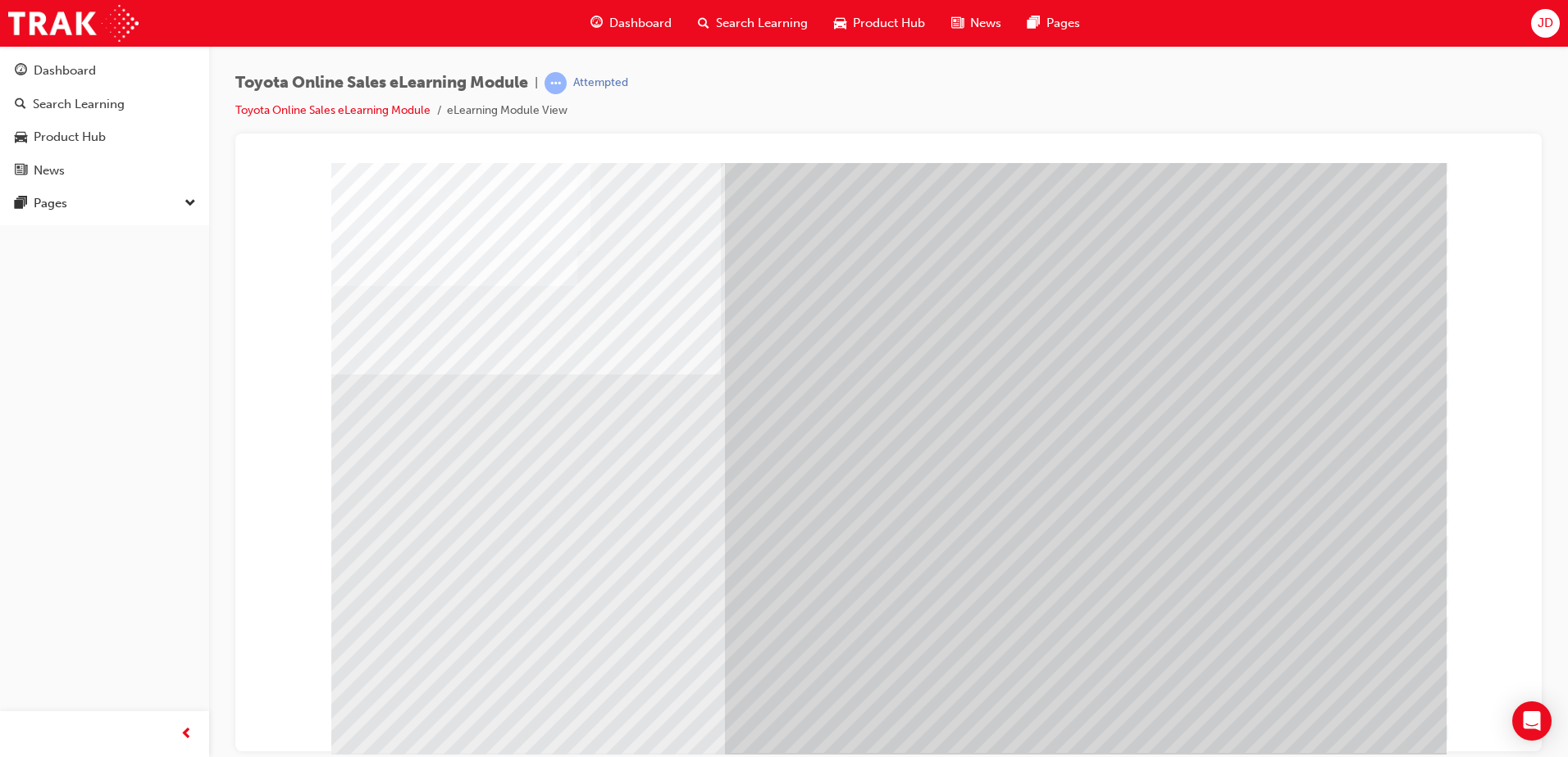
click at [1009, 615] on div at bounding box center [889, 457] width 1116 height 590
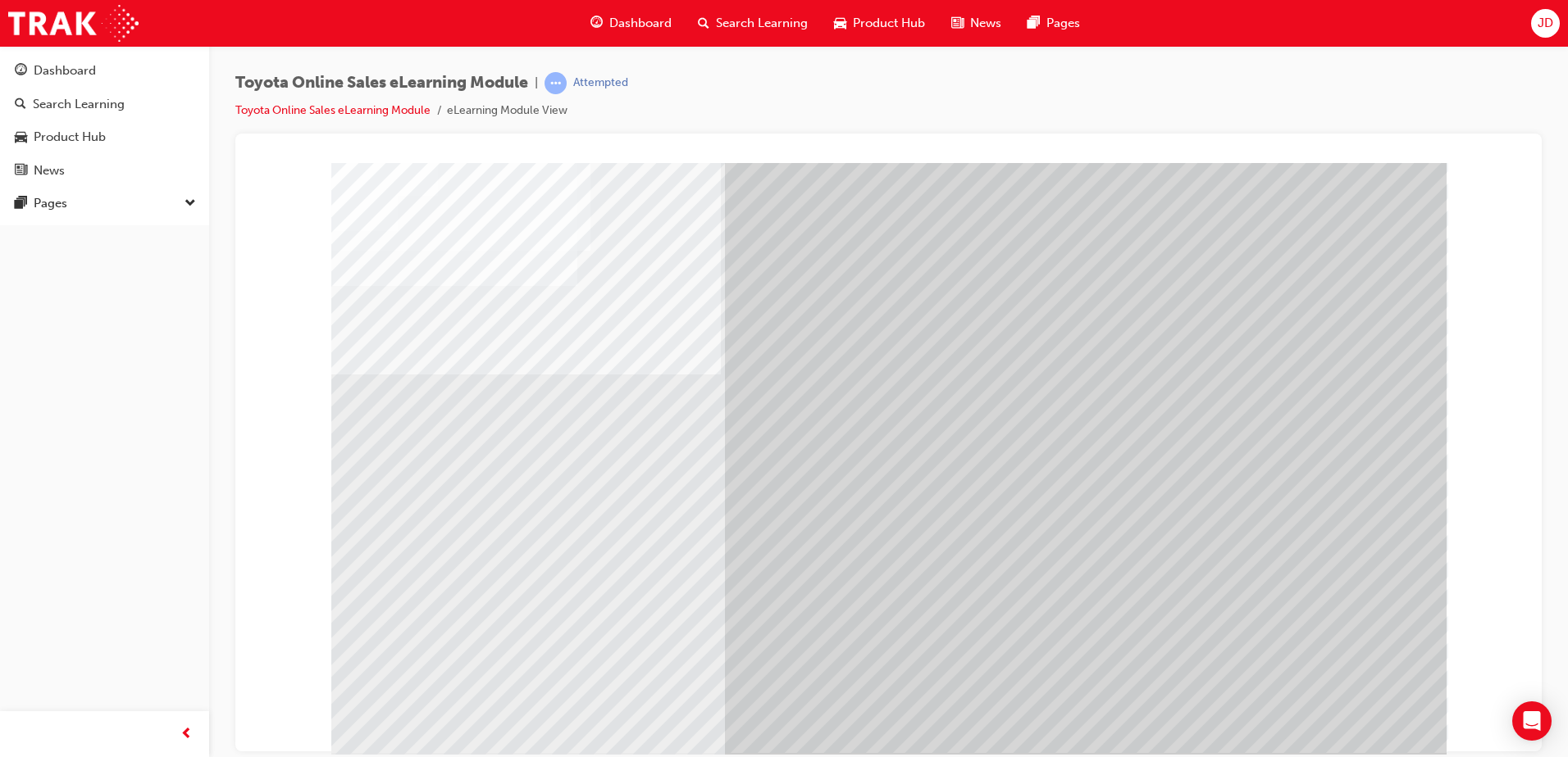
drag, startPoint x: 917, startPoint y: 579, endPoint x: 915, endPoint y: 537, distance: 42.0
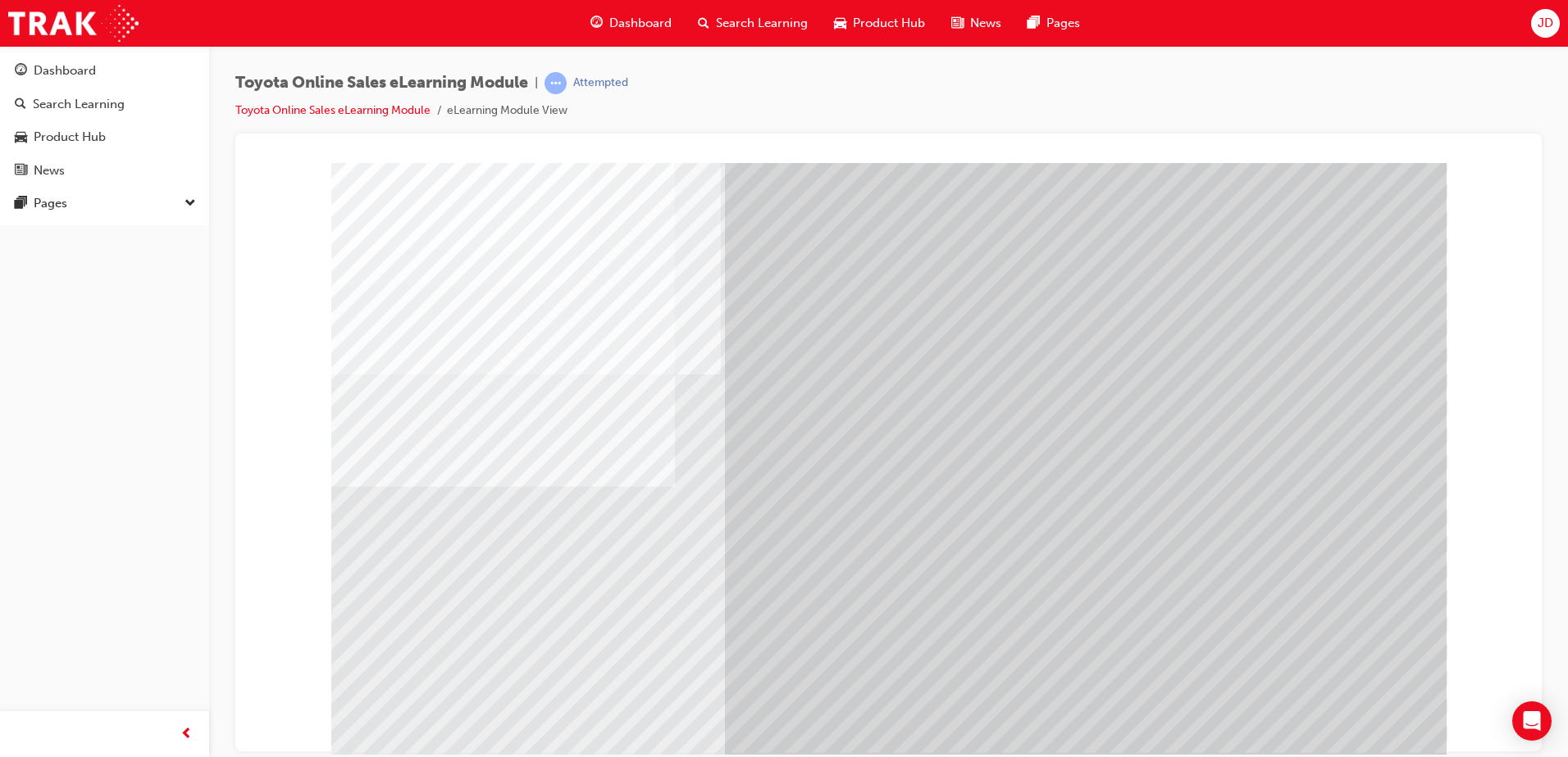
click at [1094, 513] on div at bounding box center [889, 457] width 1116 height 590
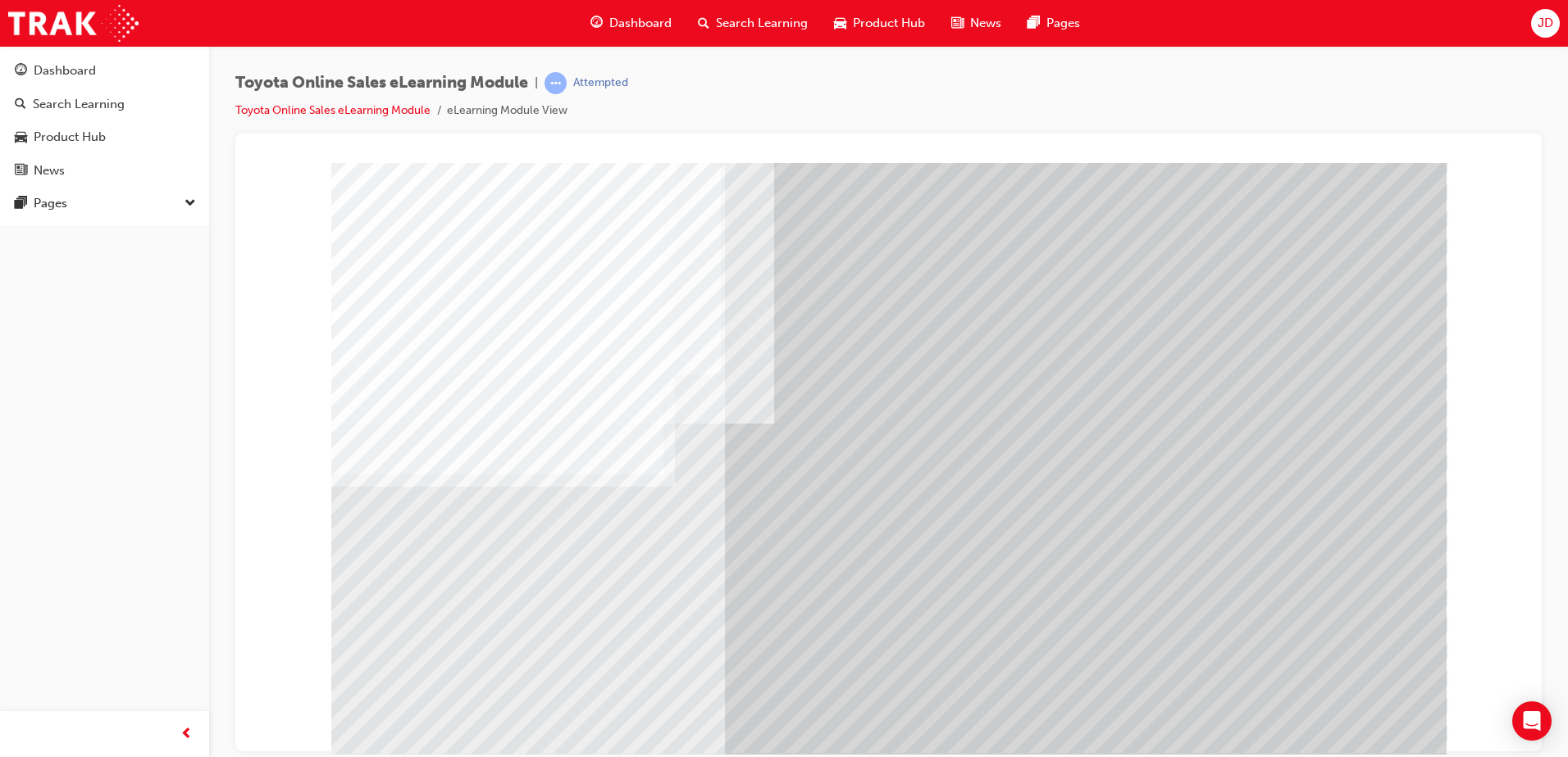
drag, startPoint x: 1222, startPoint y: 478, endPoint x: 1248, endPoint y: 531, distance: 59.0
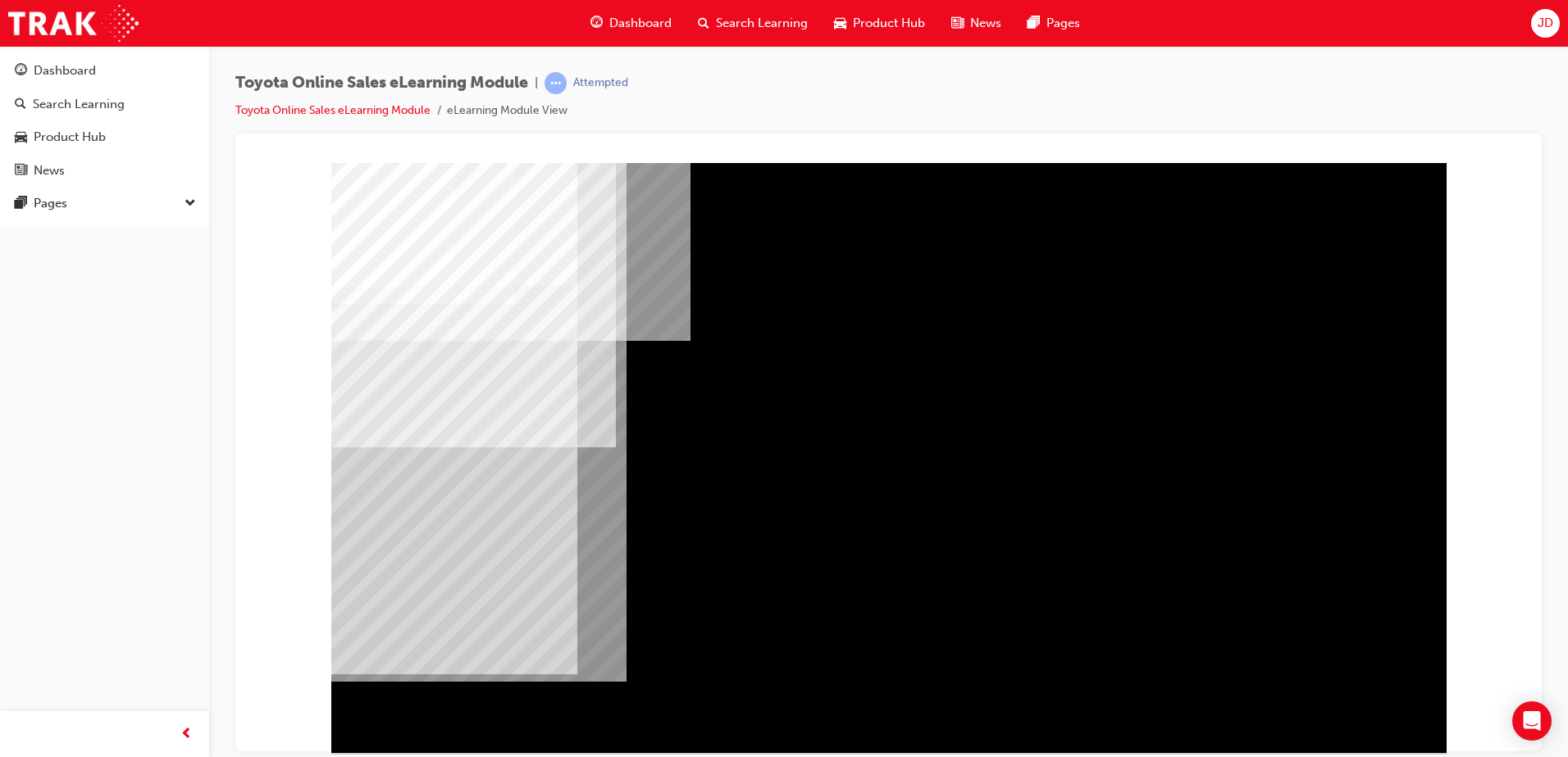
drag, startPoint x: 1154, startPoint y: 415, endPoint x: 1049, endPoint y: 400, distance: 106.1
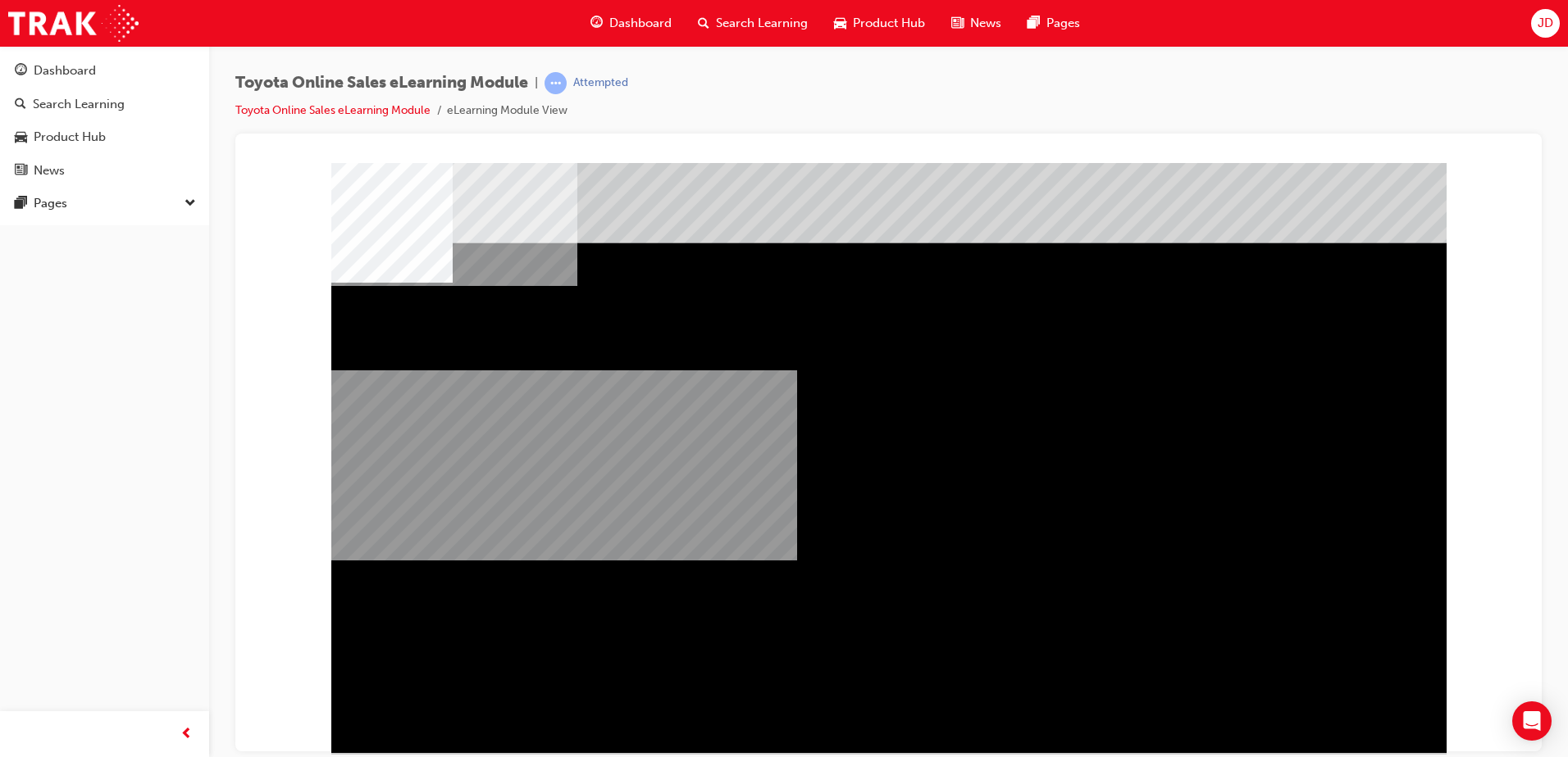
click at [898, 684] on div "multistate" at bounding box center [889, 457] width 1116 height 590
drag, startPoint x: 631, startPoint y: 572, endPoint x: 735, endPoint y: 456, distance: 155.8
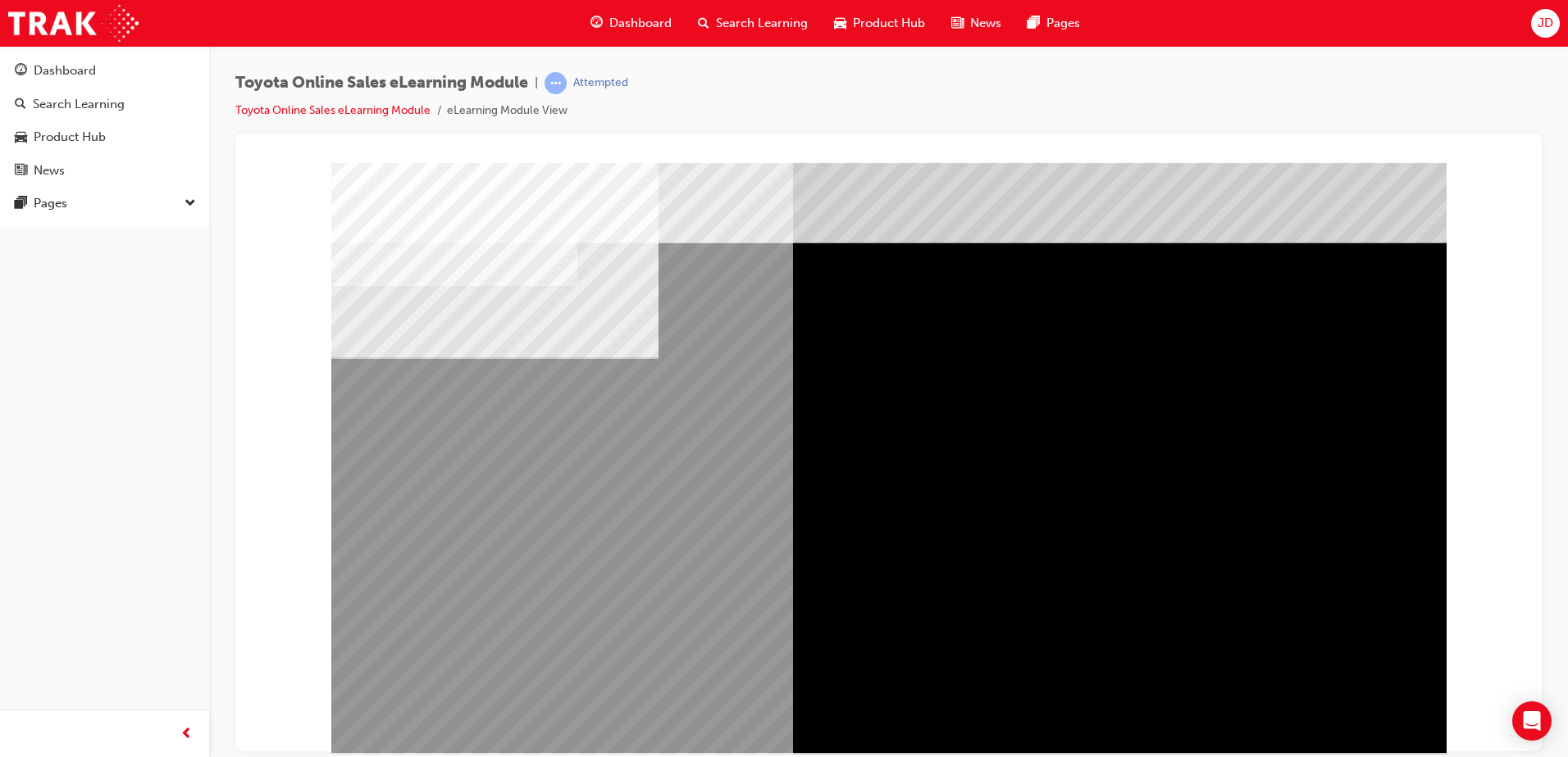
drag, startPoint x: 1393, startPoint y: 738, endPoint x: 1361, endPoint y: 724, distance: 34.9
click at [1368, 728] on div "multistate" at bounding box center [889, 457] width 1116 height 590
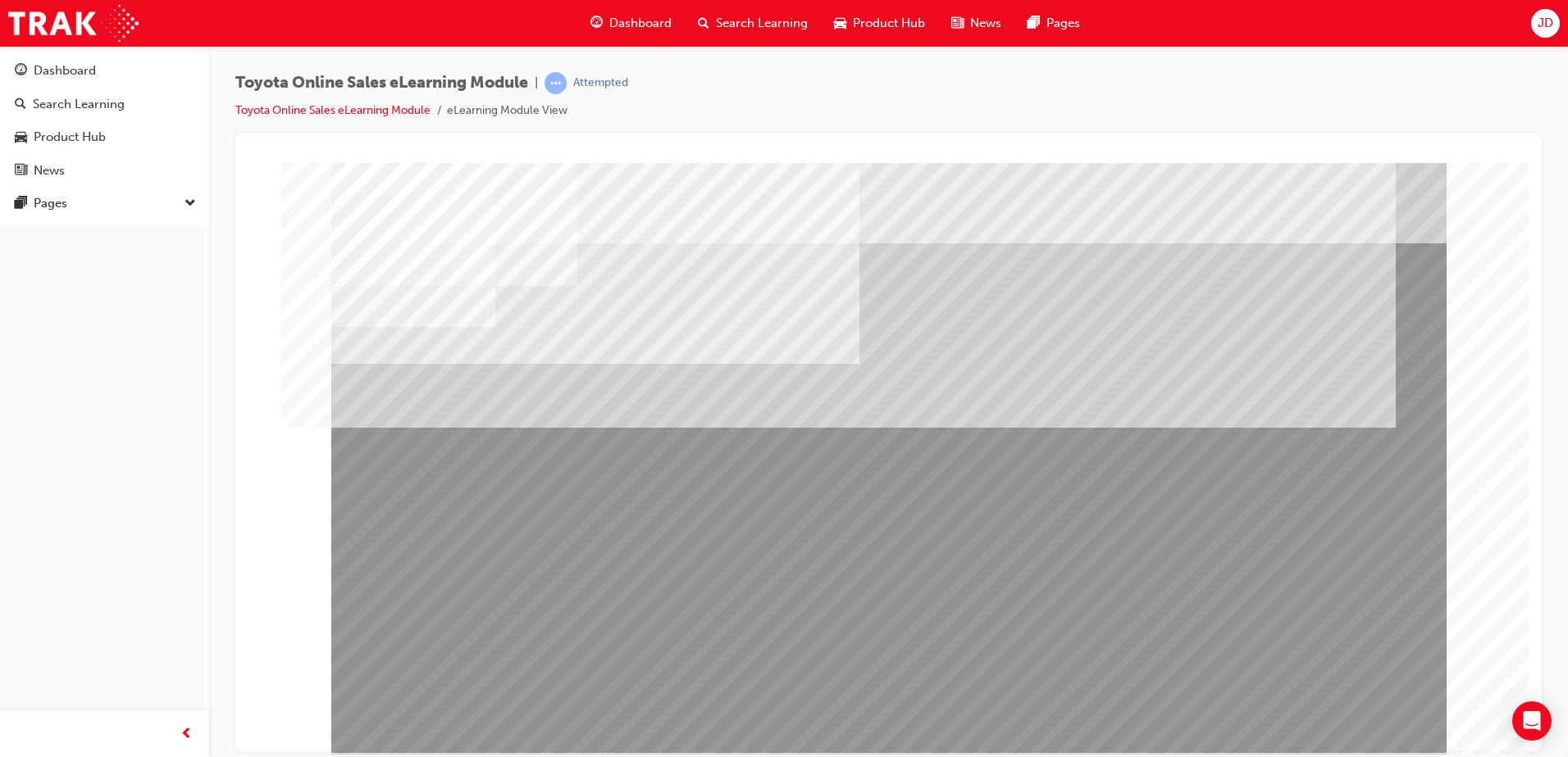
click at [552, 584] on div "multistate" at bounding box center [889, 457] width 1116 height 590
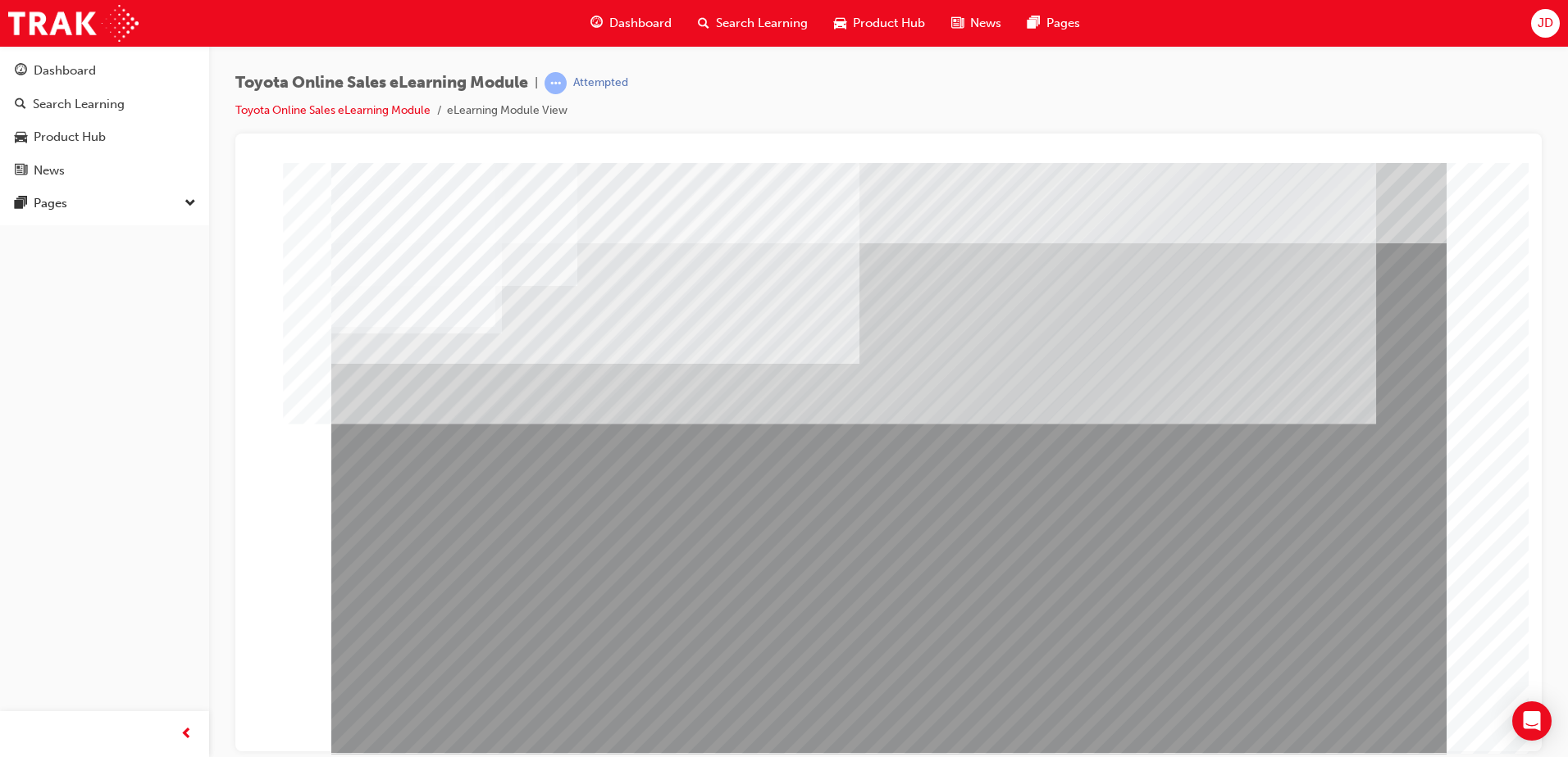
drag, startPoint x: 420, startPoint y: 600, endPoint x: 442, endPoint y: 597, distance: 22.2
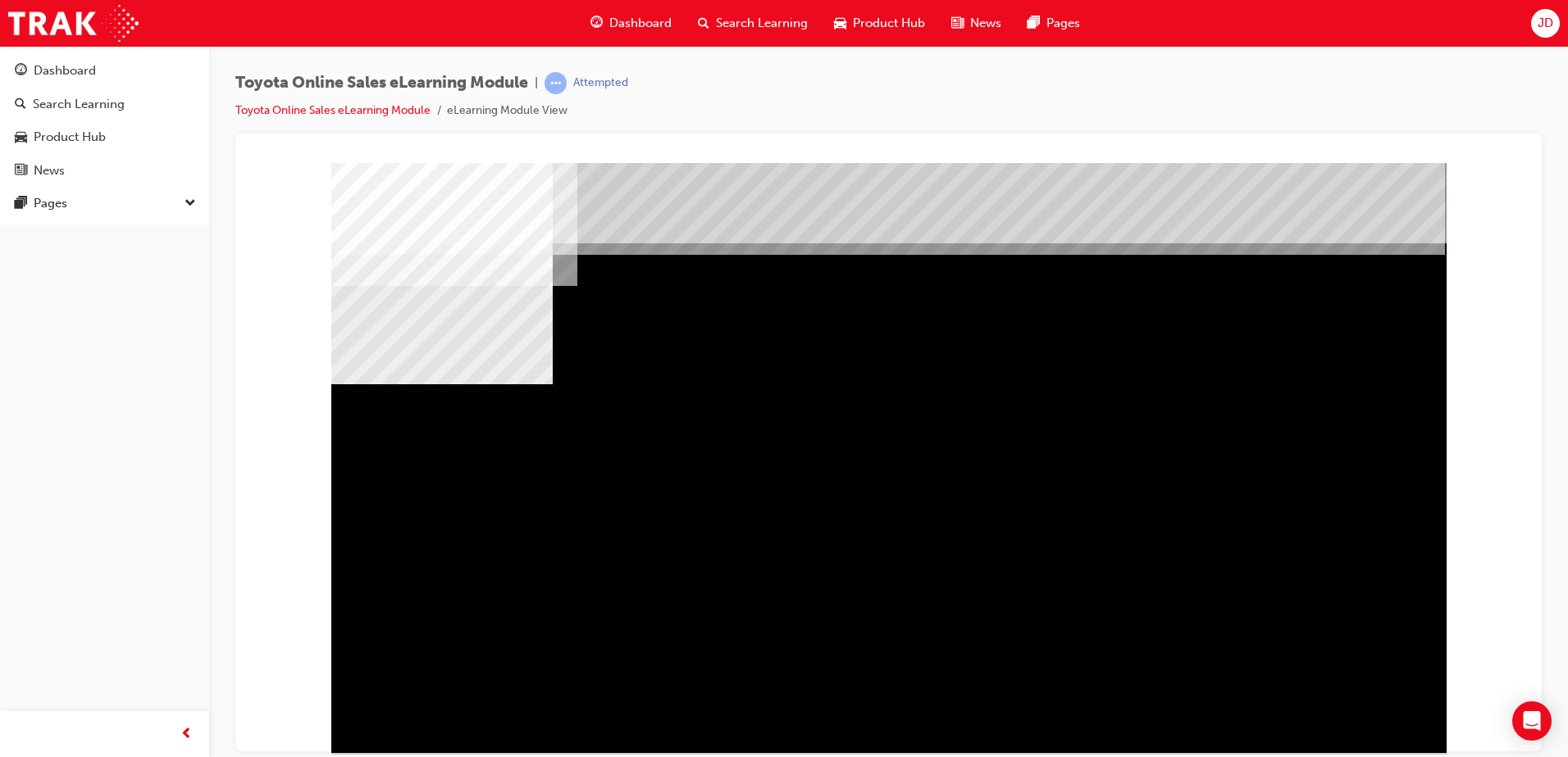
drag, startPoint x: 1192, startPoint y: 518, endPoint x: 1065, endPoint y: 499, distance: 128.4
drag, startPoint x: 911, startPoint y: 508, endPoint x: 798, endPoint y: 494, distance: 113.9
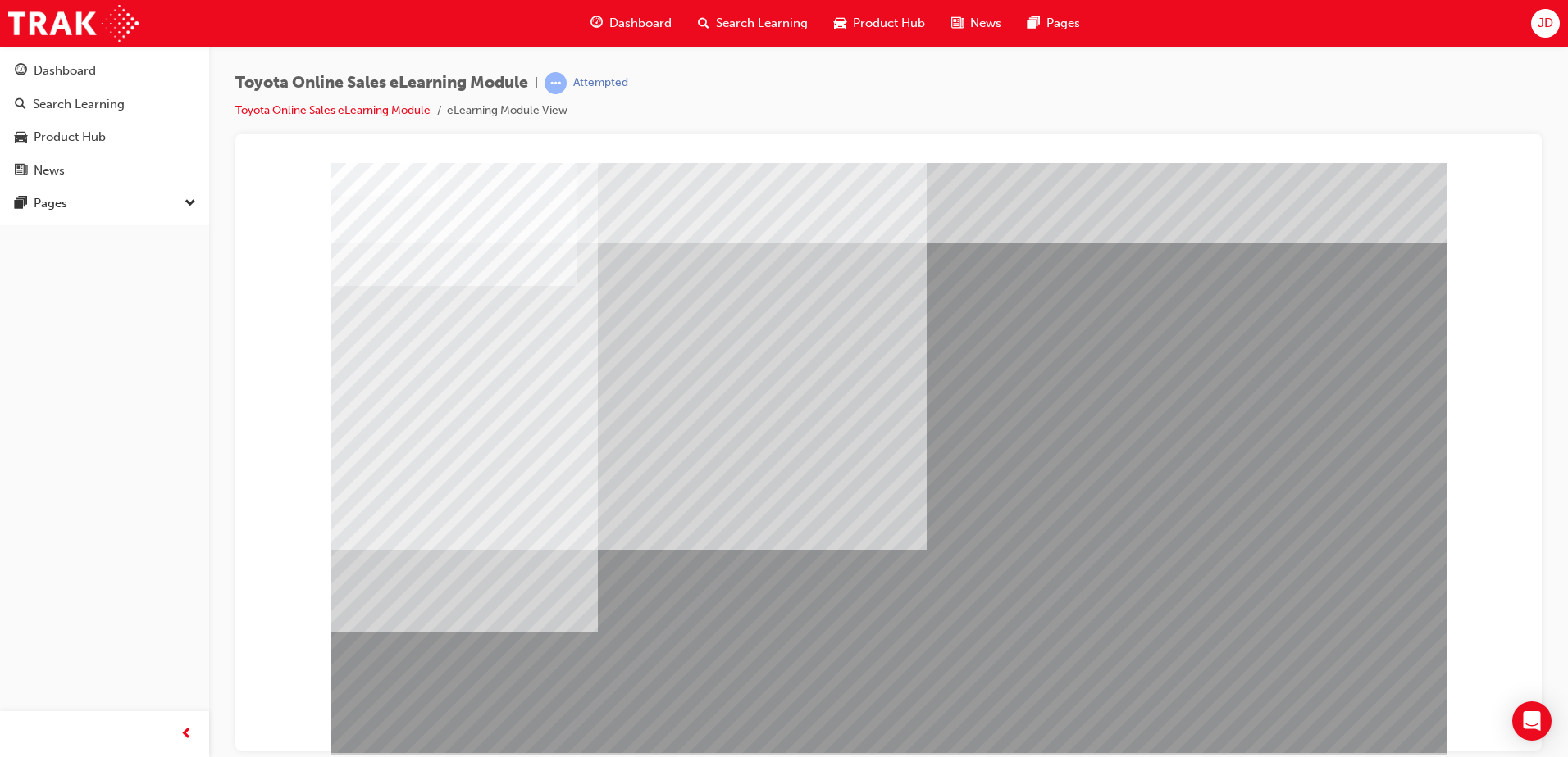
drag, startPoint x: 1344, startPoint y: 689, endPoint x: 1350, endPoint y: 731, distance: 42.4
drag, startPoint x: 1350, startPoint y: 733, endPoint x: 1347, endPoint y: 717, distance: 16.3
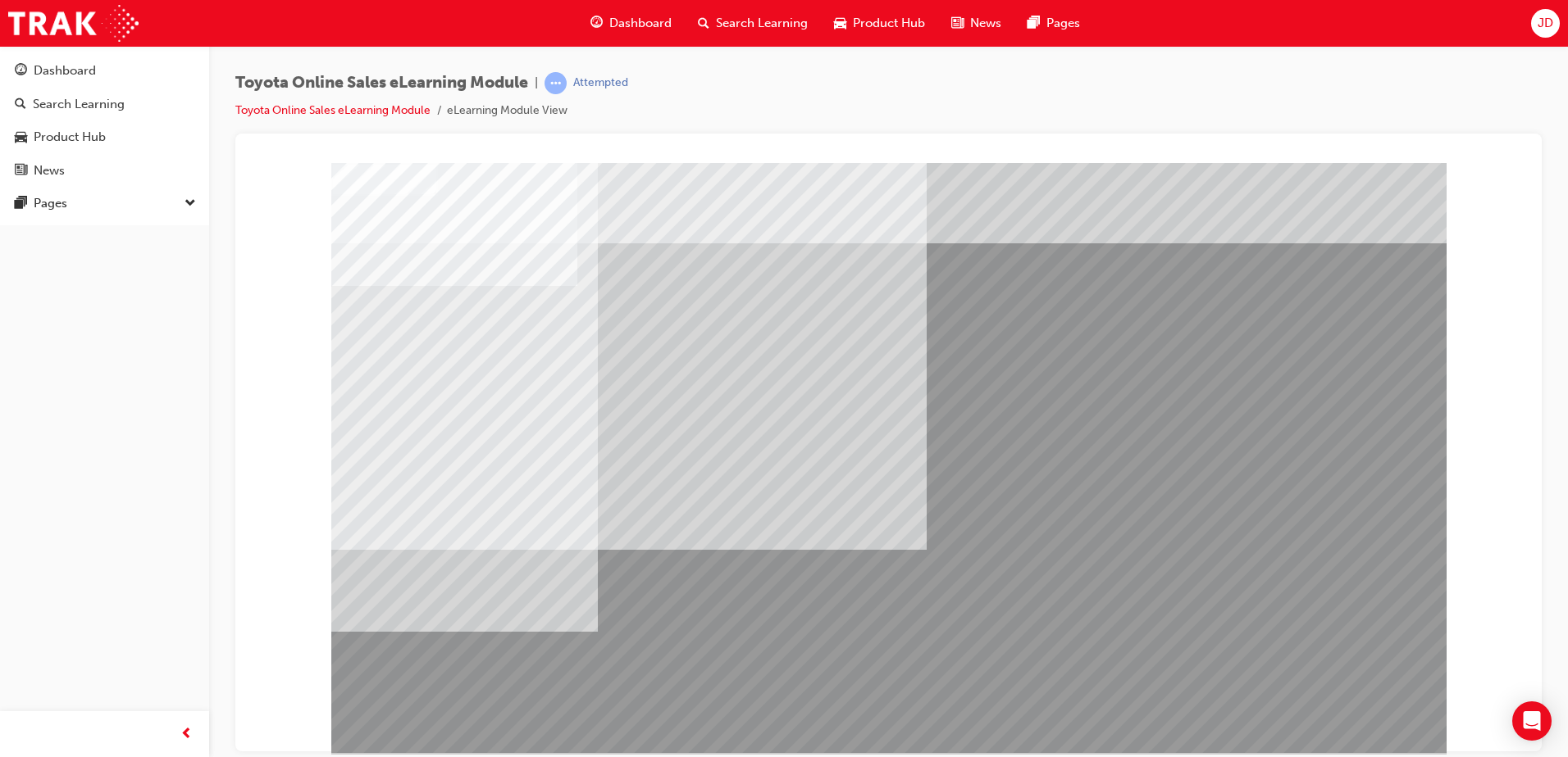
drag, startPoint x: 716, startPoint y: 351, endPoint x: 679, endPoint y: 272, distance: 87.2
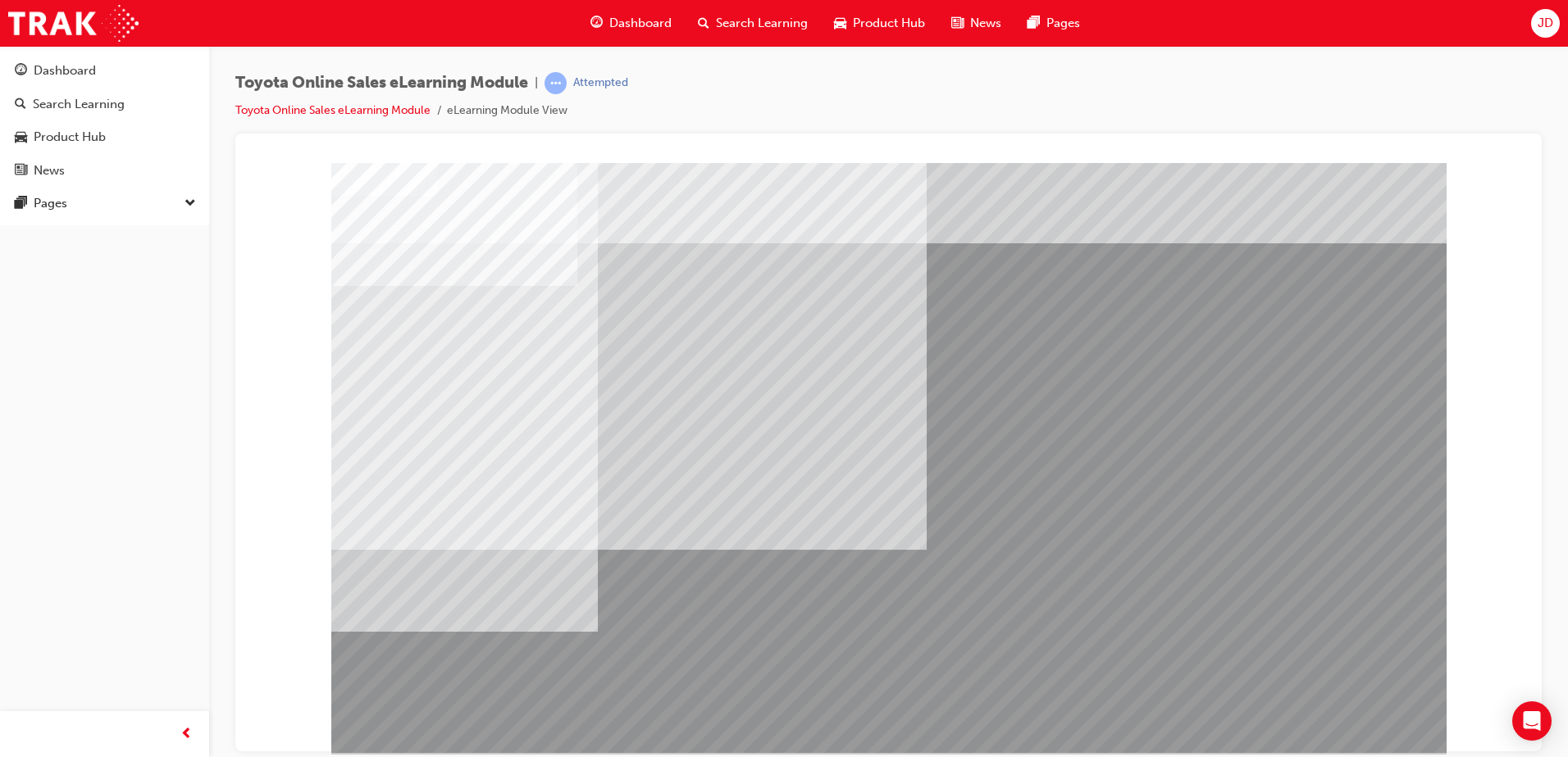
drag, startPoint x: 659, startPoint y: 242, endPoint x: 658, endPoint y: 279, distance: 37.0
click at [651, 248] on div at bounding box center [889, 457] width 1116 height 590
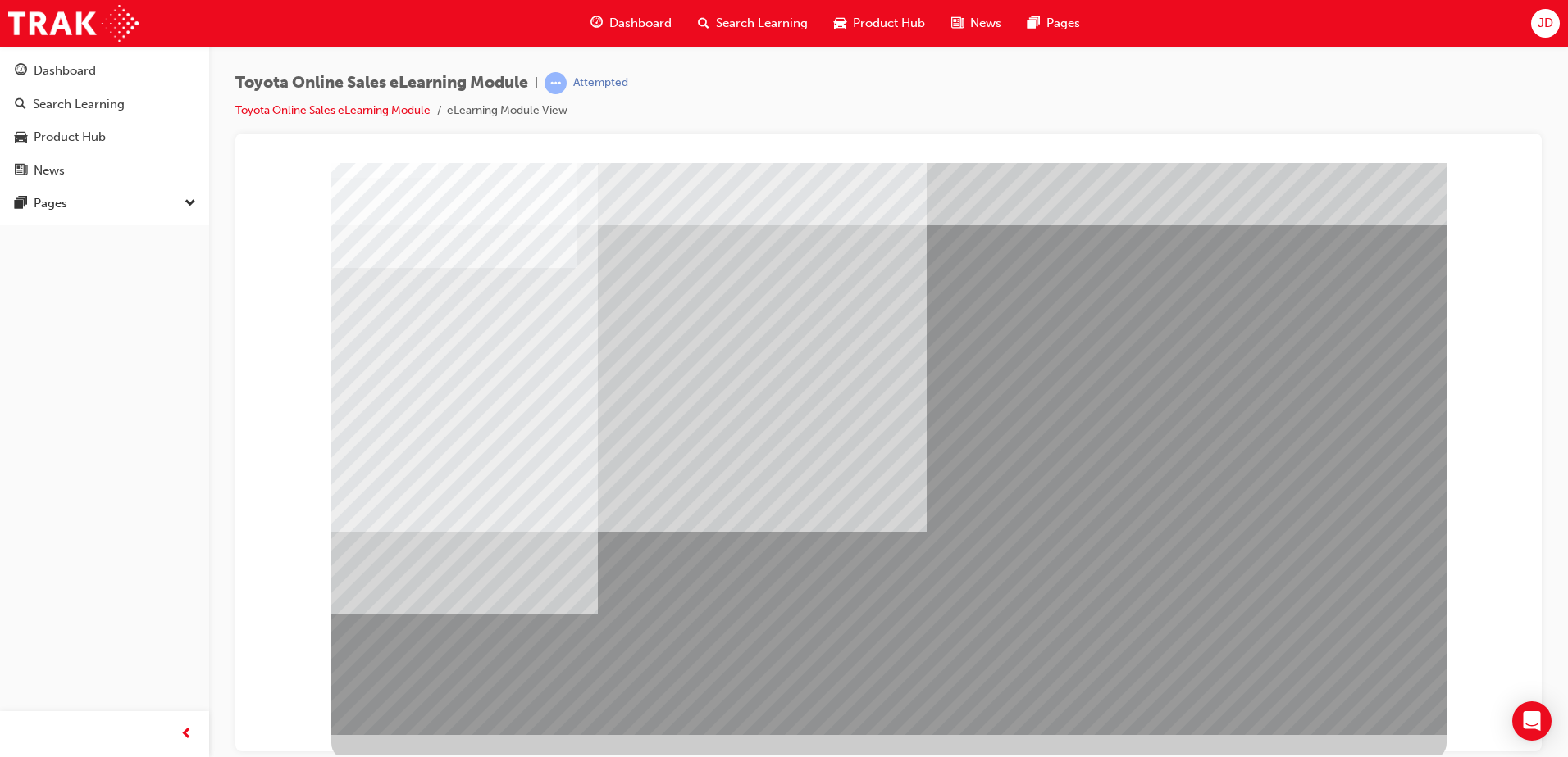
scroll to position [23, 0]
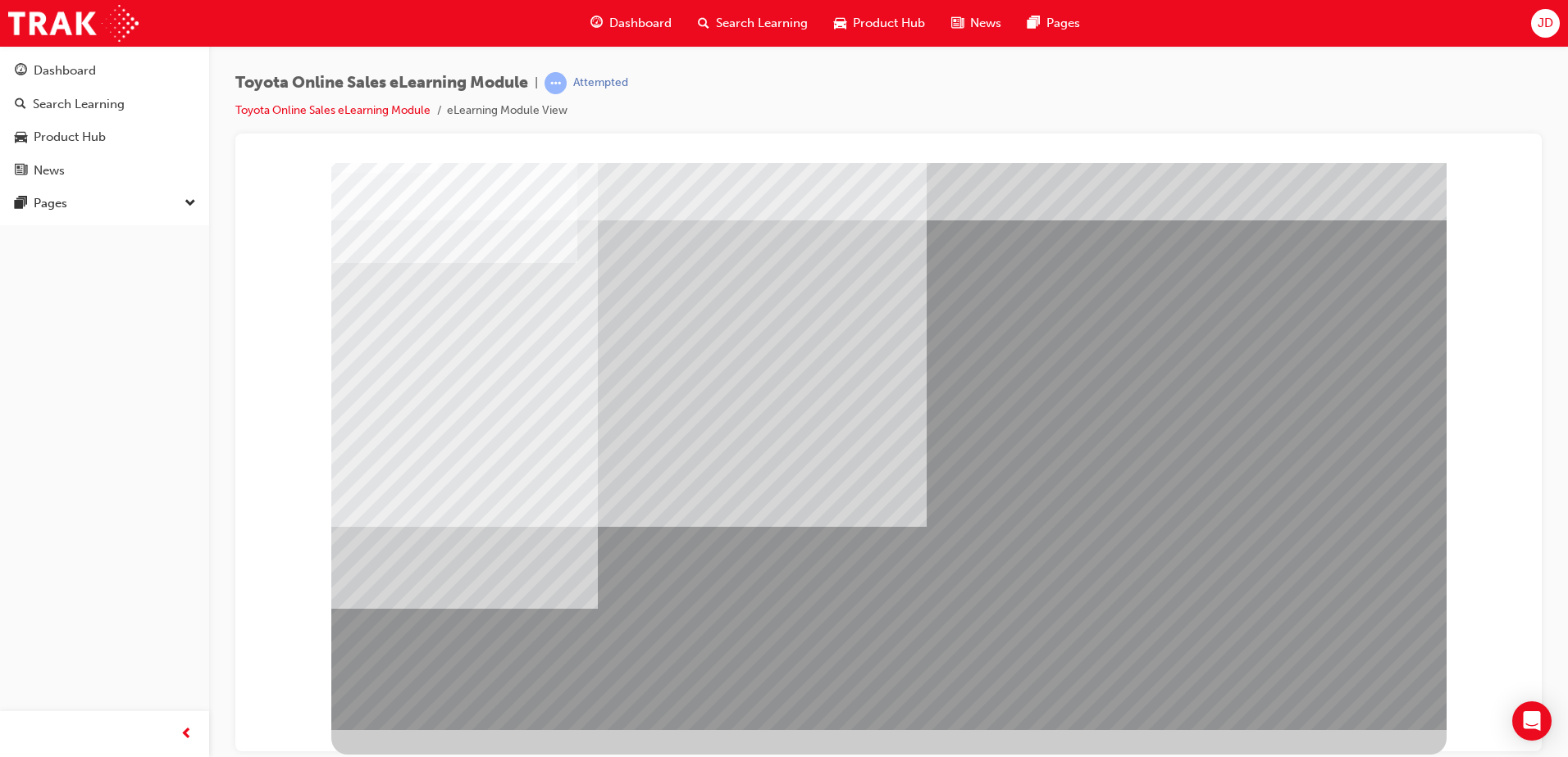
drag, startPoint x: 1256, startPoint y: 662, endPoint x: 1232, endPoint y: 648, distance: 27.8
drag, startPoint x: 899, startPoint y: 575, endPoint x: 851, endPoint y: 530, distance: 65.8
drag, startPoint x: 456, startPoint y: 409, endPoint x: 469, endPoint y: 410, distance: 13.0
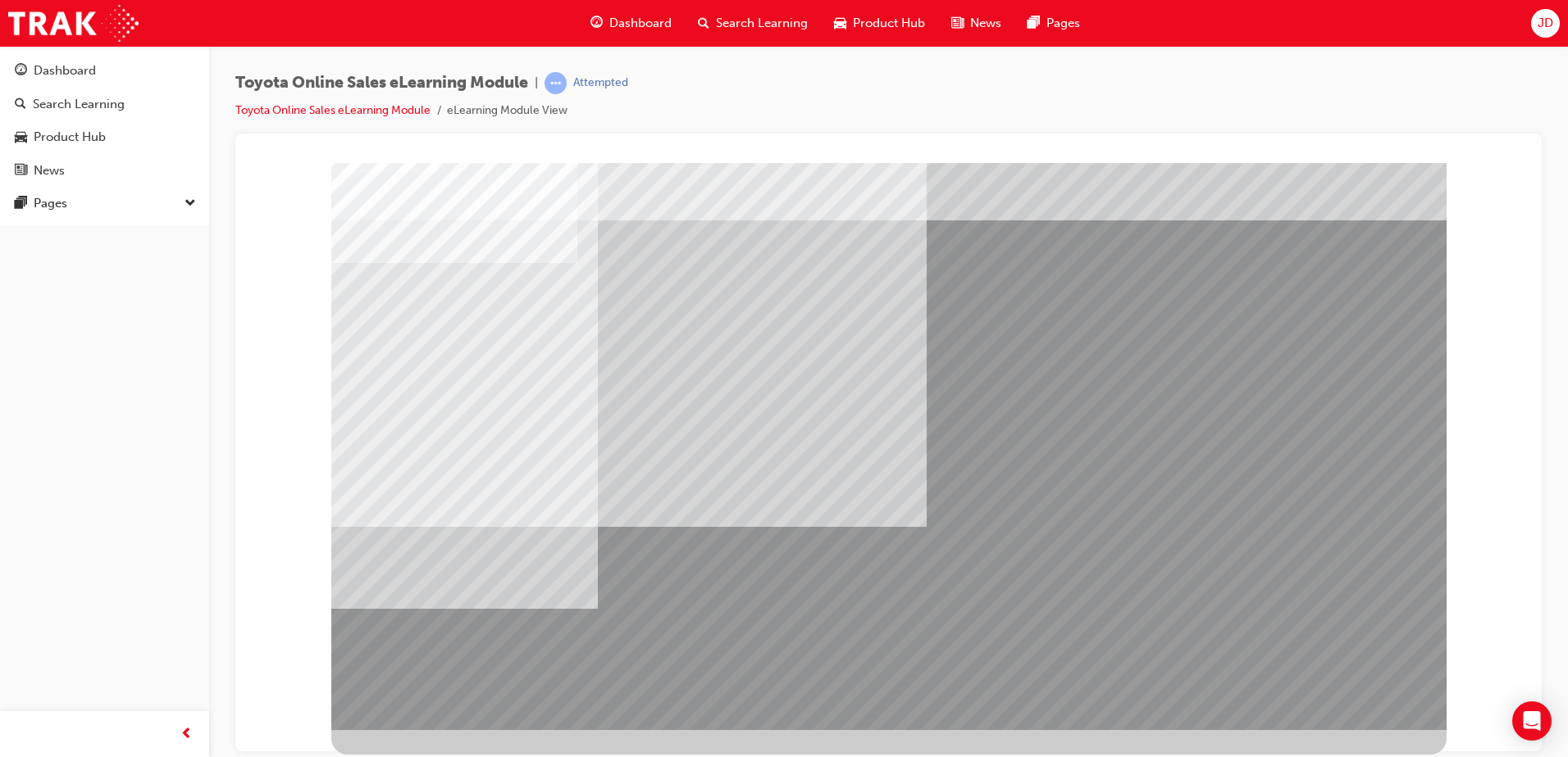
drag, startPoint x: 499, startPoint y: 293, endPoint x: 548, endPoint y: 309, distance: 51.5
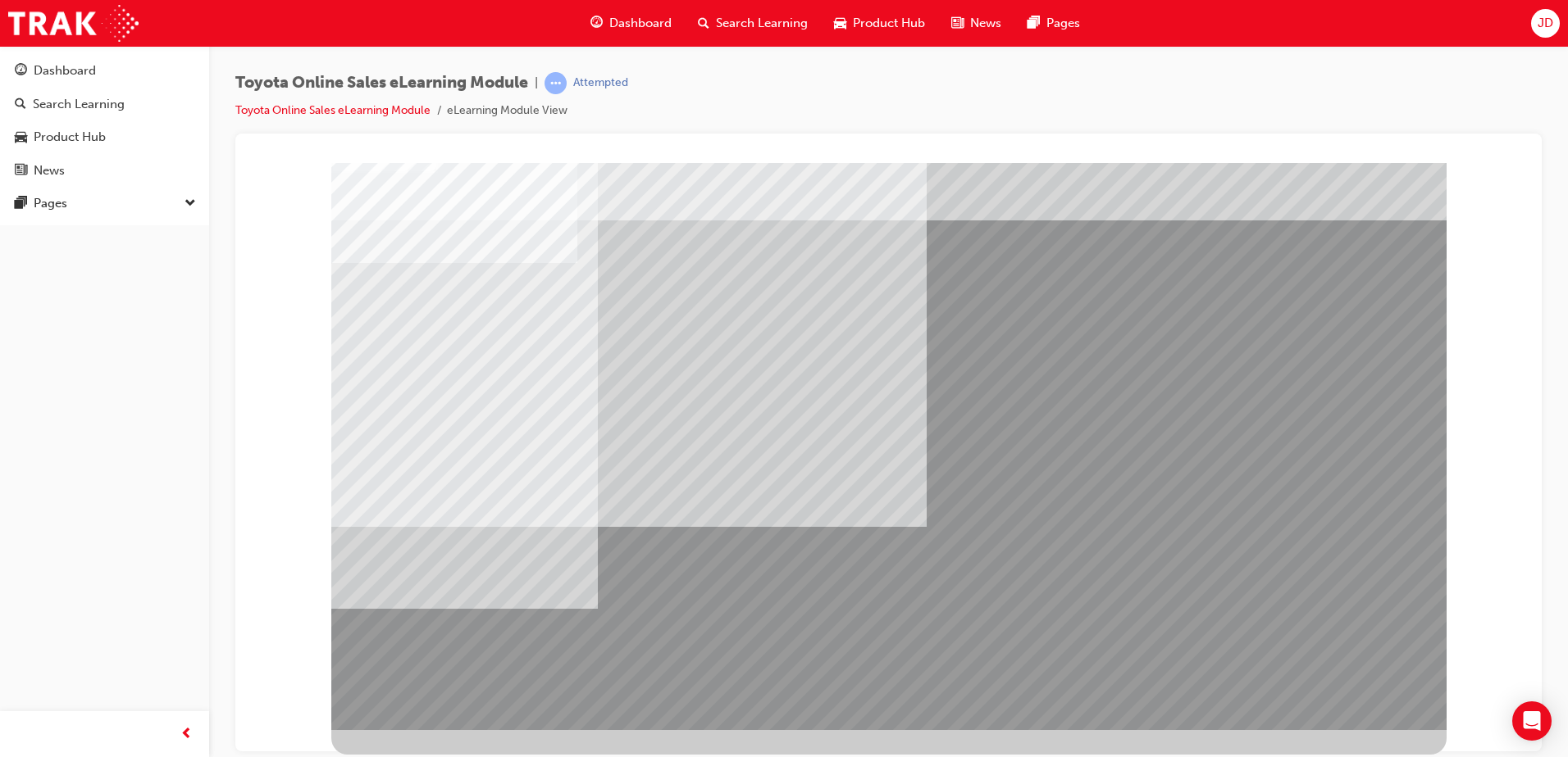
drag, startPoint x: 1334, startPoint y: 683, endPoint x: 1323, endPoint y: 676, distance: 13.0
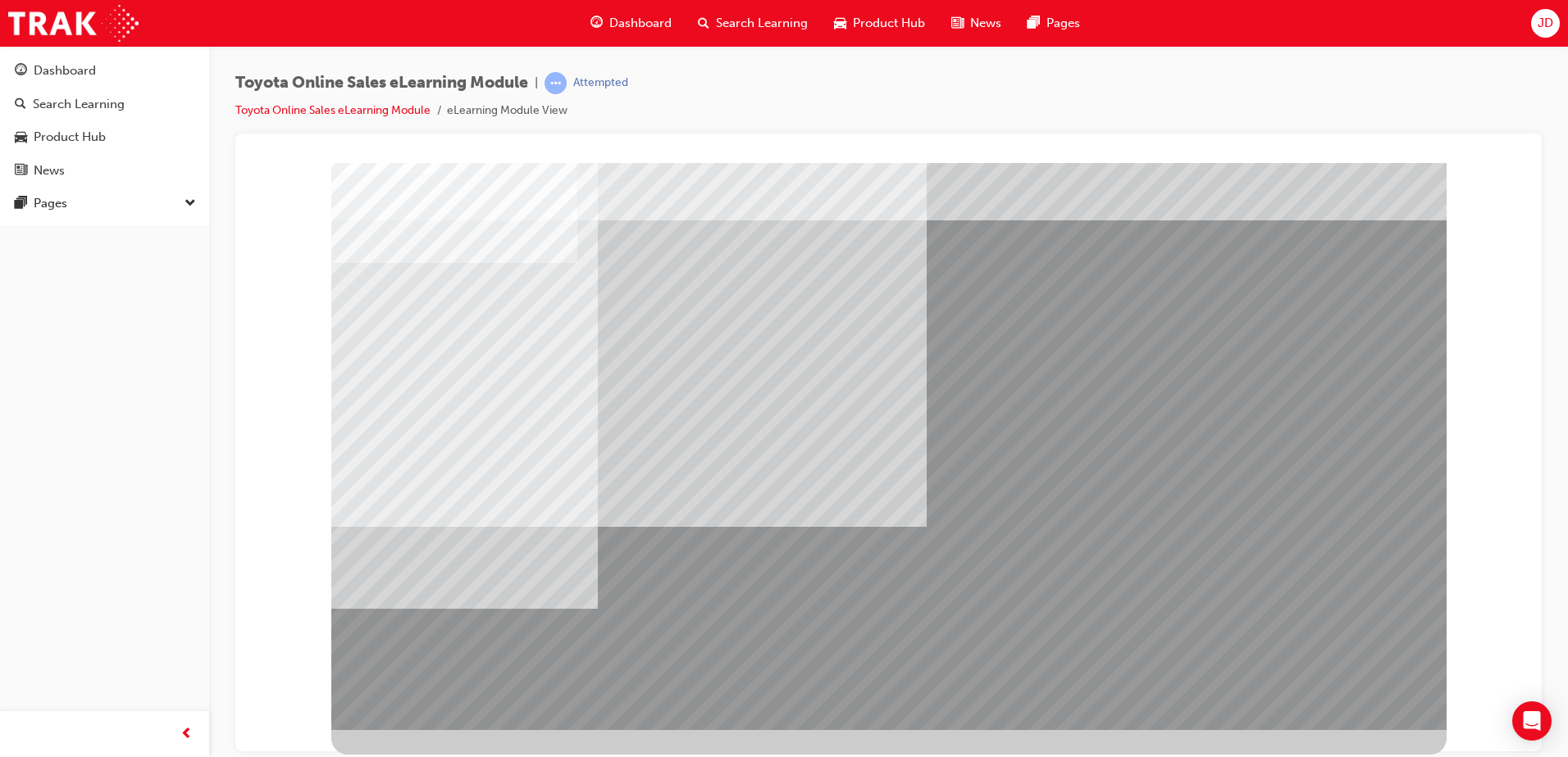
click at [1317, 677] on div at bounding box center [889, 434] width 1116 height 590
